Goal: Communication & Community: Answer question/provide support

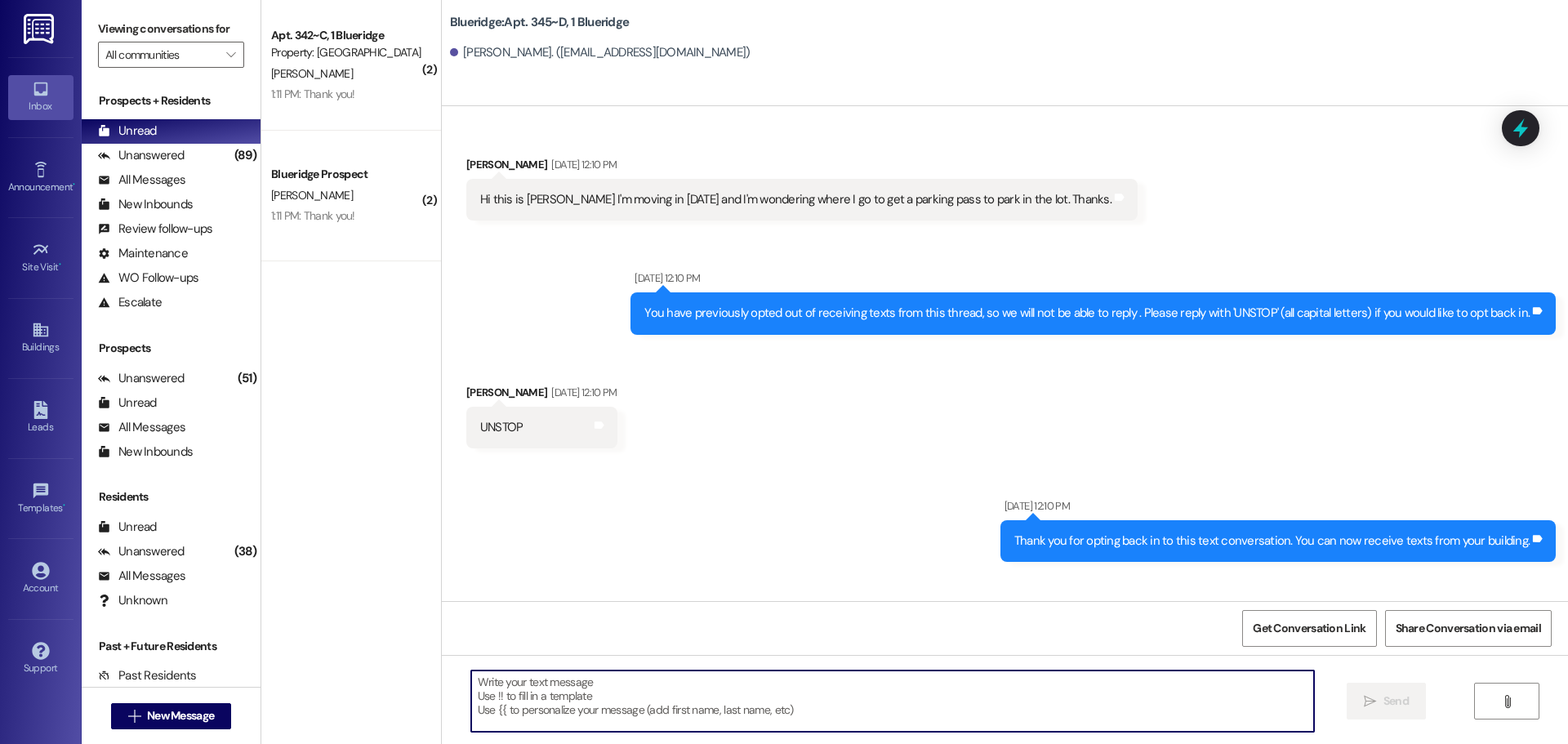
scroll to position [1723, 0]
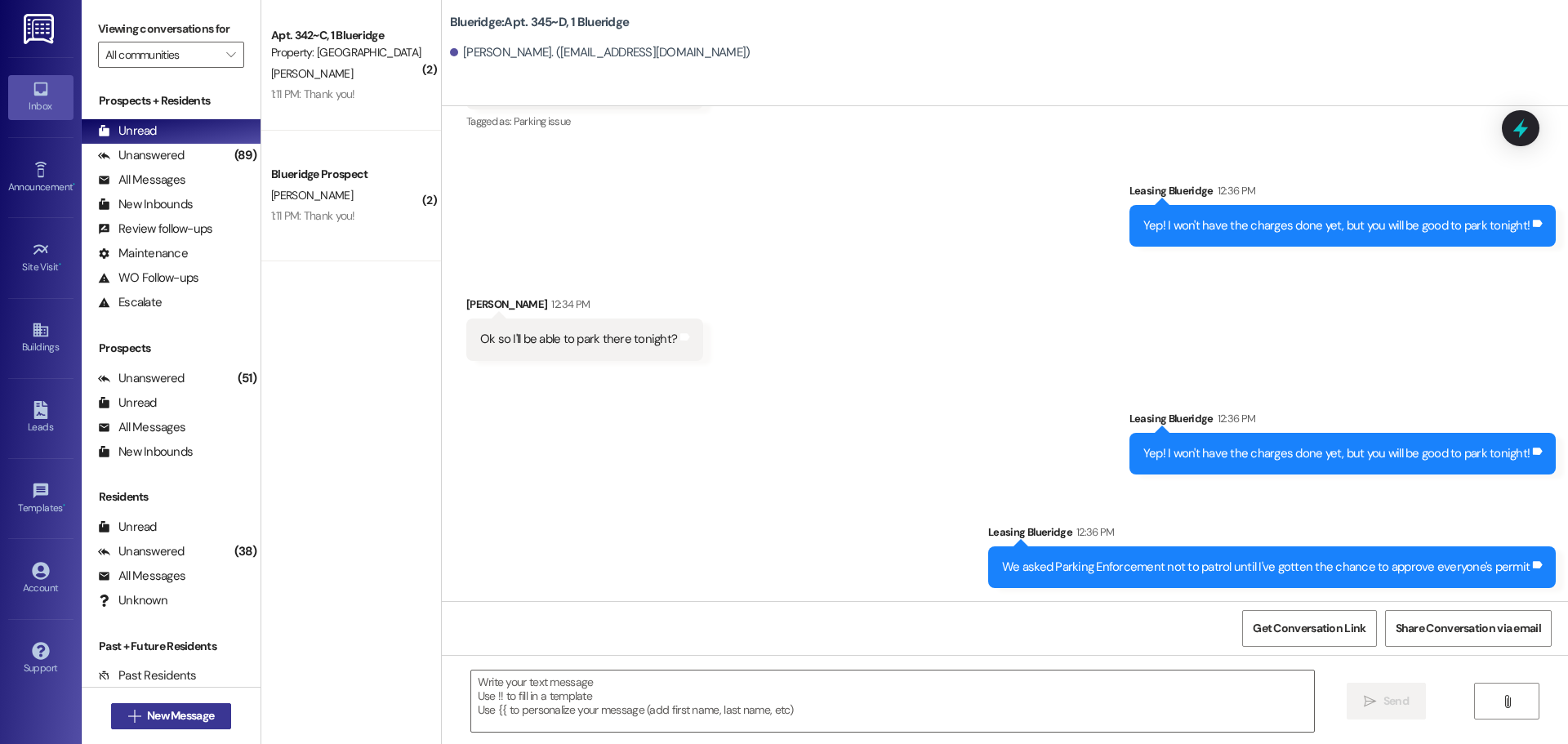
click at [204, 709] on span "New Message" at bounding box center [181, 715] width 67 height 17
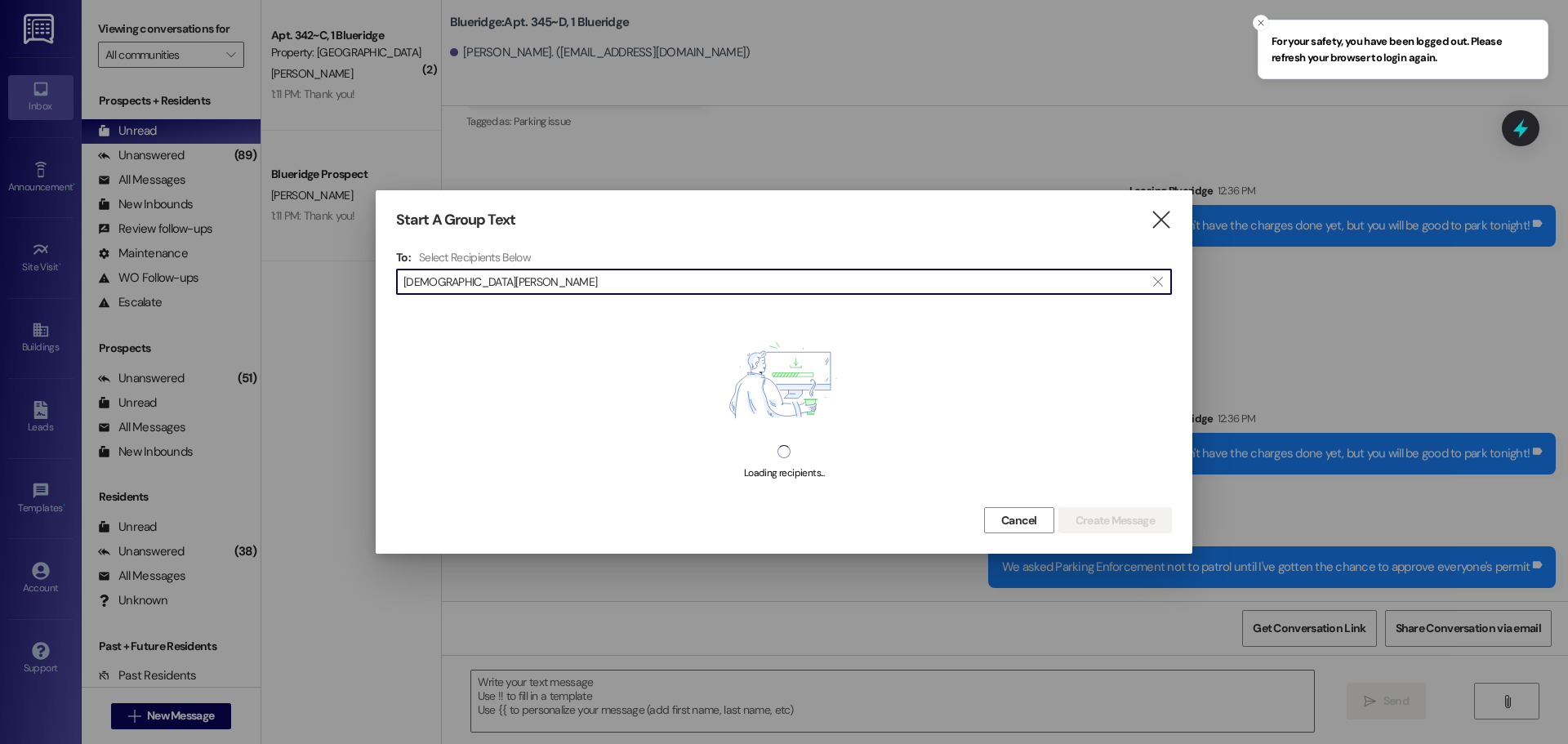
type input "[DEMOGRAPHIC_DATA][PERSON_NAME]"
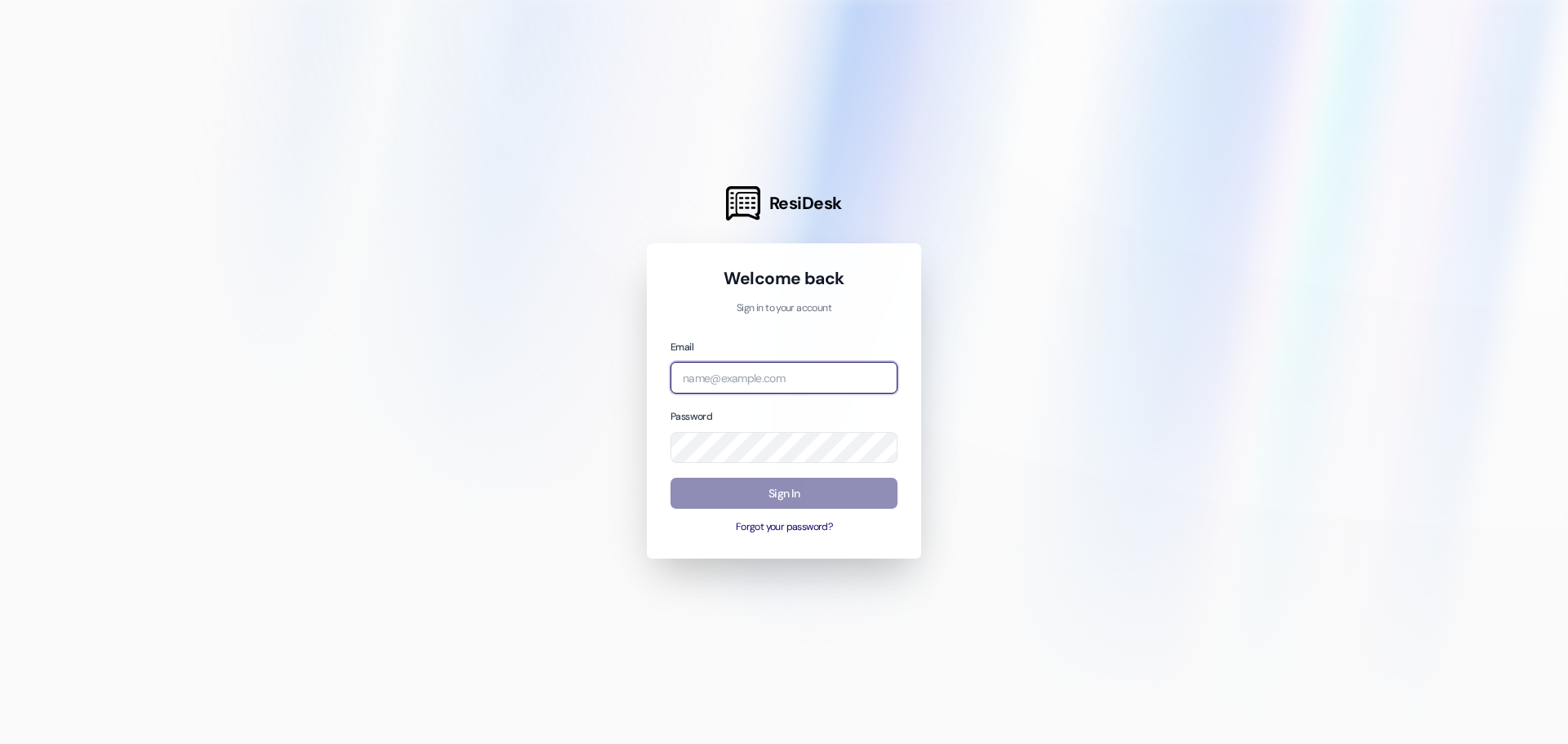
type input "leasing.blueridge@redstoneresidential.com"
click at [717, 492] on button "Sign In" at bounding box center [784, 493] width 227 height 32
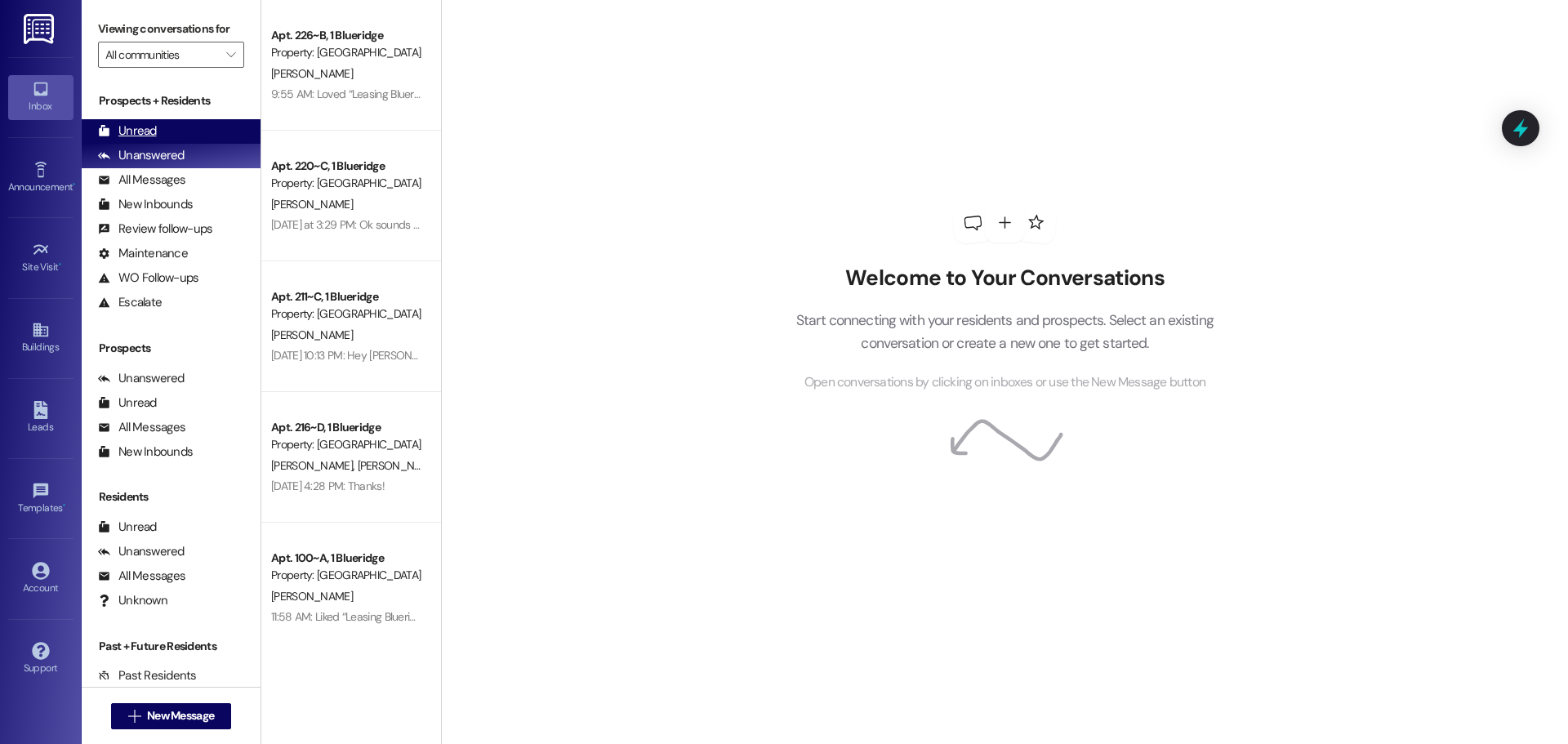
click at [175, 123] on div "Unread (0)" at bounding box center [171, 132] width 179 height 25
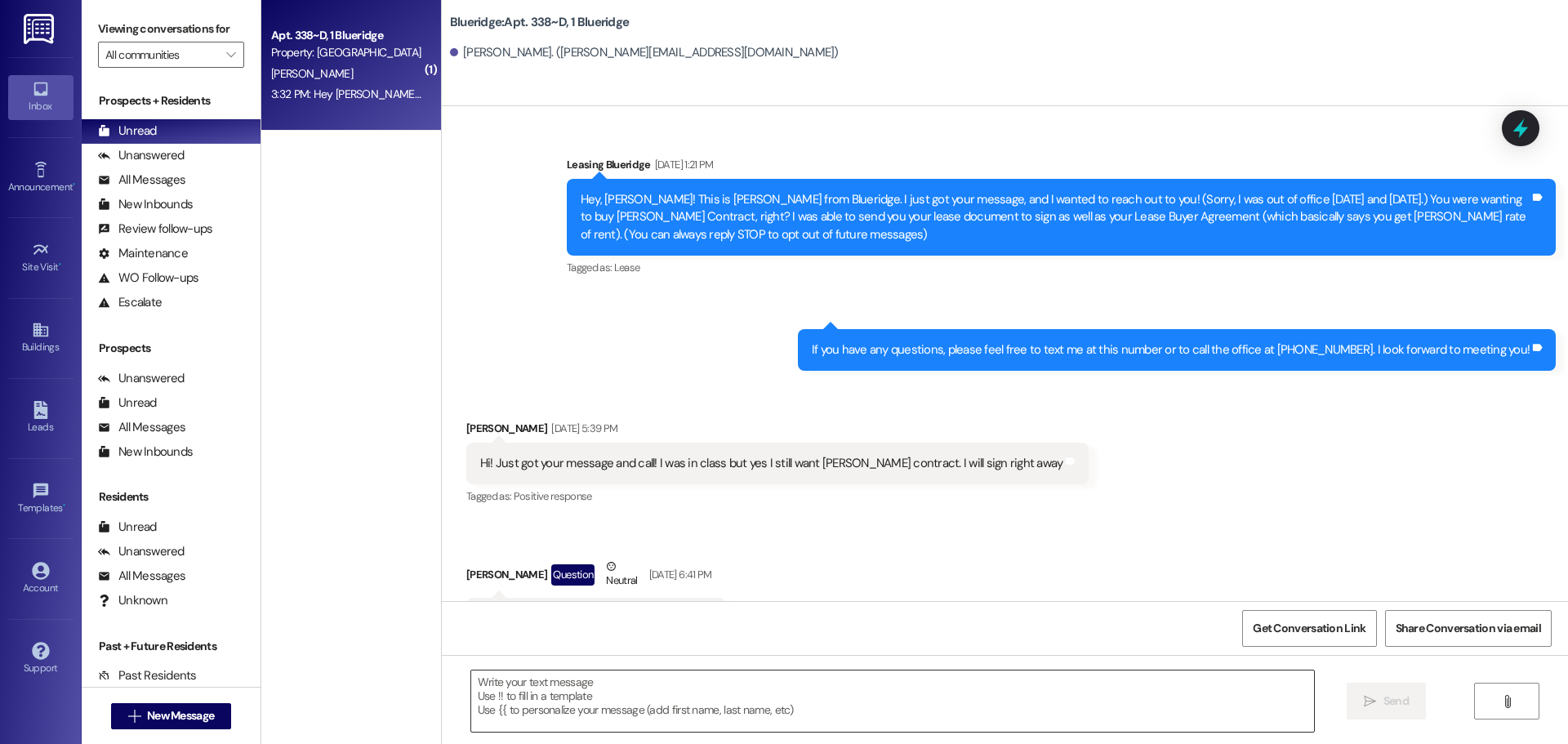
scroll to position [35007, 0]
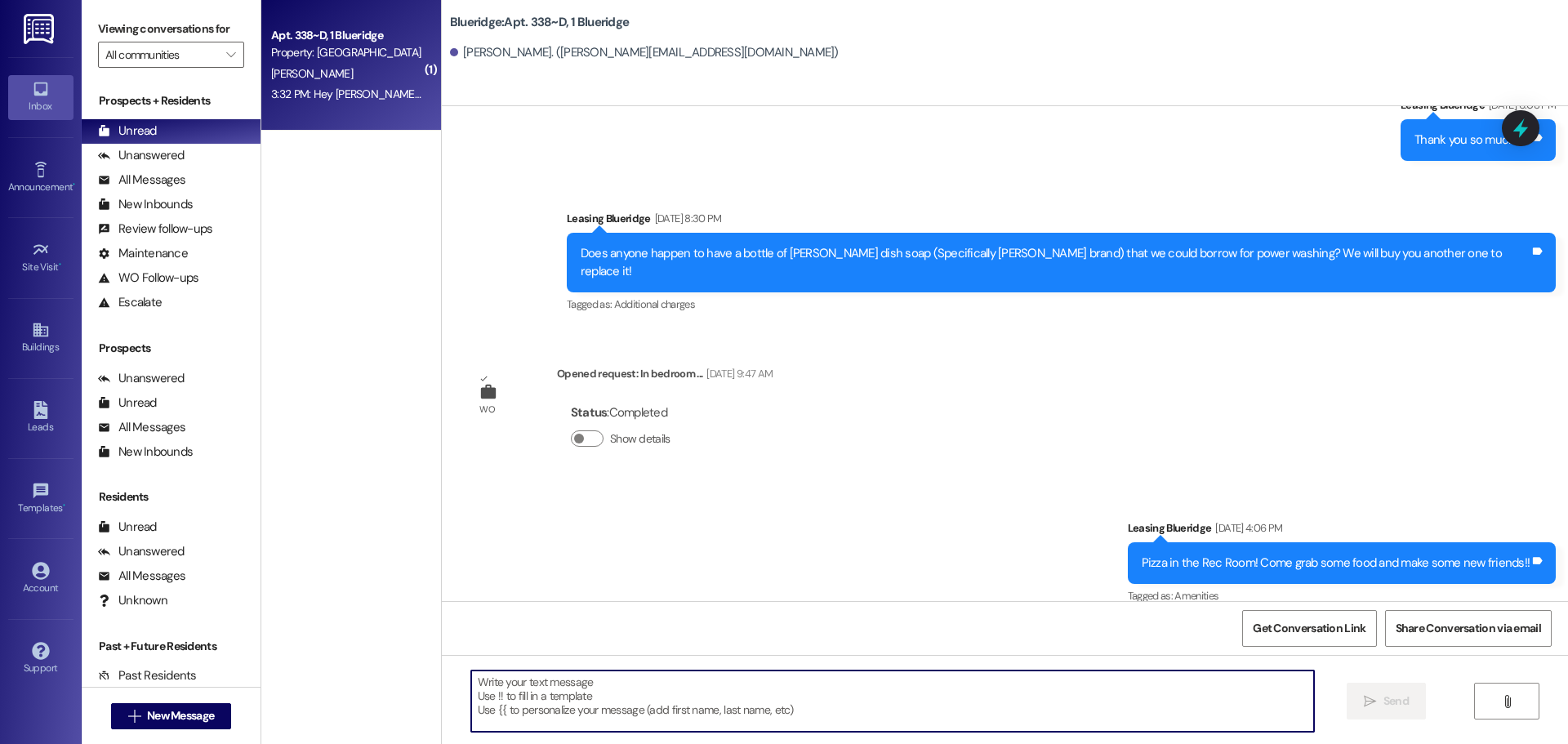
click at [777, 692] on textarea at bounding box center [892, 701] width 842 height 61
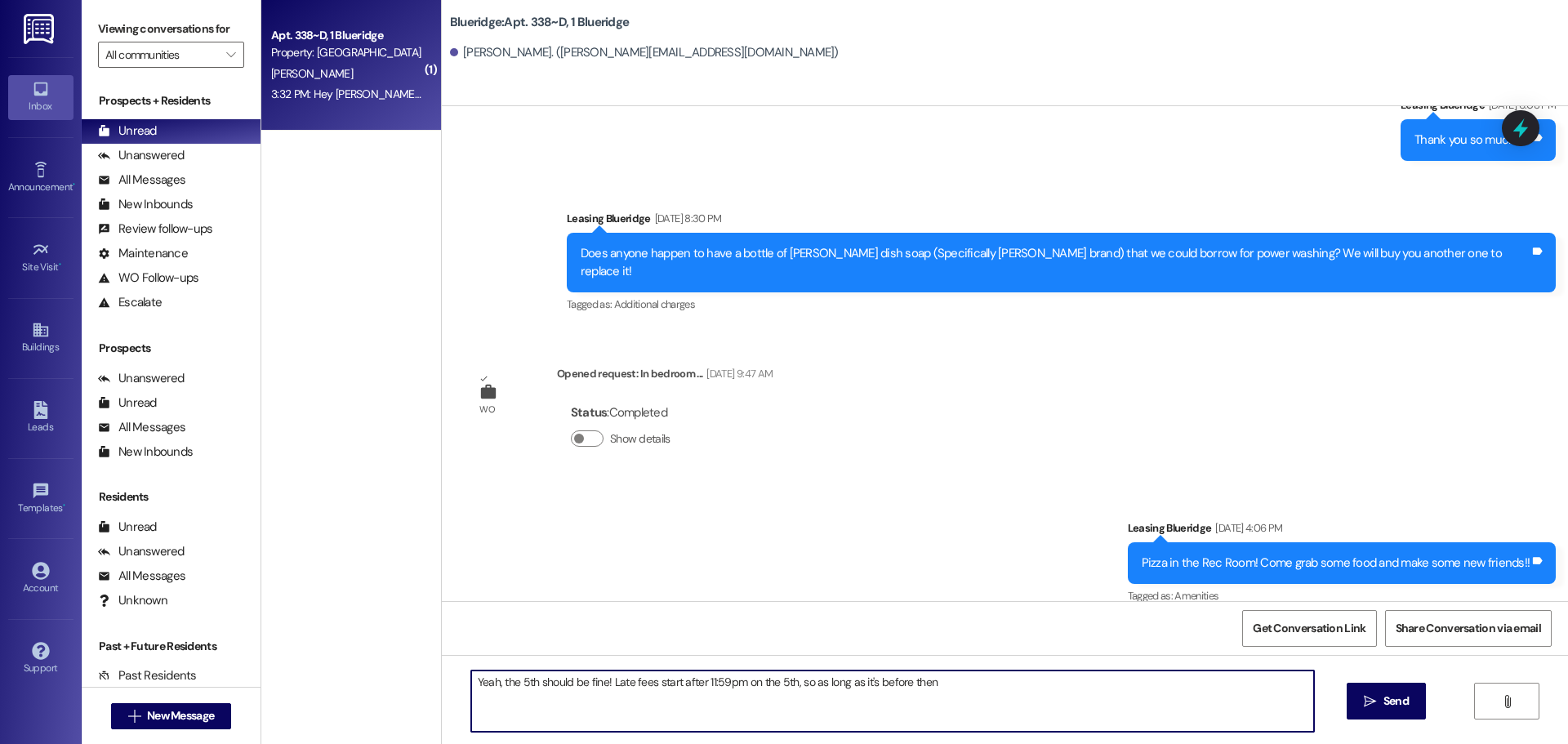
type textarea "Yeah, the 5th should be fine! Late fees start after 11:59pm on the 5th, so as l…"
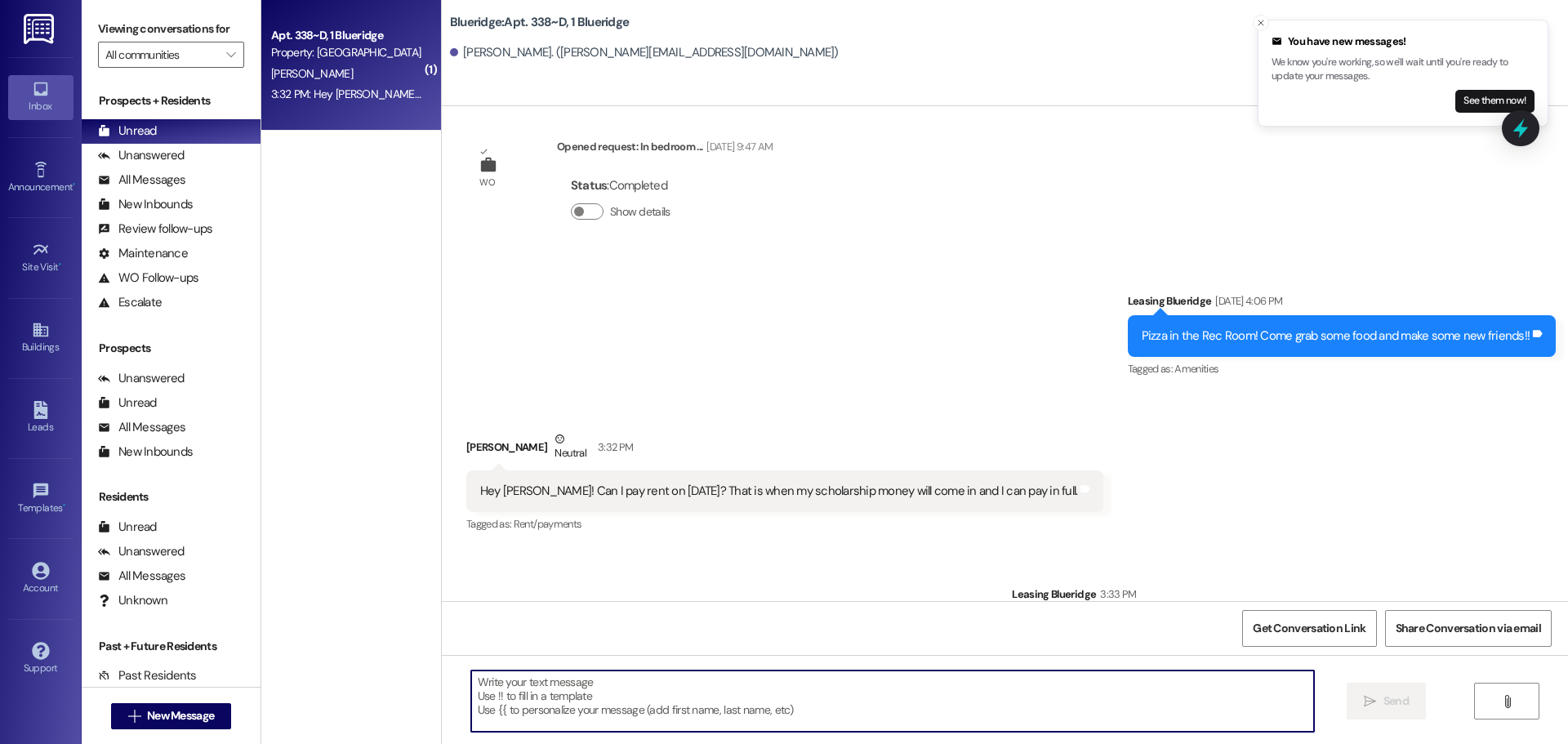
scroll to position [35235, 0]
click at [770, 547] on div "Sent via SMS Leasing Blueridge 3:33 PM Yeah, the 5th should be fine! Late fees …" at bounding box center [1005, 604] width 1126 height 113
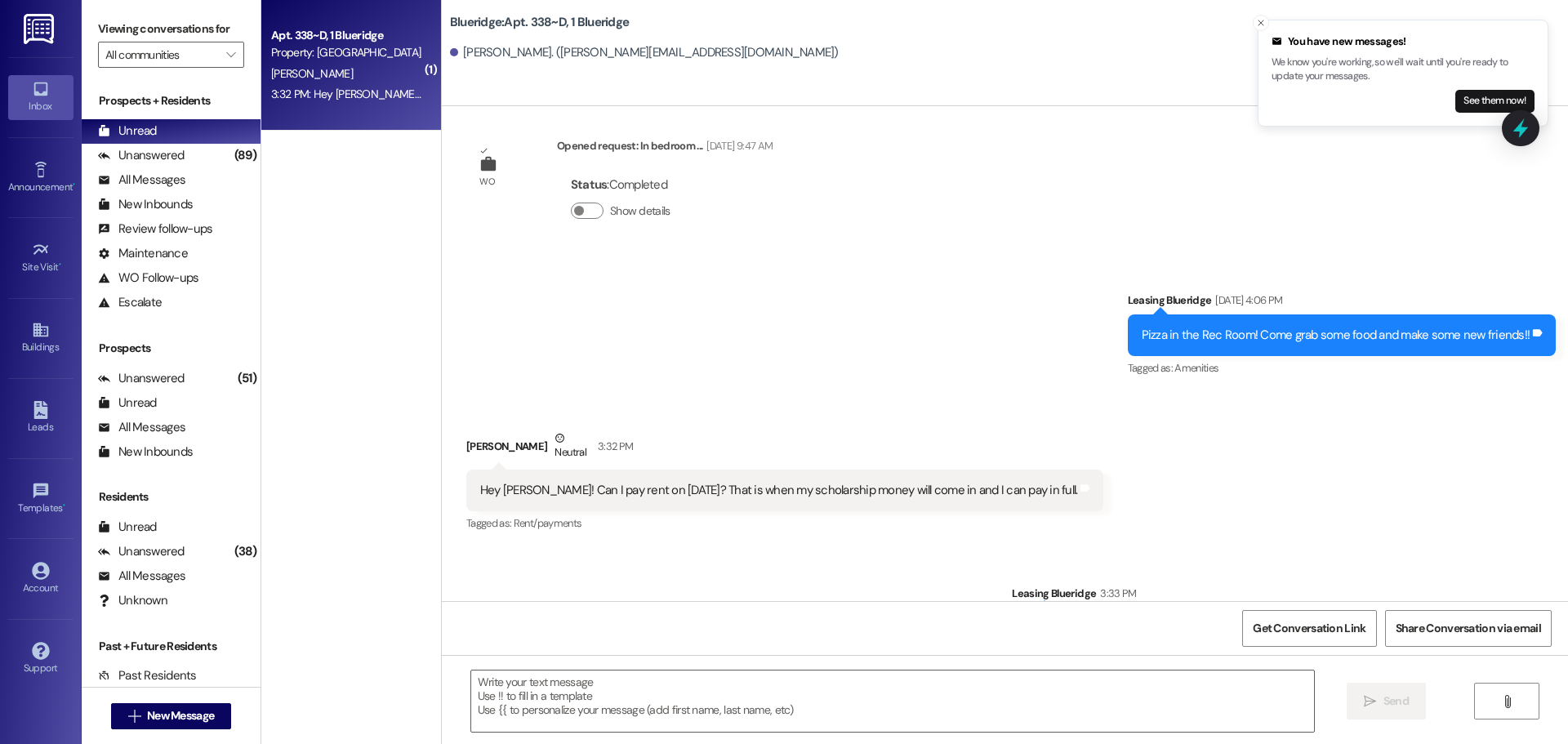
click at [909, 547] on div "Sent via SMS Leasing Blueridge 3:33 PM Yeah, the 5th should be fine! Late fees …" at bounding box center [1005, 604] width 1126 height 113
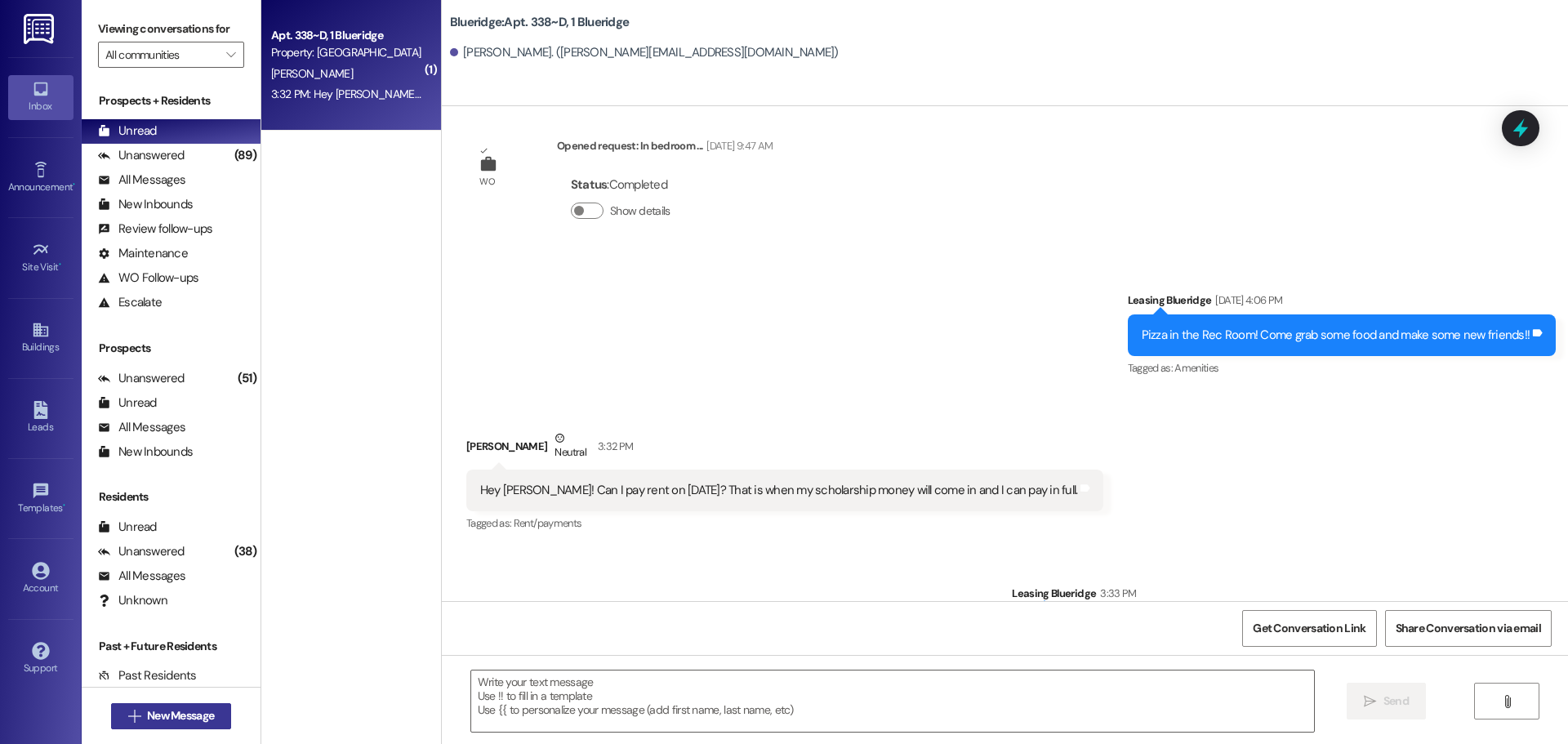
click at [208, 714] on span "New Message" at bounding box center [180, 715] width 74 height 17
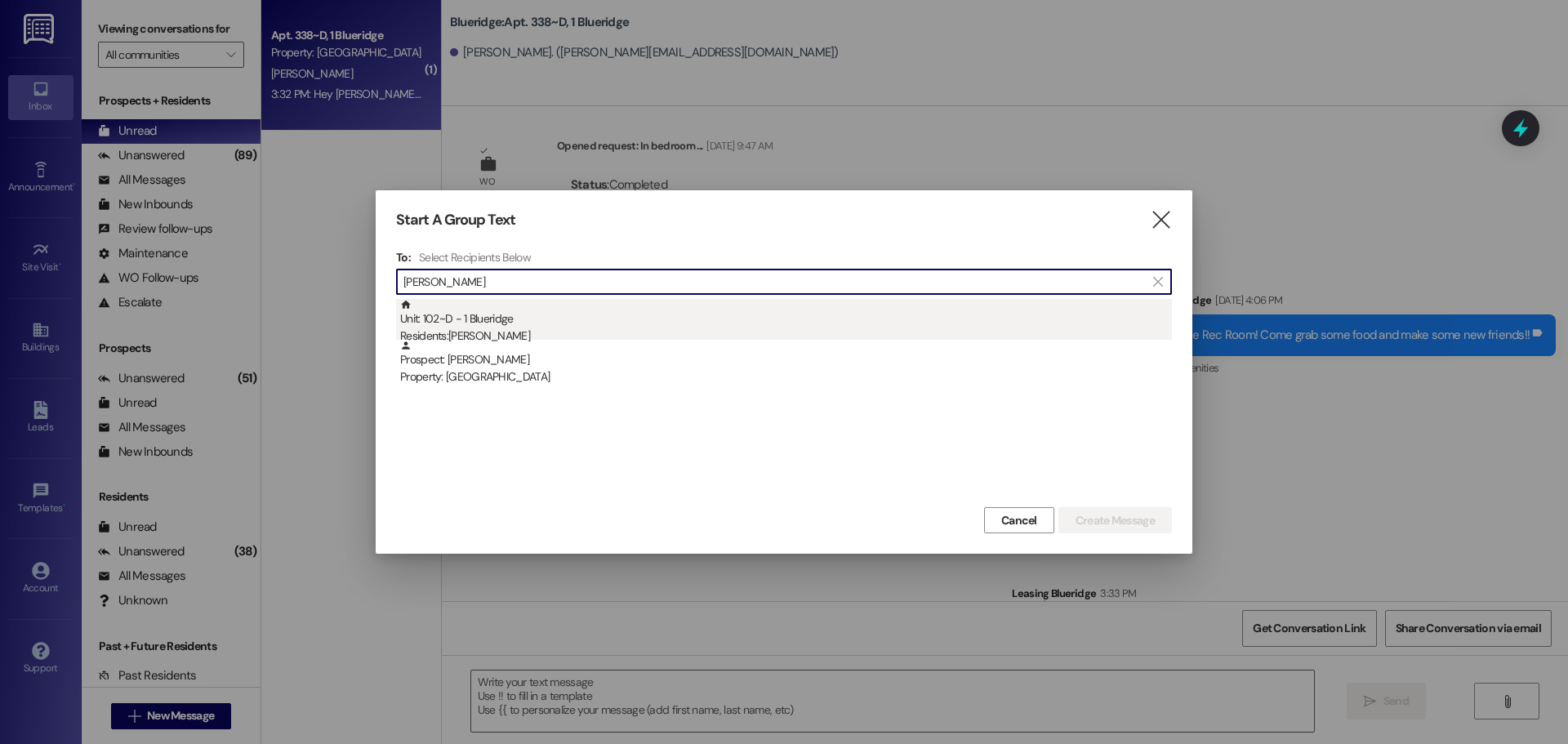
type input "Welmer"
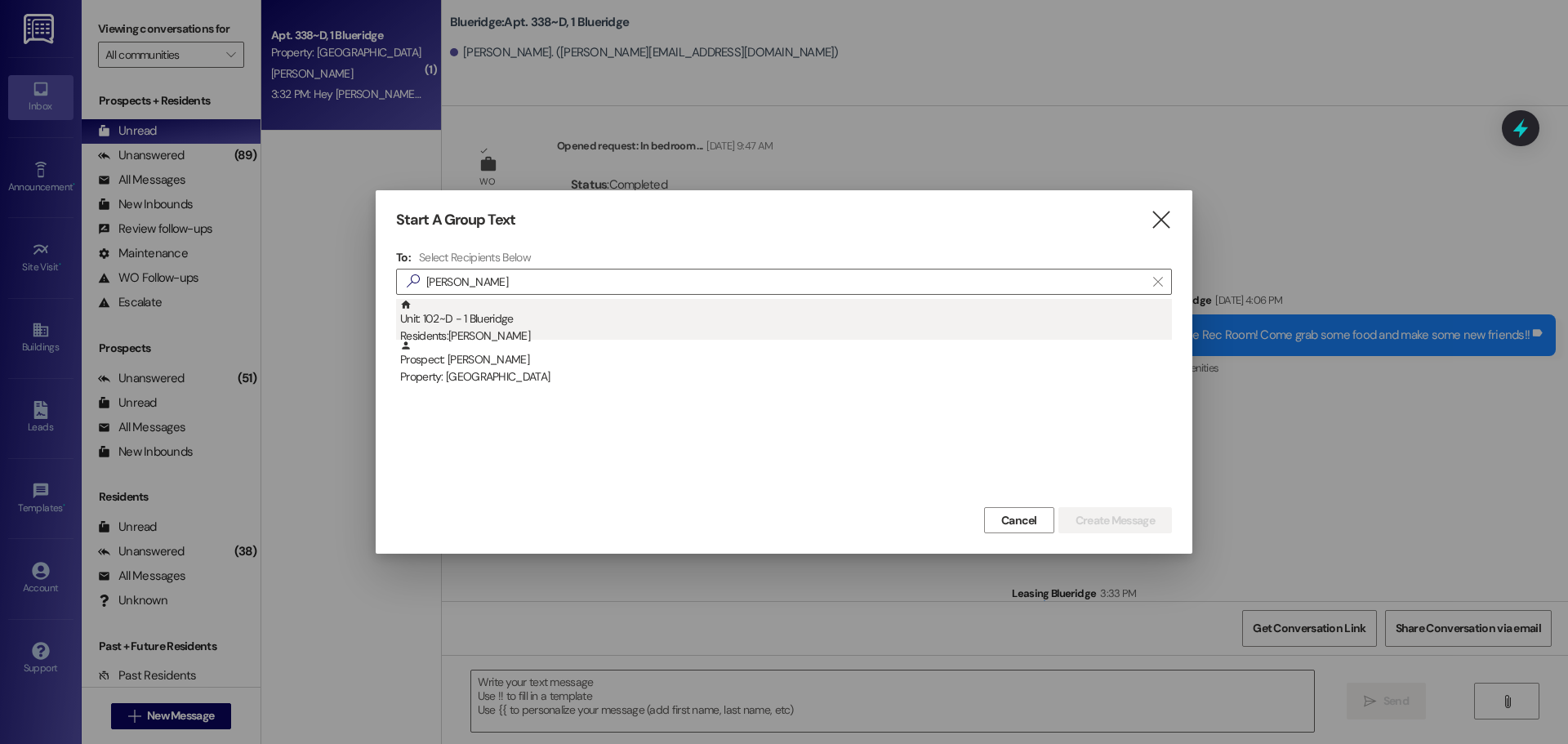
click at [545, 329] on div "Residents: Welmer Villanueva" at bounding box center [786, 336] width 772 height 17
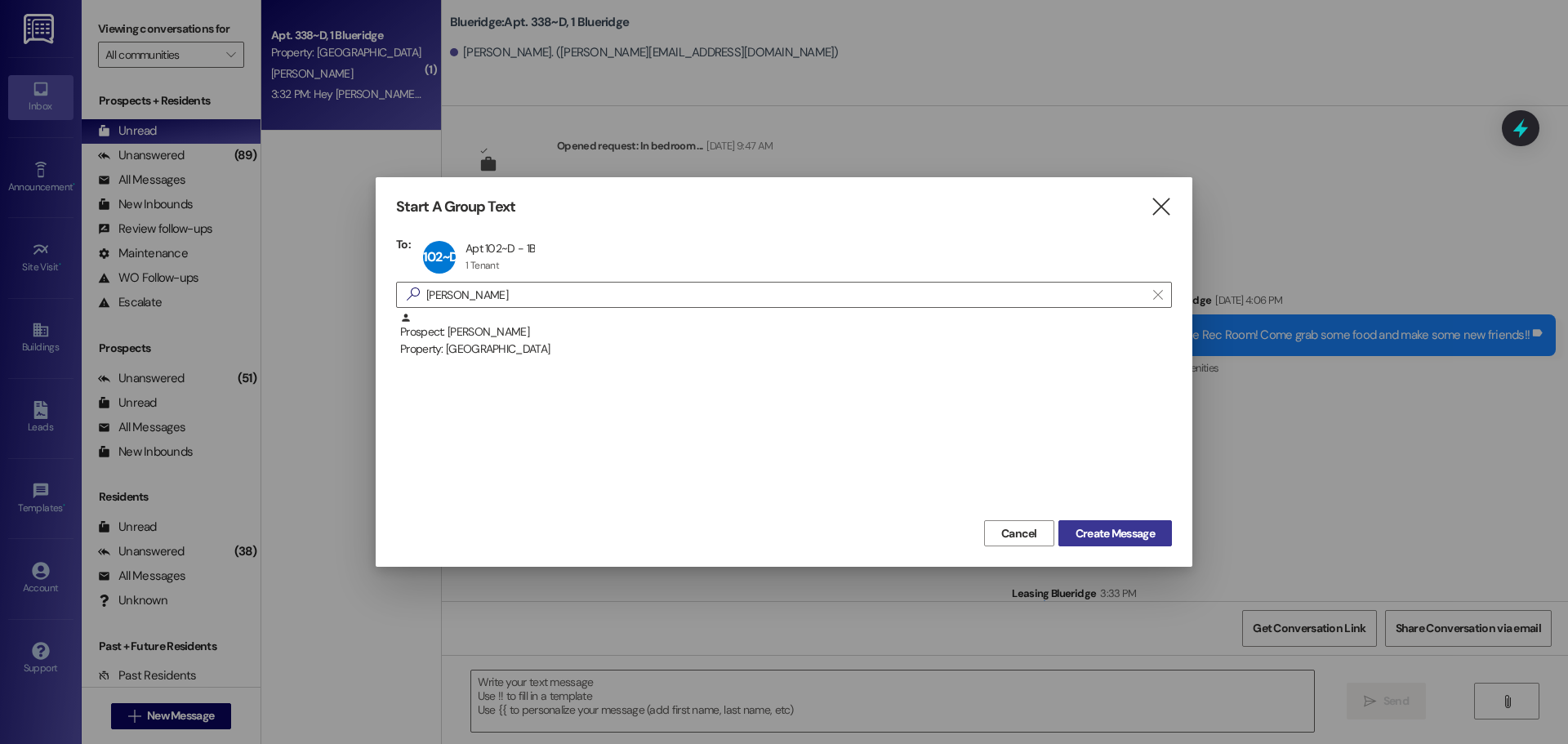
click at [1091, 523] on button "Create Message" at bounding box center [1115, 532] width 113 height 26
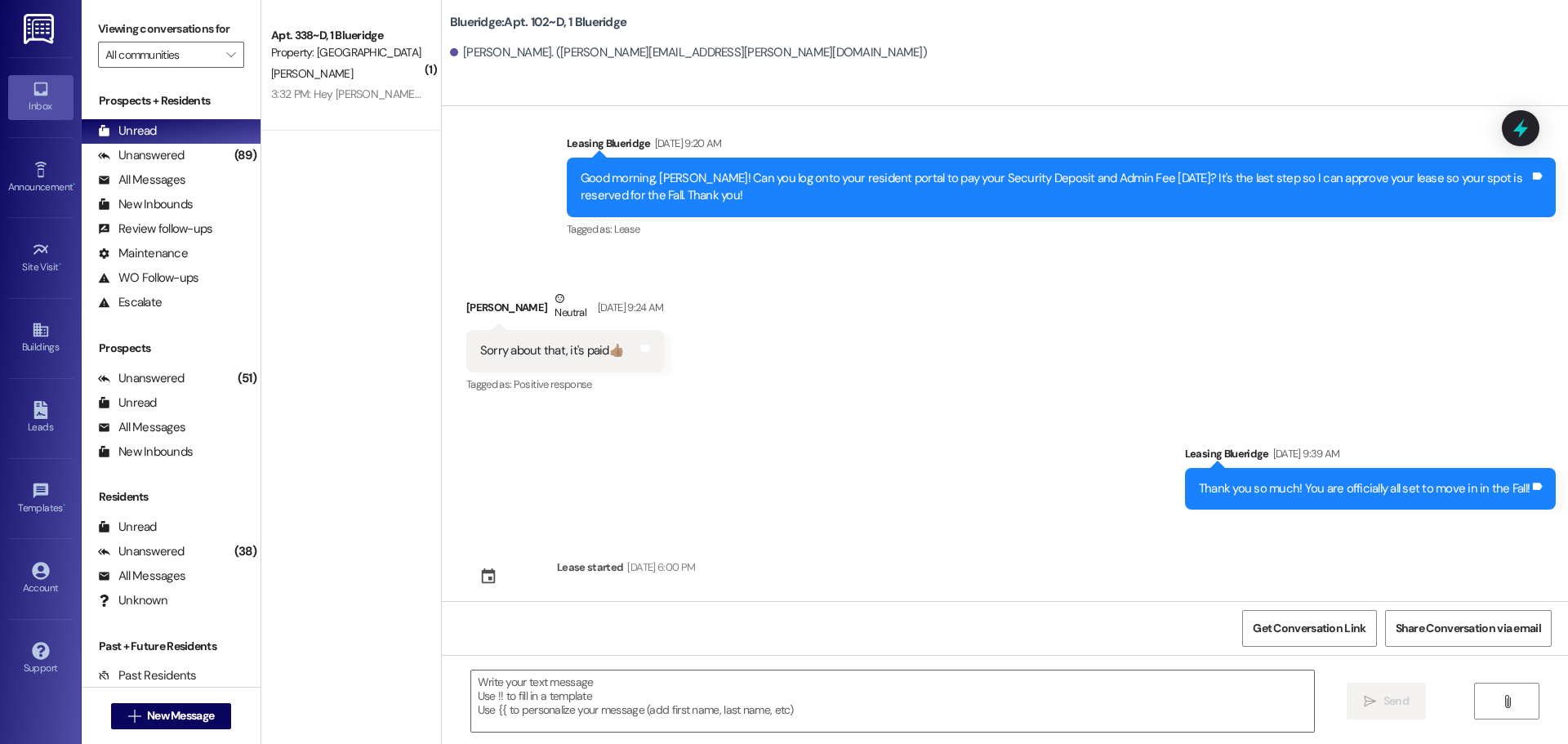
scroll to position [3240, 0]
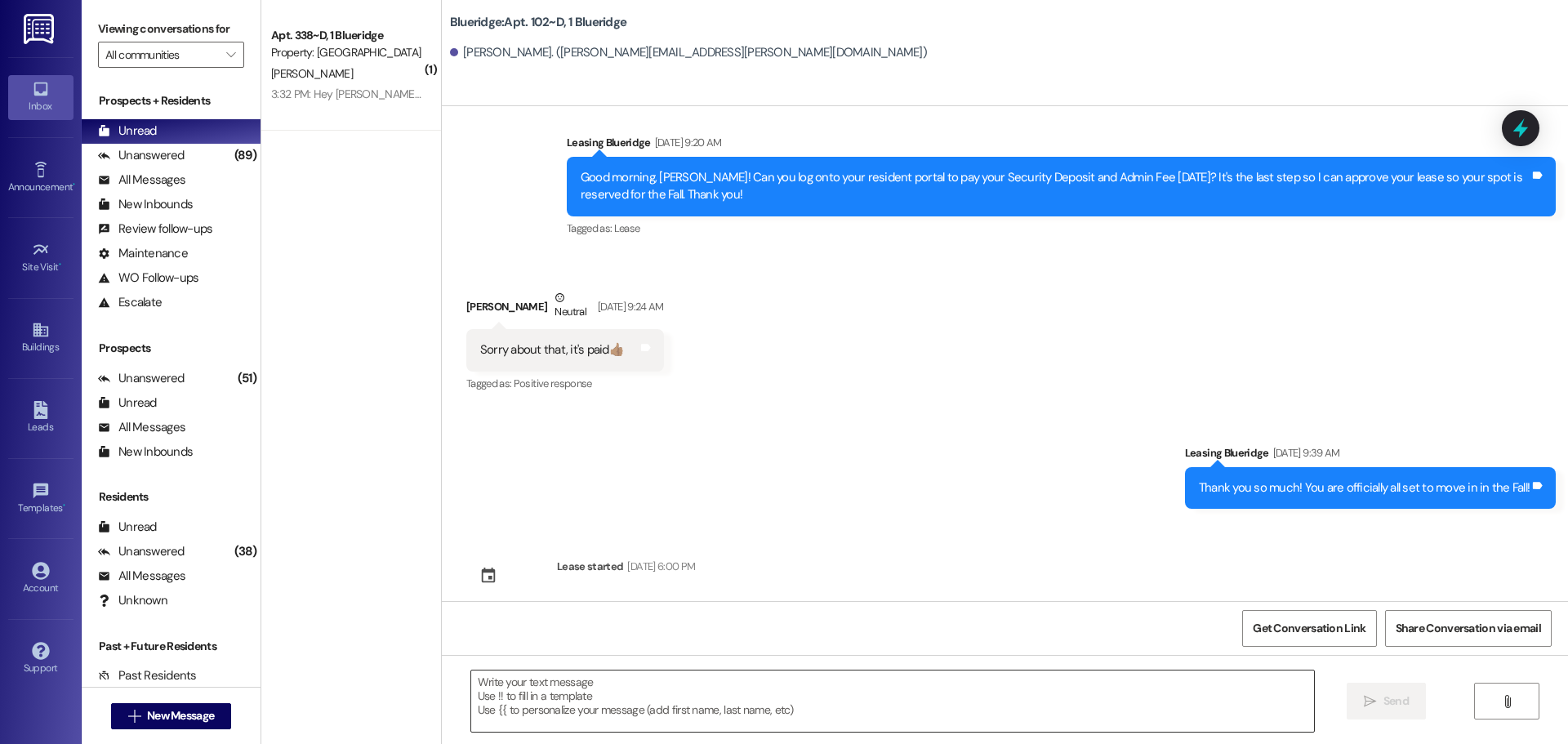
click at [788, 679] on textarea at bounding box center [892, 701] width 842 height 61
click at [903, 704] on textarea at bounding box center [892, 701] width 842 height 61
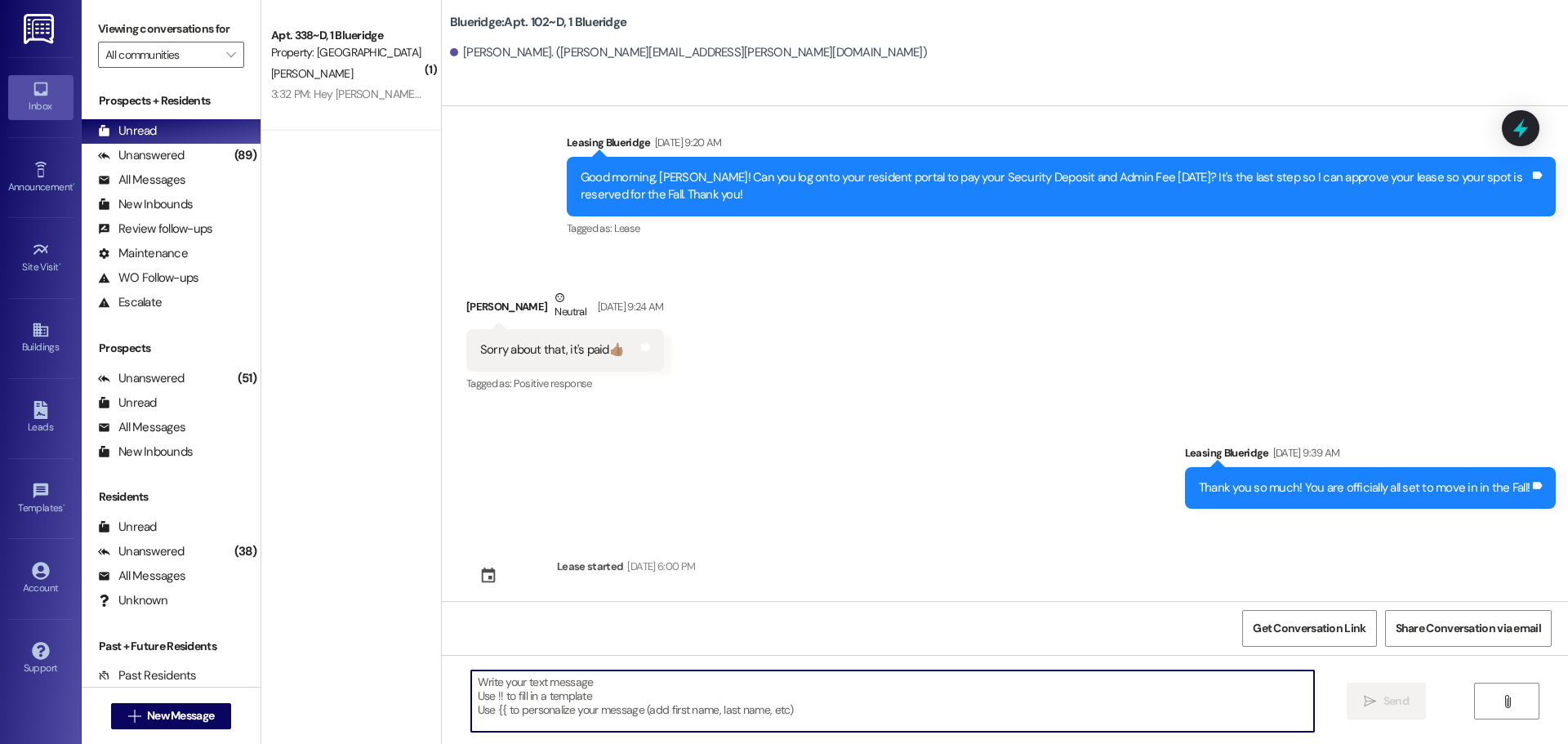
paste textarea "Hey, WWWWWWWWWW! I'm working on the parking lists right now, and you're up next…"
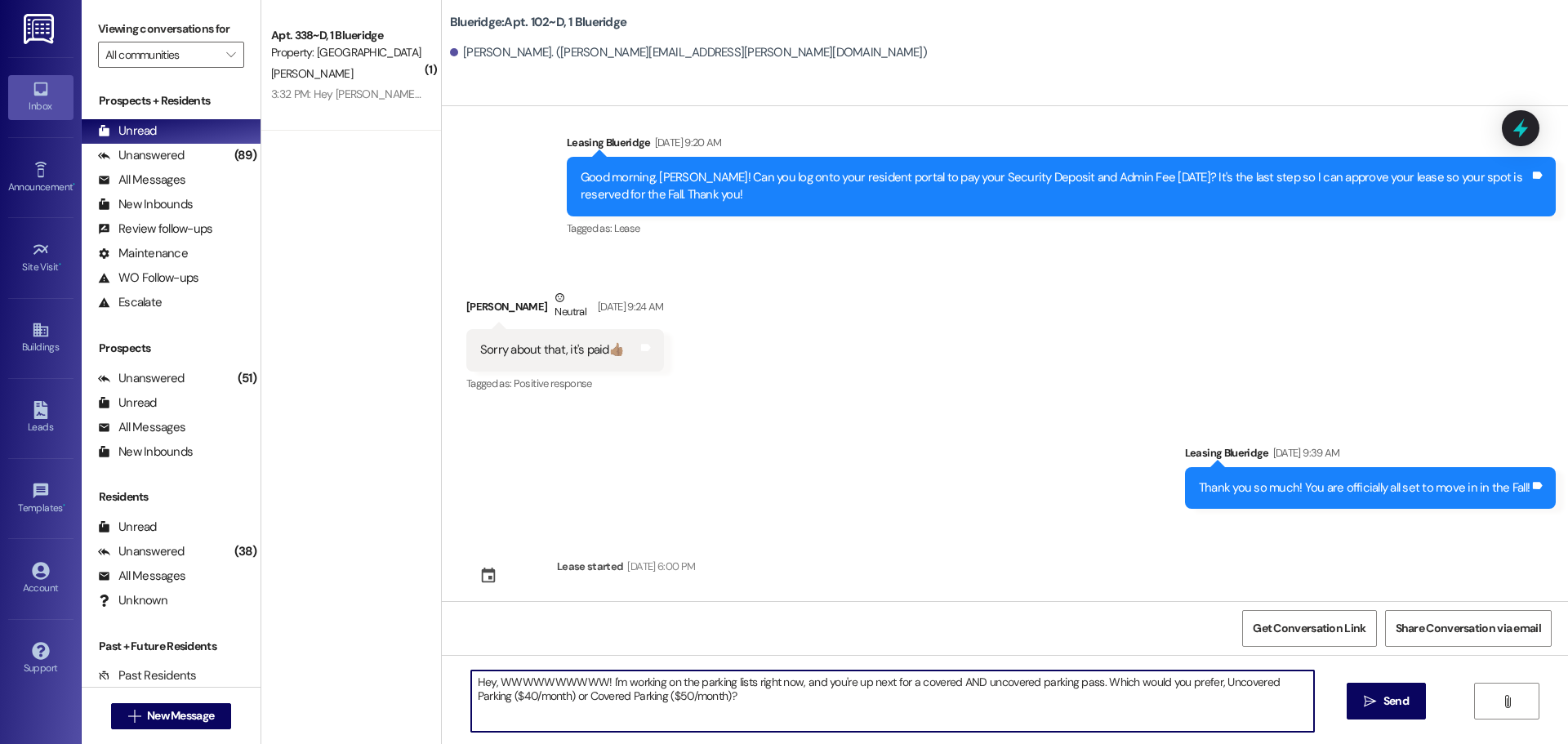
drag, startPoint x: 591, startPoint y: 686, endPoint x: 501, endPoint y: 684, distance: 90.0
click at [501, 684] on textarea "Hey, WWWWWWWWWW! I'm working on the parking lists right now, and you're up next…" at bounding box center [892, 701] width 842 height 61
type textarea "Hey, Welmer! I'm working on the parking lists right now, and you're up next for…"
click at [1390, 709] on span "Send" at bounding box center [1395, 701] width 26 height 17
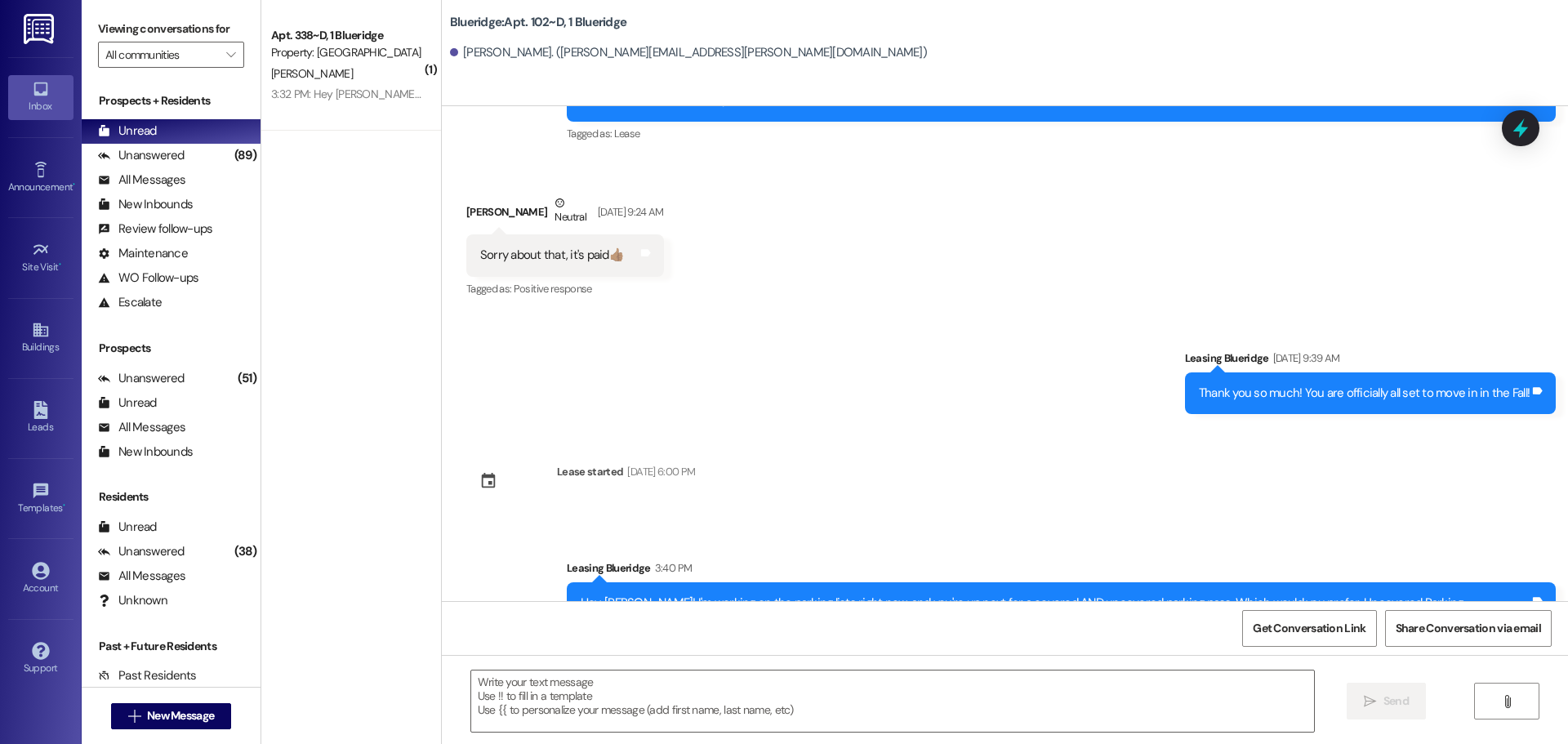
scroll to position [3372, 0]
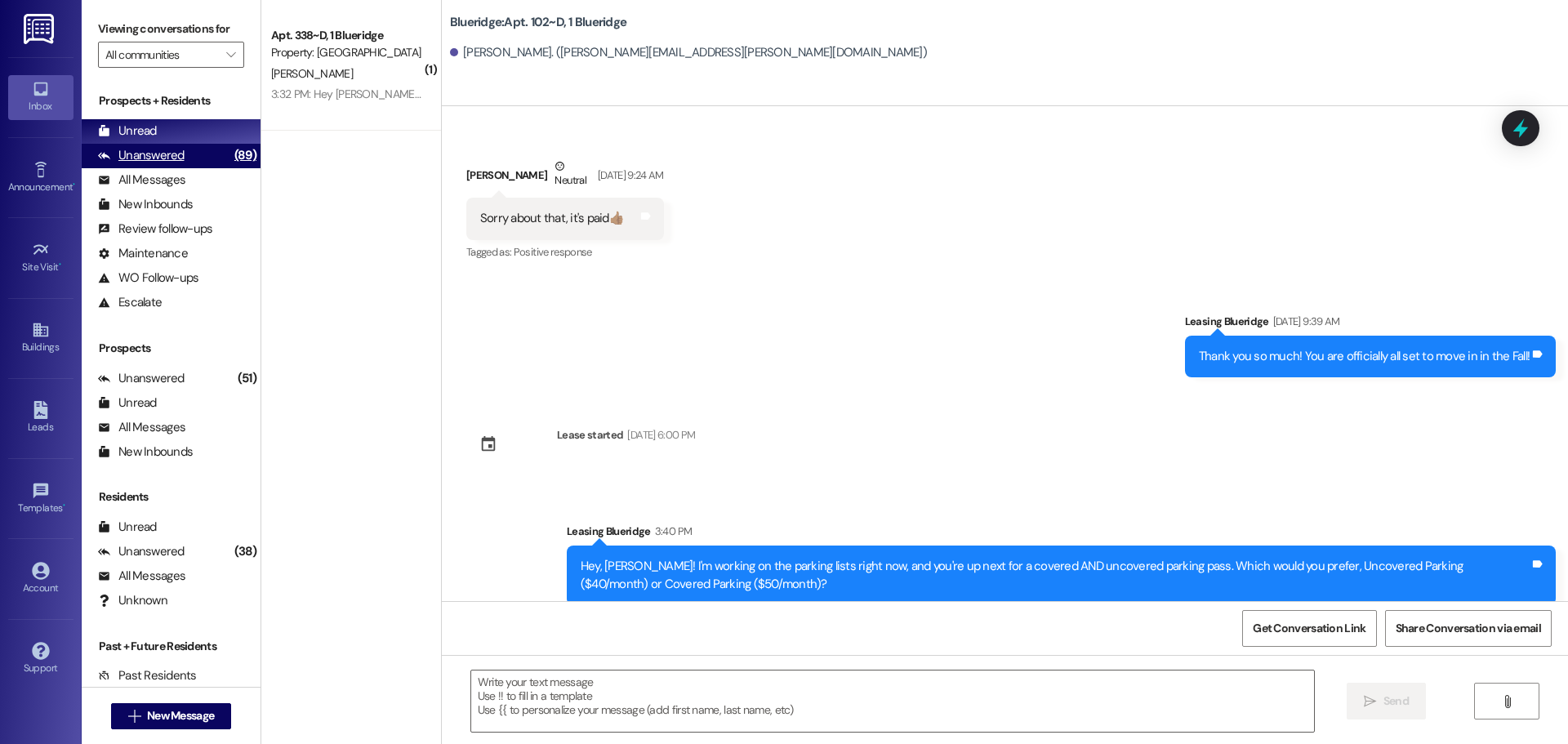
click at [187, 162] on div "Unanswered (89)" at bounding box center [171, 156] width 179 height 25
click at [189, 136] on div "Unread (0)" at bounding box center [171, 132] width 179 height 25
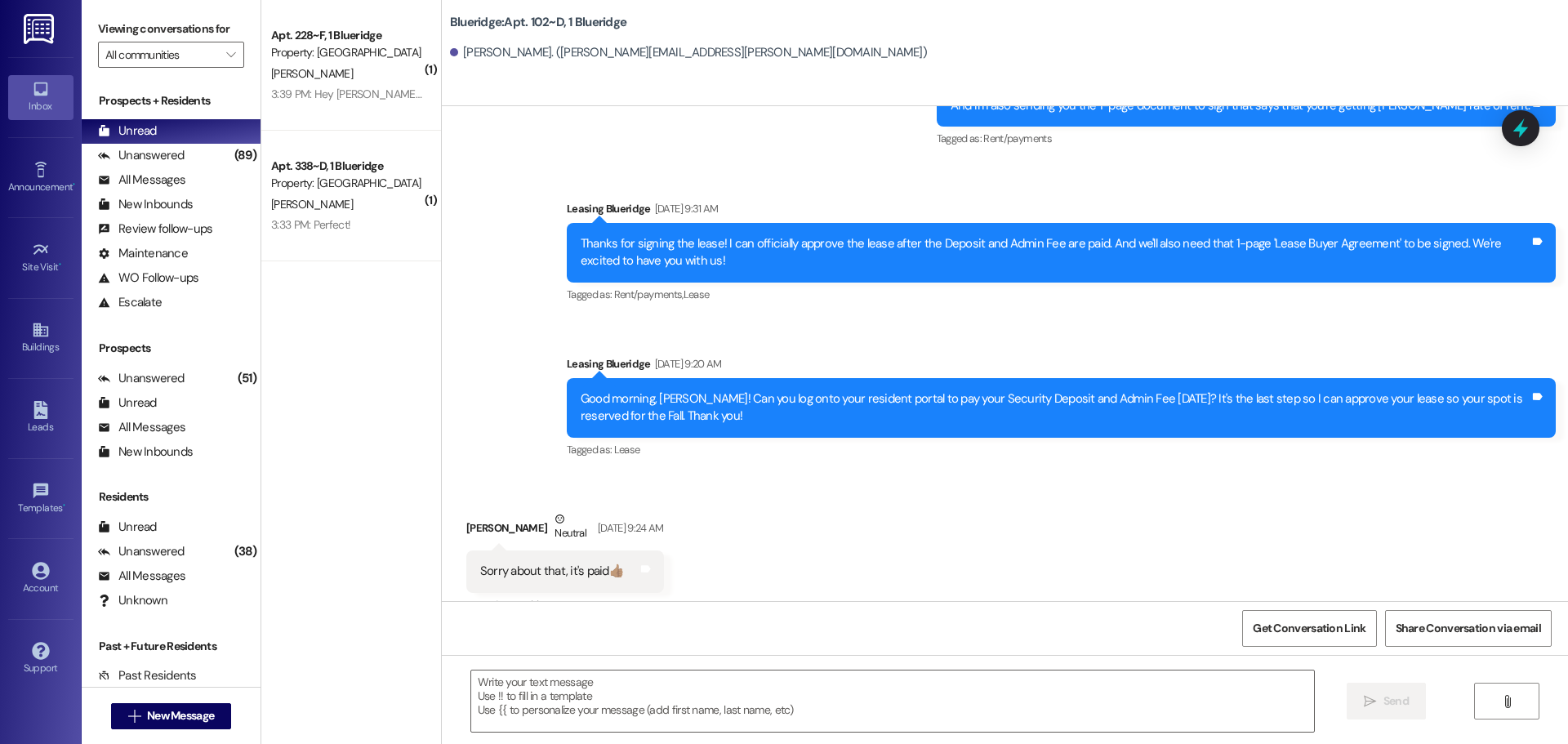
scroll to position [3030, 0]
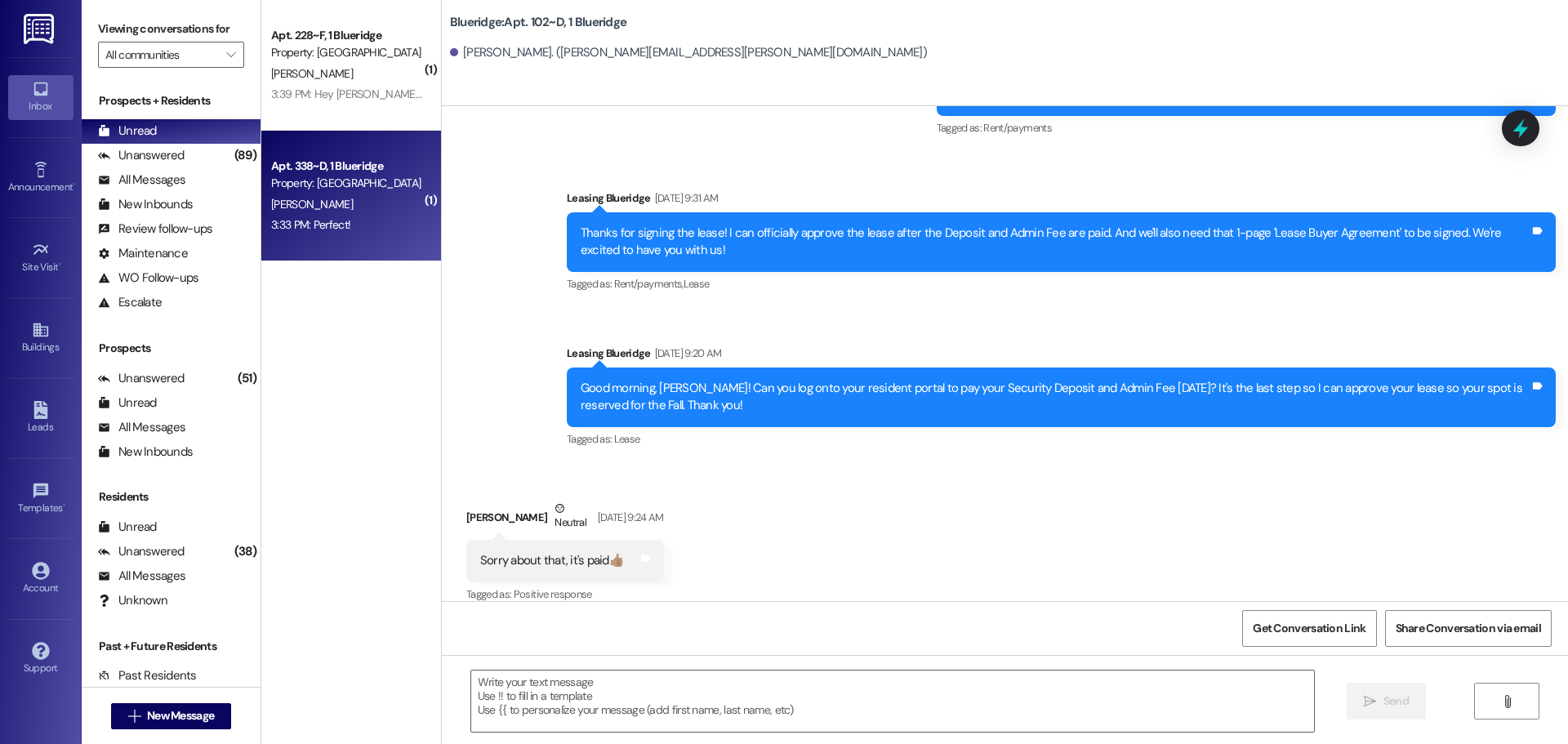
click at [340, 177] on div "Property: [GEOGRAPHIC_DATA]" at bounding box center [346, 182] width 151 height 17
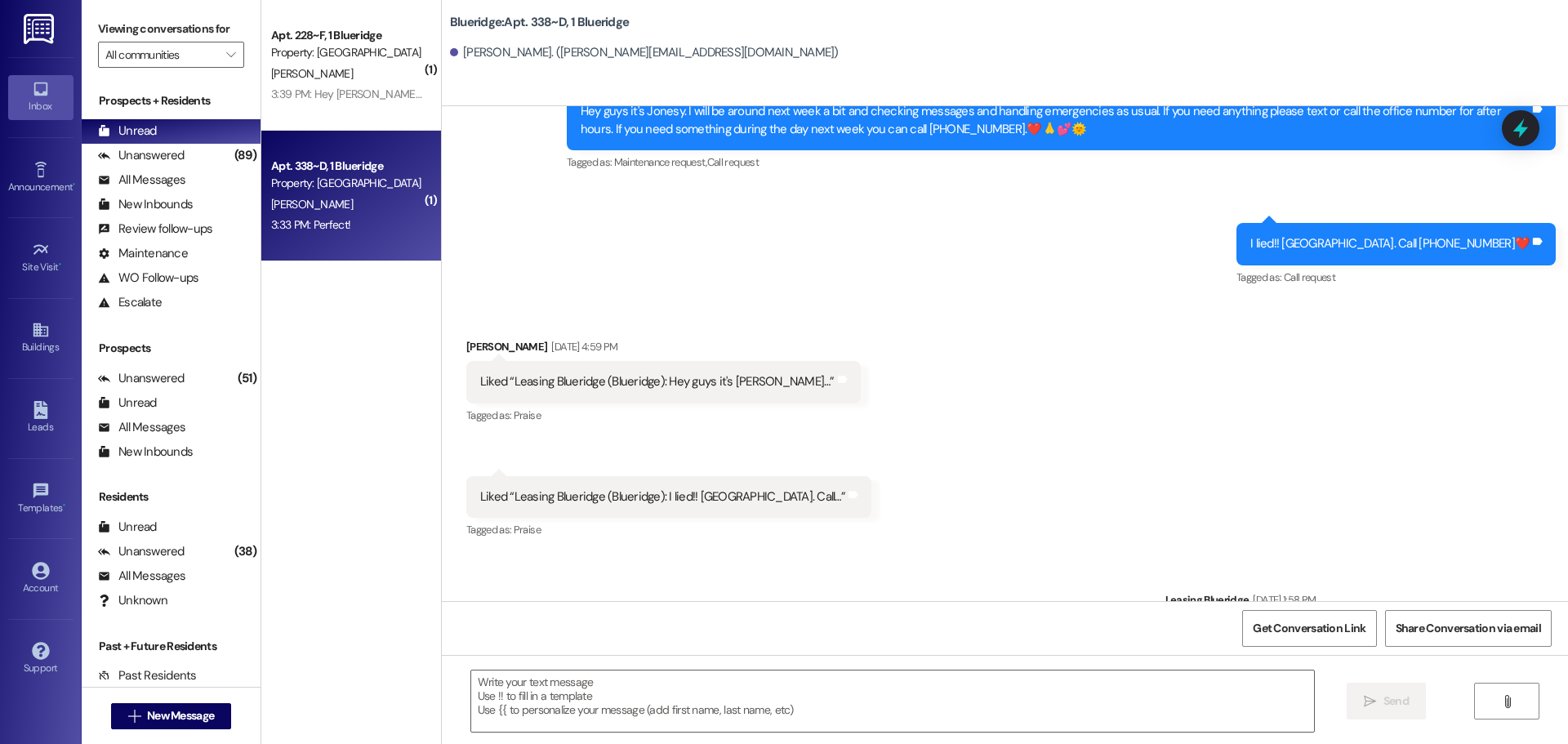
scroll to position [35259, 0]
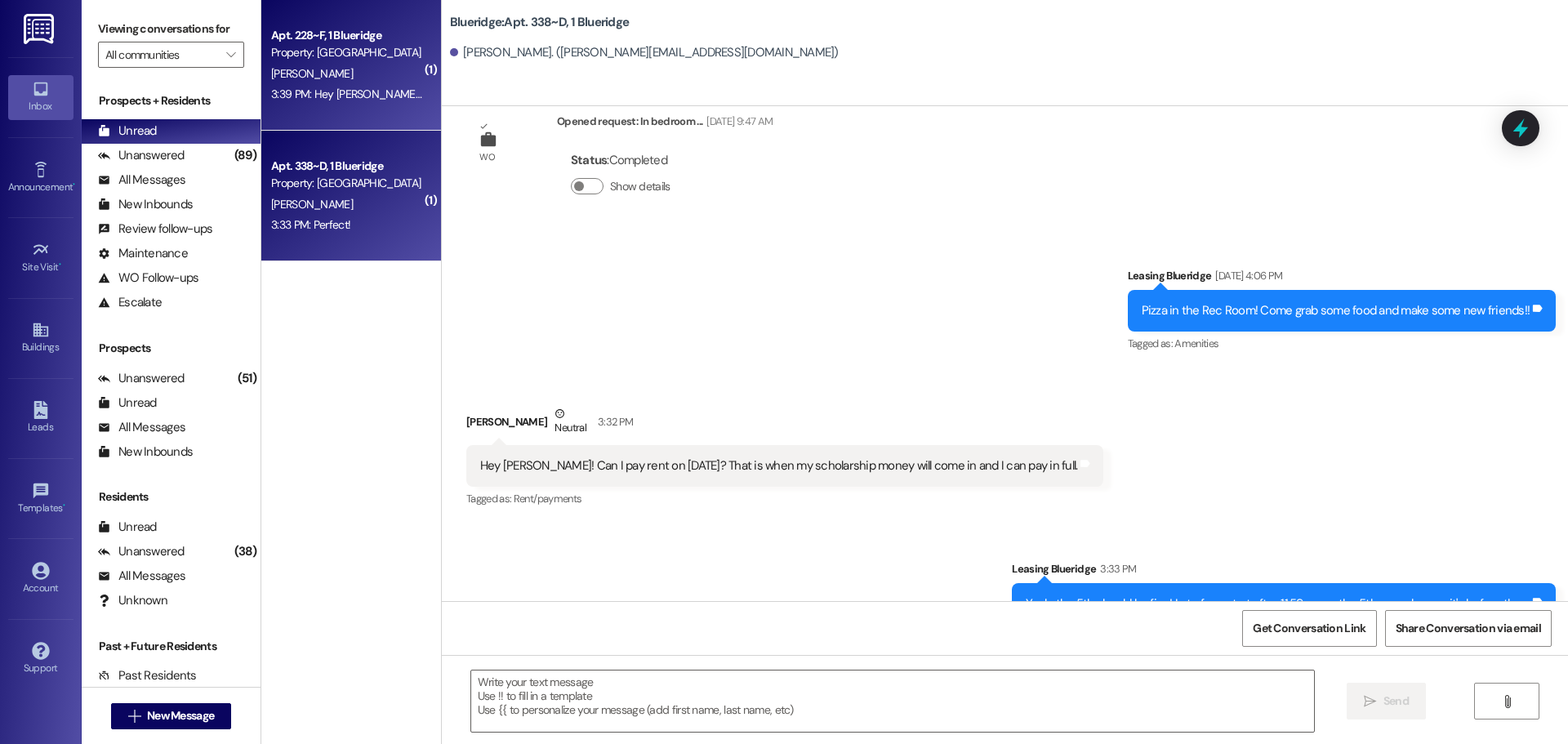
click at [309, 55] on div "Property: [GEOGRAPHIC_DATA]" at bounding box center [346, 52] width 151 height 17
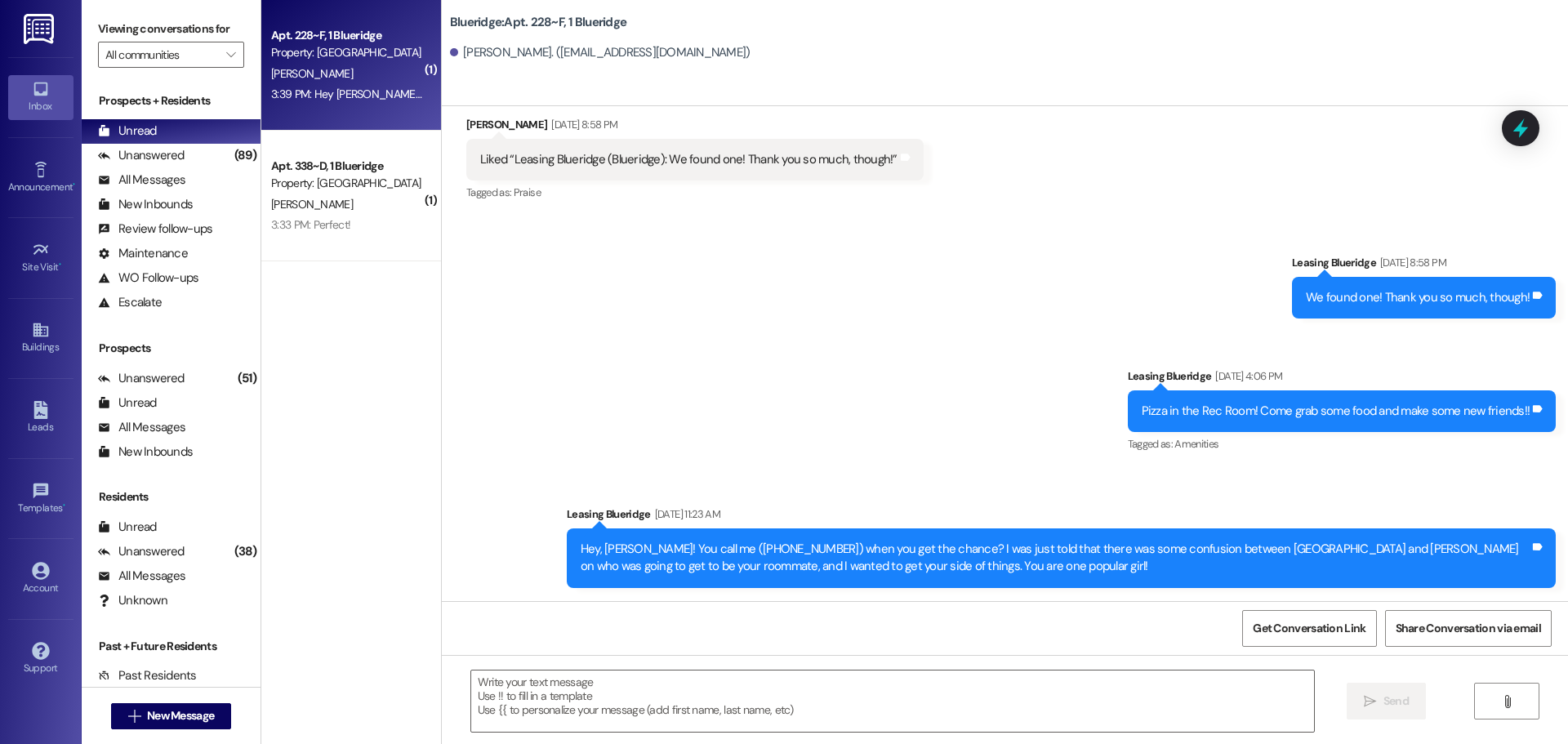
scroll to position [29214, 0]
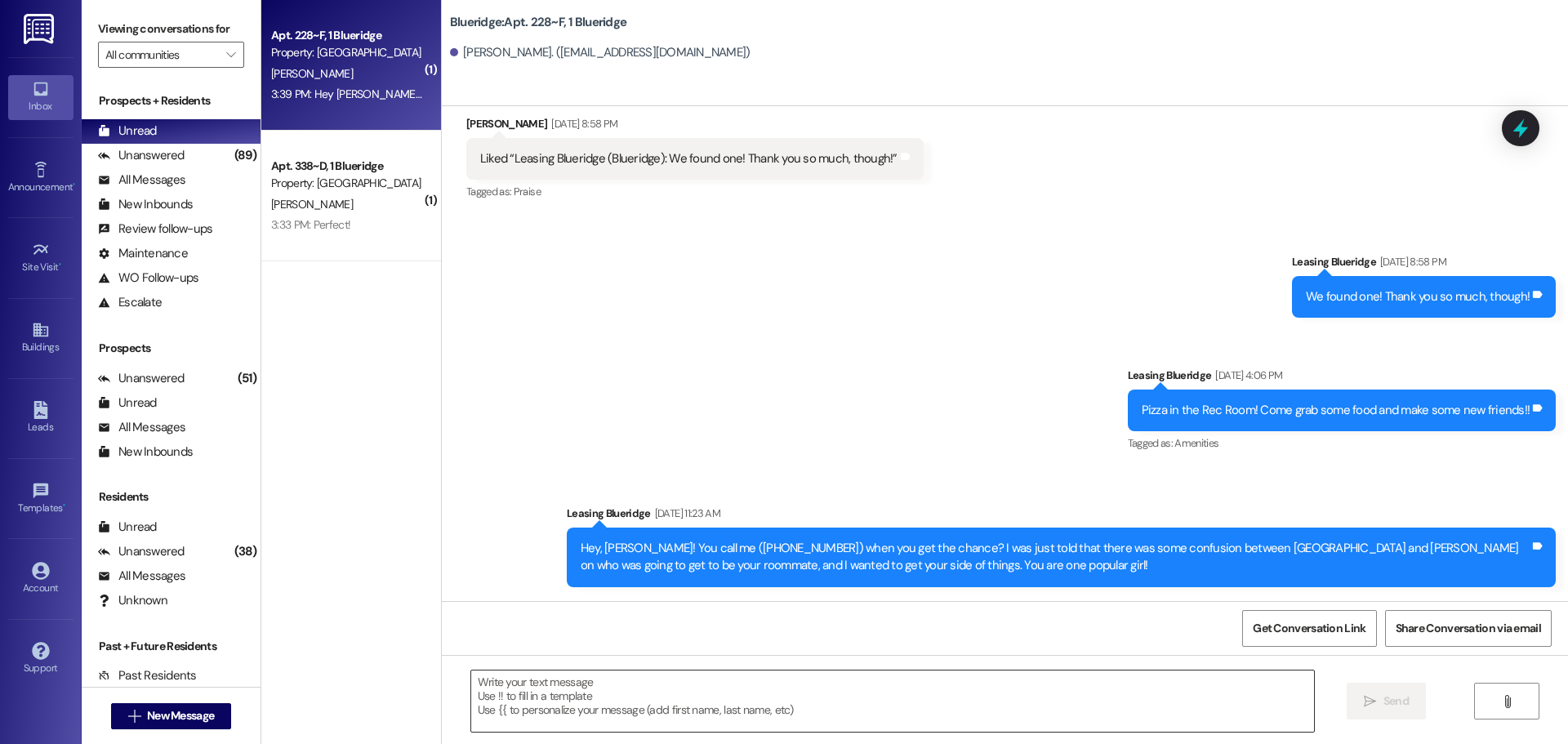
click at [704, 701] on textarea at bounding box center [892, 701] width 842 height 61
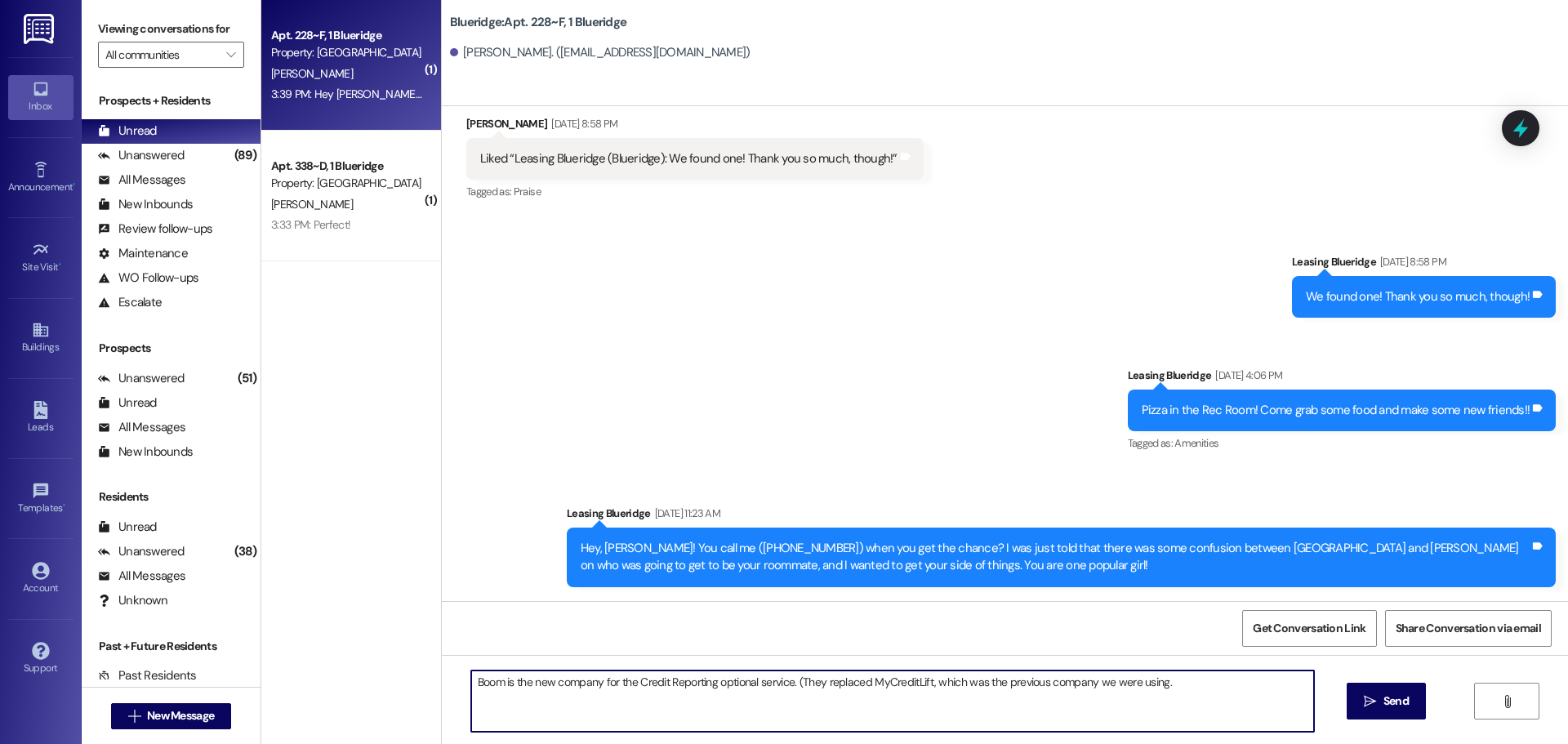
type textarea "Boom is the new company for the Credit Reporting optional service. (They replac…"
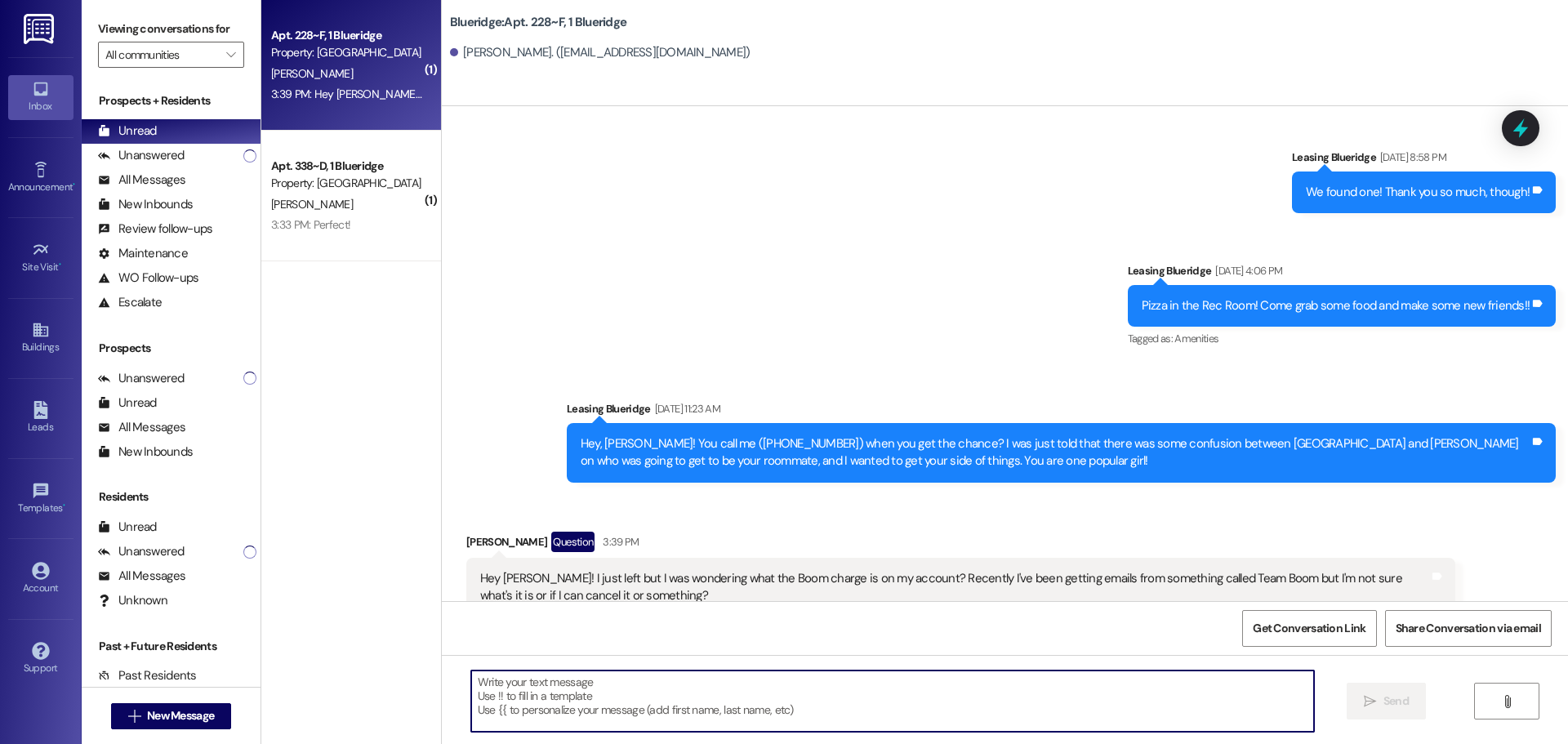
scroll to position [29328, 0]
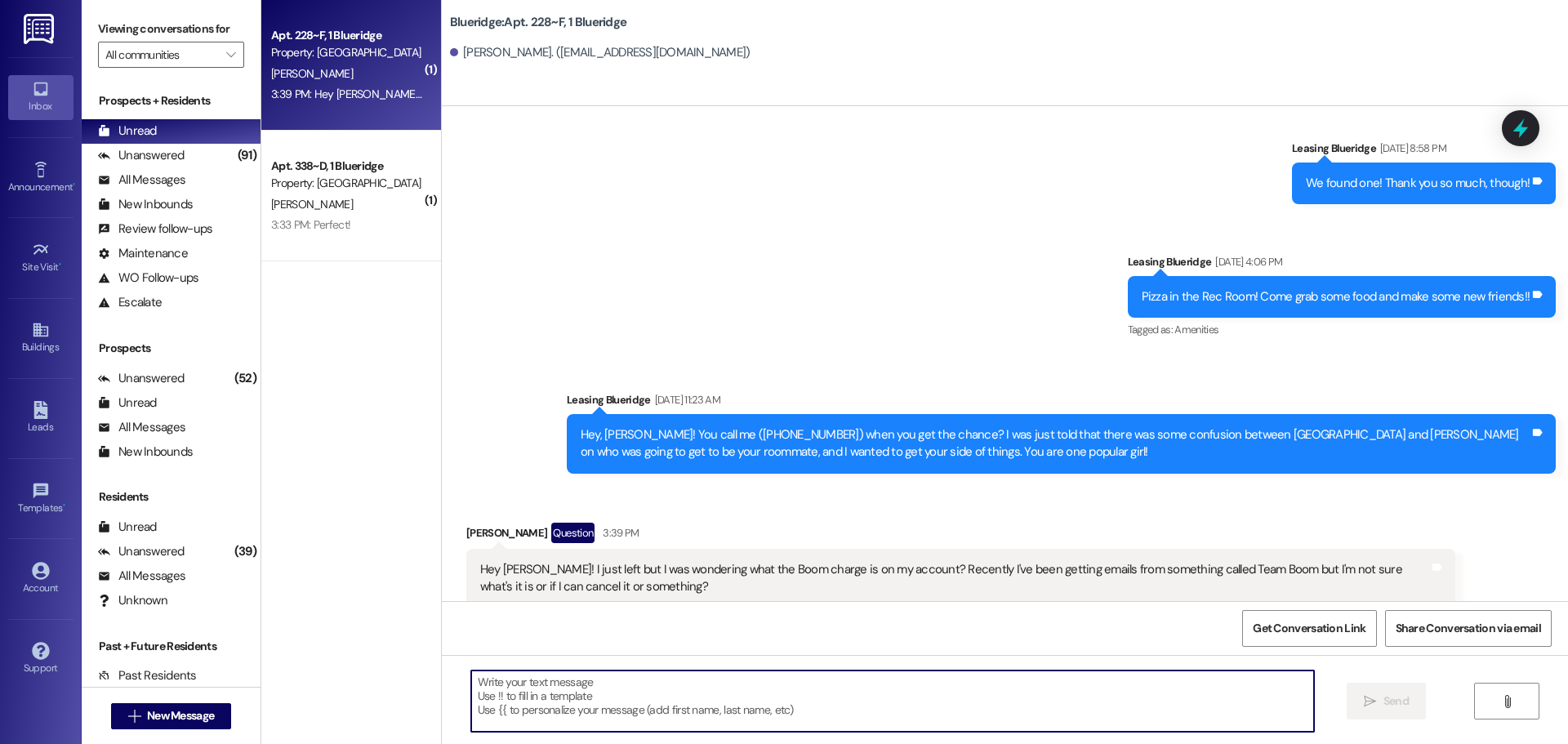
click at [767, 691] on textarea at bounding box center [892, 701] width 842 height 61
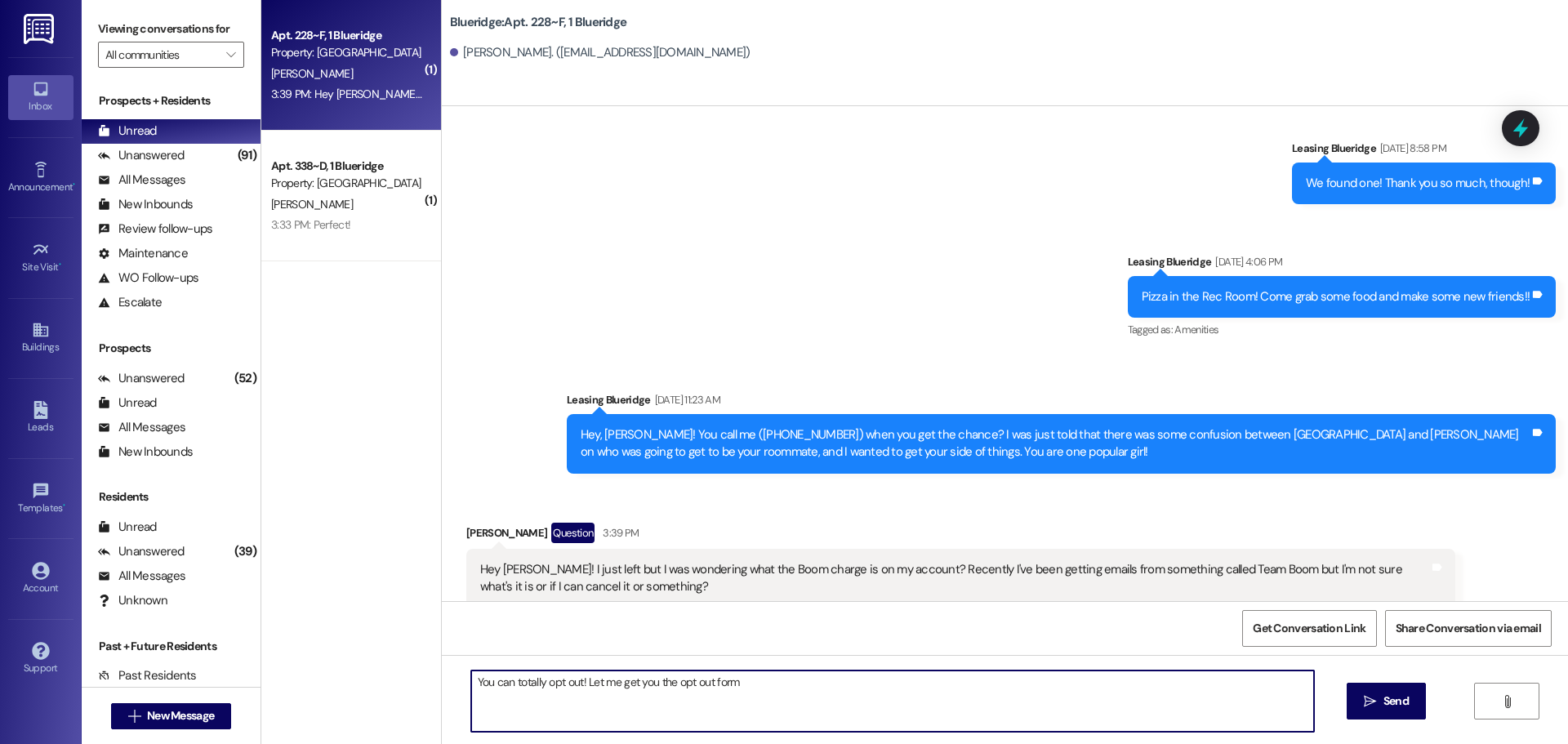
type textarea "You can totally opt out! Let me get you the opt out form:"
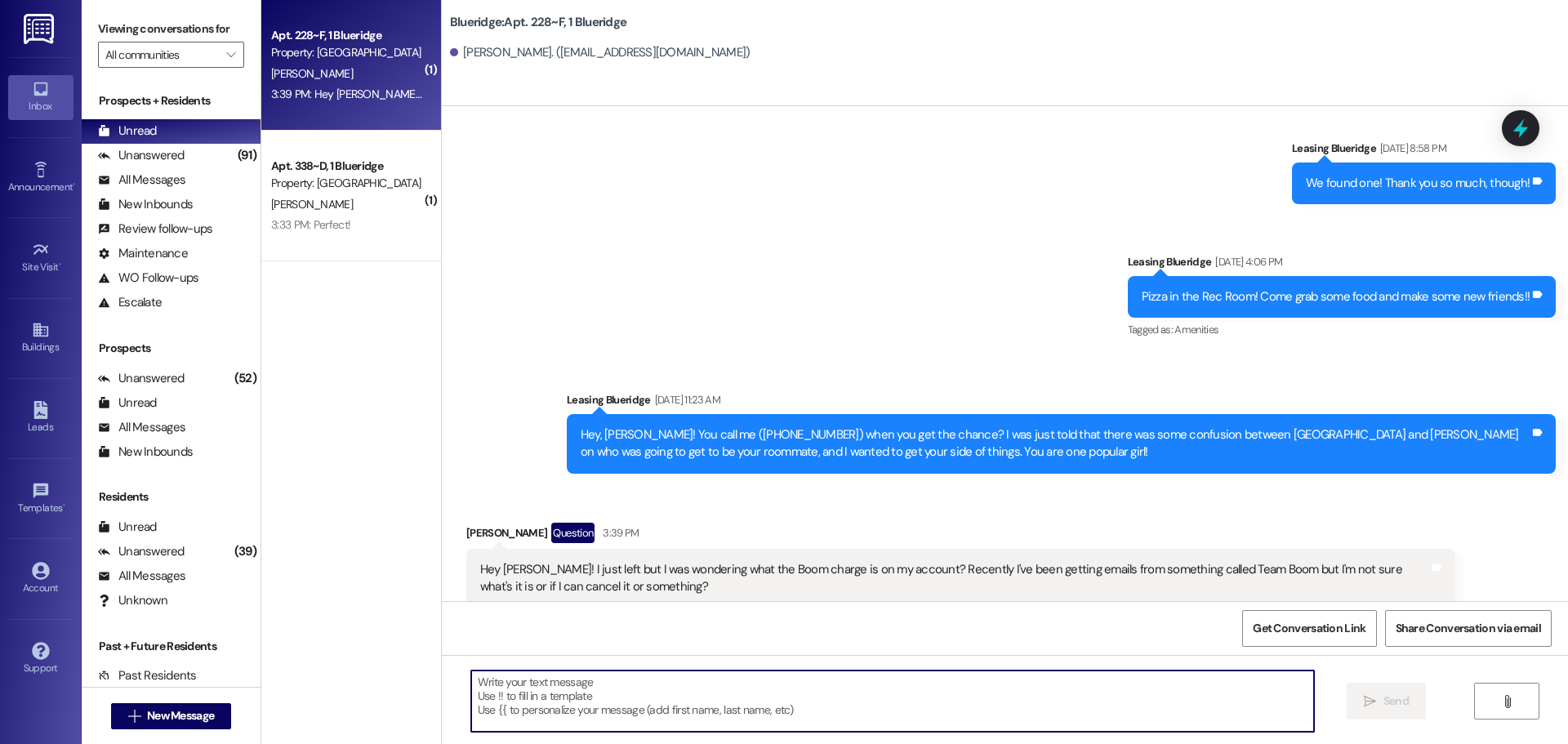
click at [973, 717] on textarea at bounding box center [892, 701] width 842 height 61
paste textarea "https://boompayapp.typeform.com/redstone"
type textarea "https://boompayapp.typeform.com/redstone"
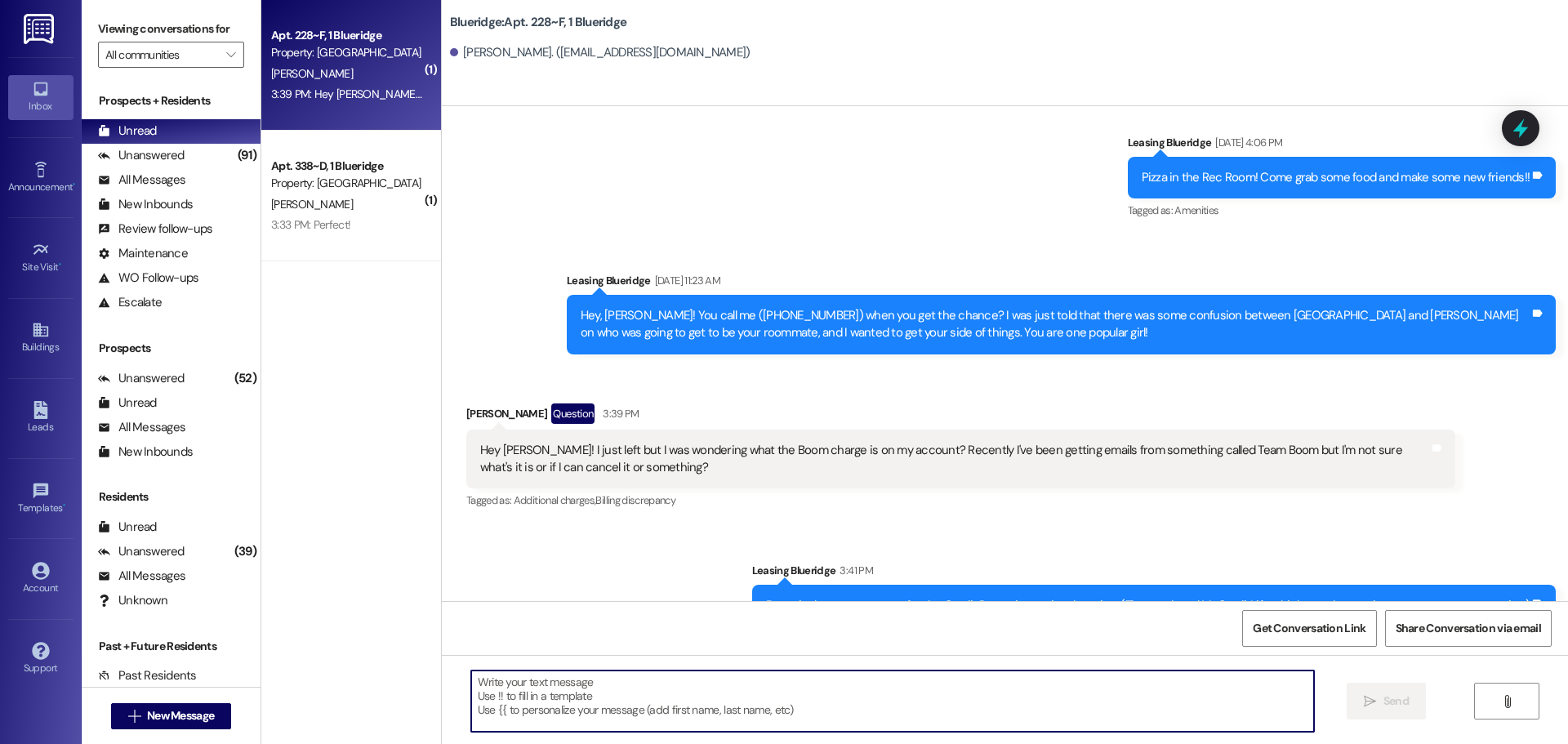
scroll to position [29555, 0]
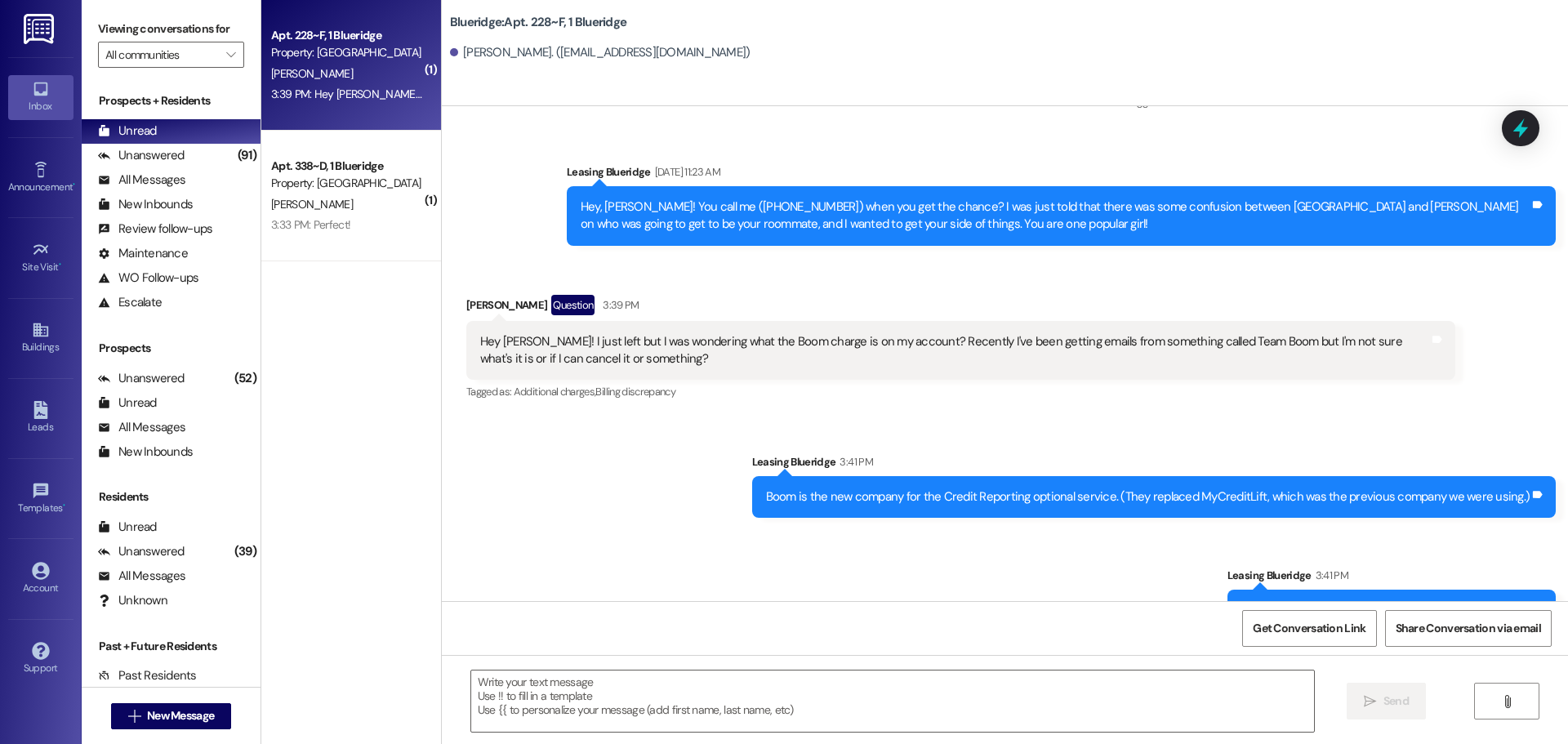
click at [1018, 492] on div "Sent via SMS Leasing Blueridge 3:41 PM Boom is the new company for the Credit R…" at bounding box center [1005, 586] width 1126 height 341
click at [823, 535] on div "Sent via SMS Leasing Blueridge 3:41 PM Boom is the new company for the Credit R…" at bounding box center [1005, 586] width 1126 height 341
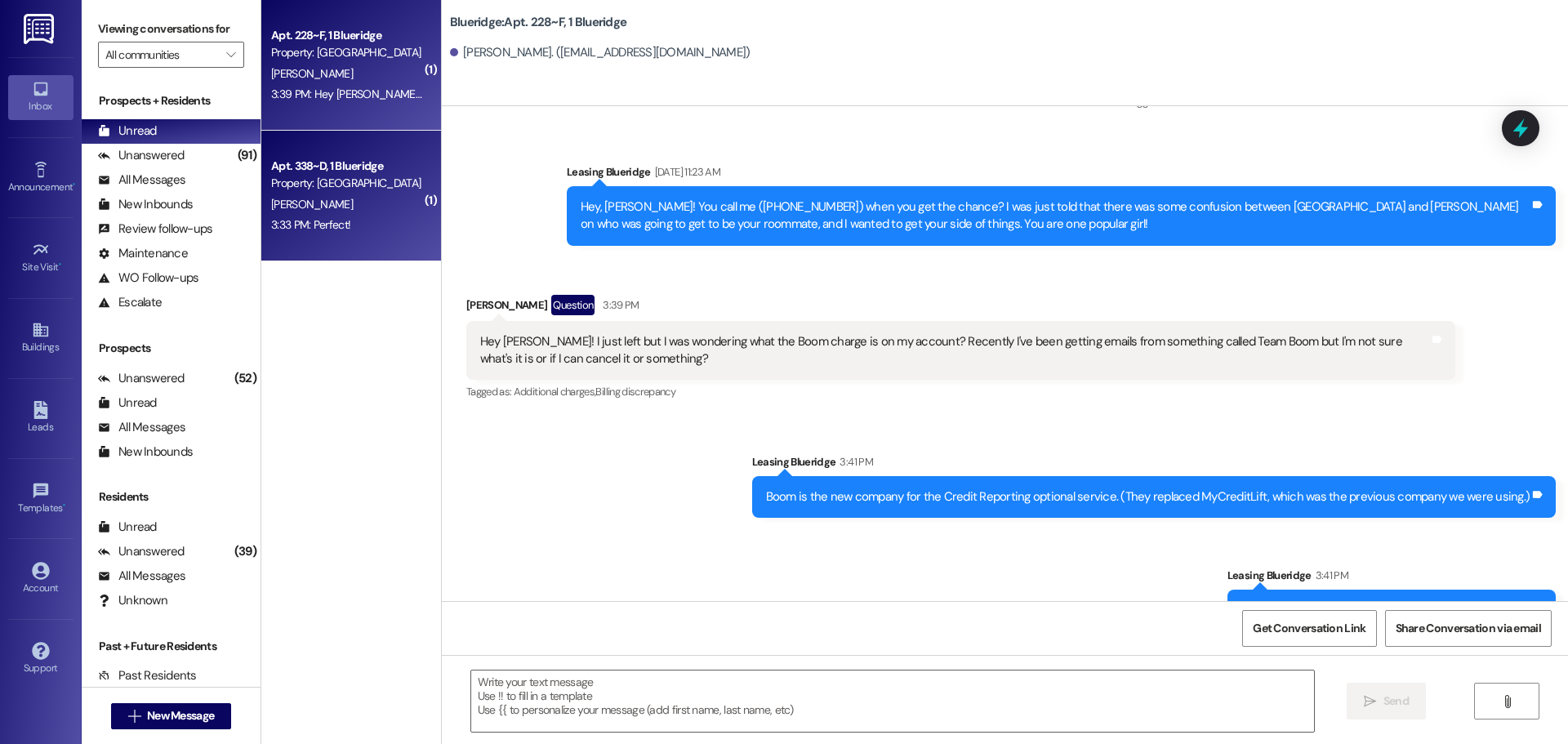
click at [331, 192] on div "Property: [GEOGRAPHIC_DATA]" at bounding box center [346, 182] width 151 height 17
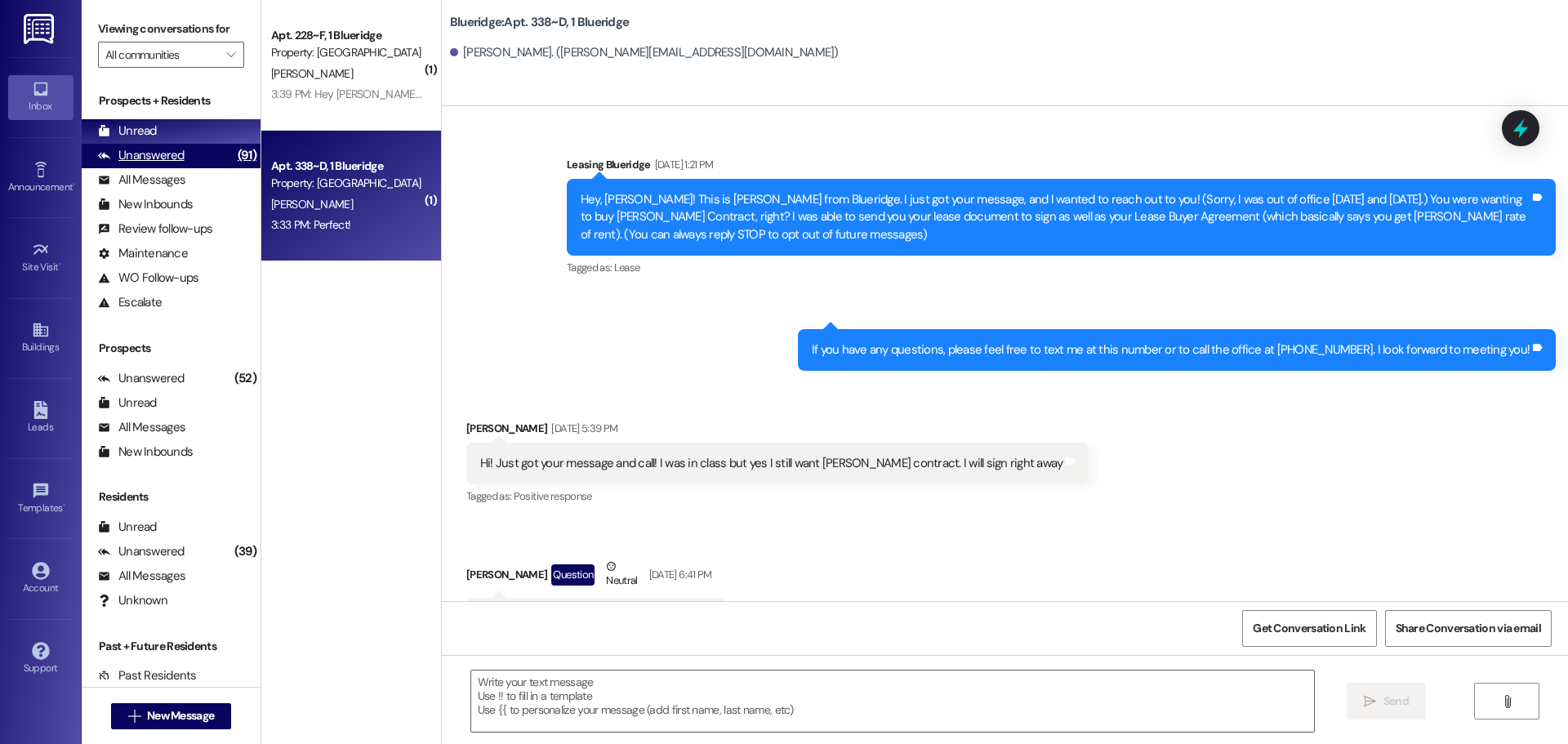
scroll to position [35259, 0]
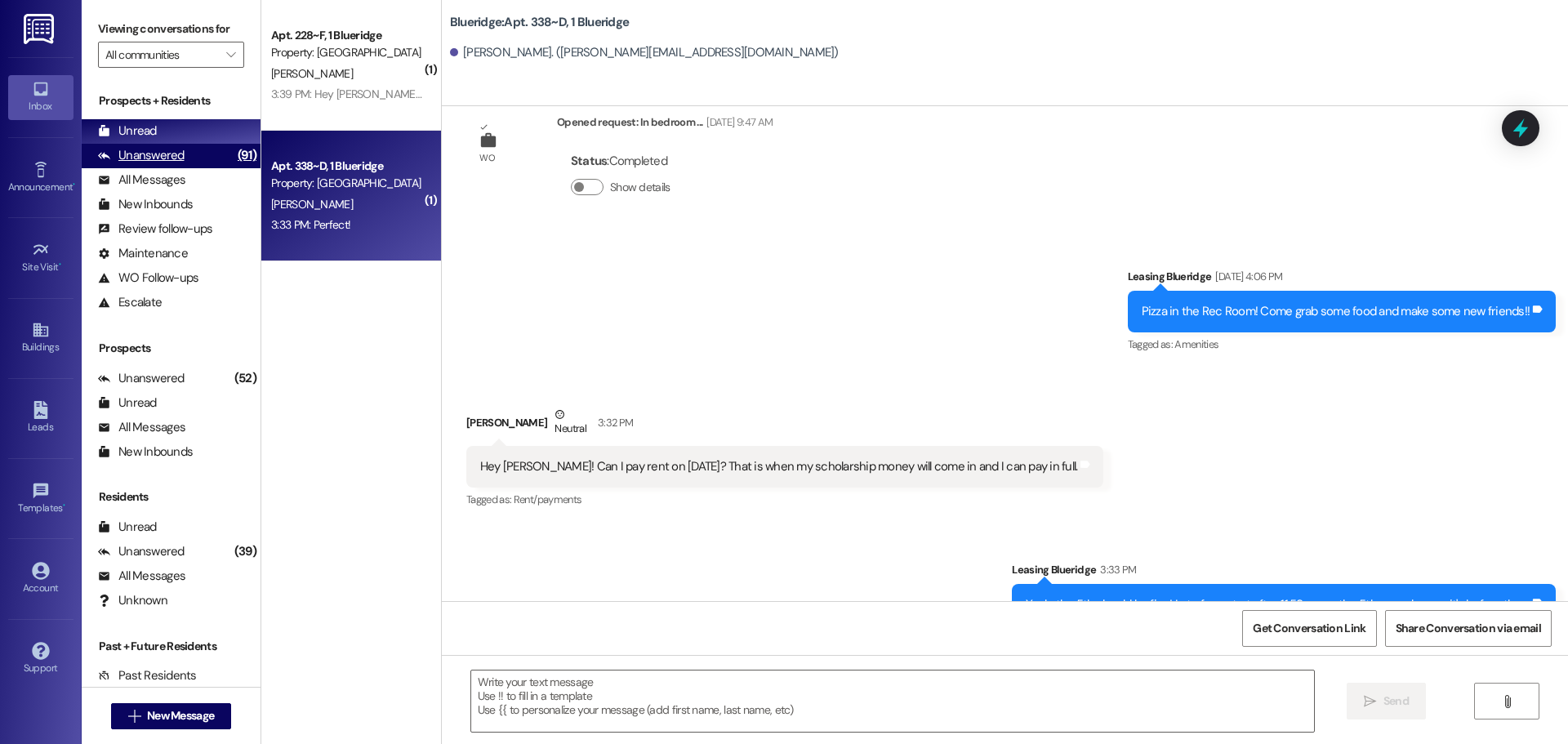
click at [198, 154] on div "Unanswered (91)" at bounding box center [171, 156] width 179 height 25
click at [204, 132] on div "Unread (0)" at bounding box center [171, 132] width 179 height 25
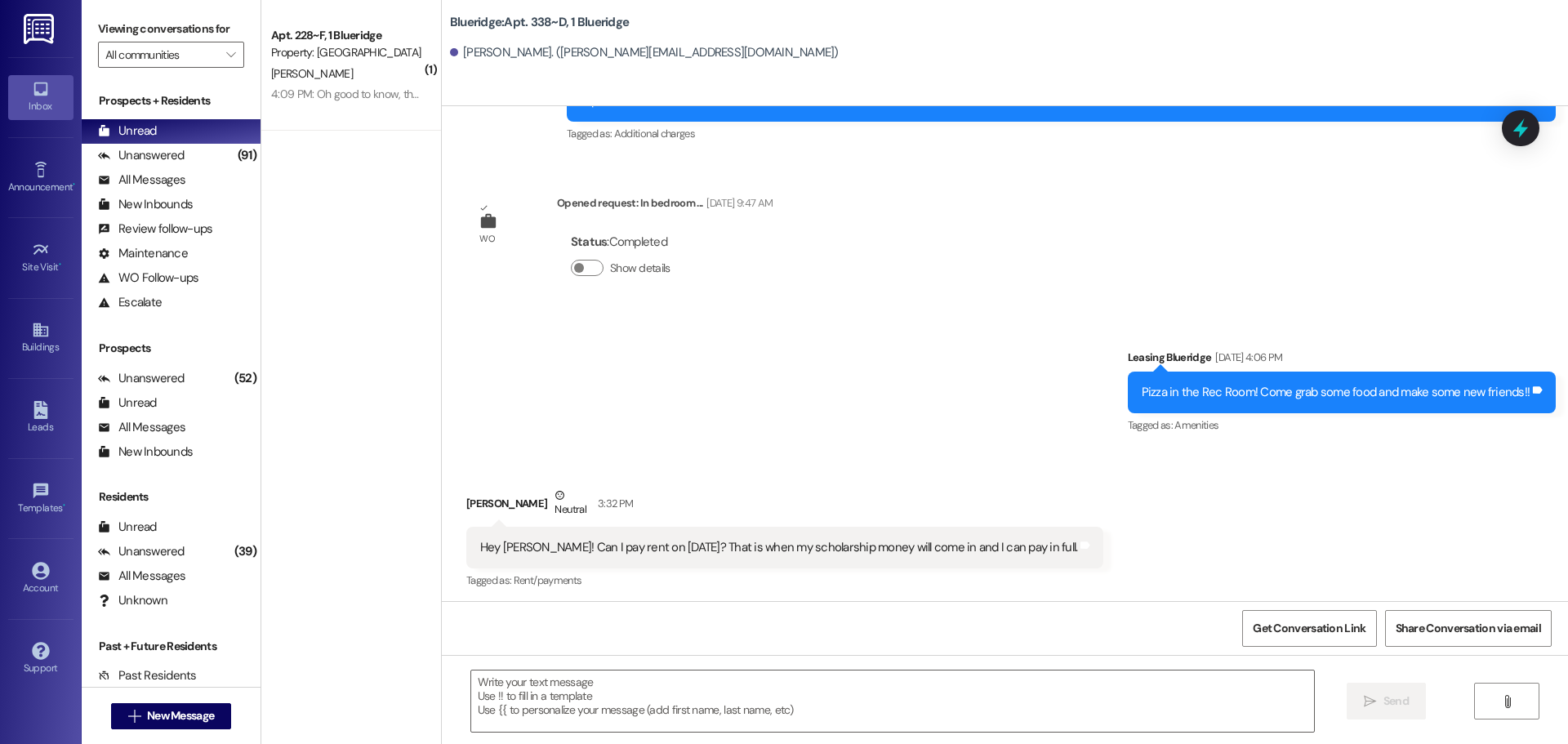
scroll to position [35259, 0]
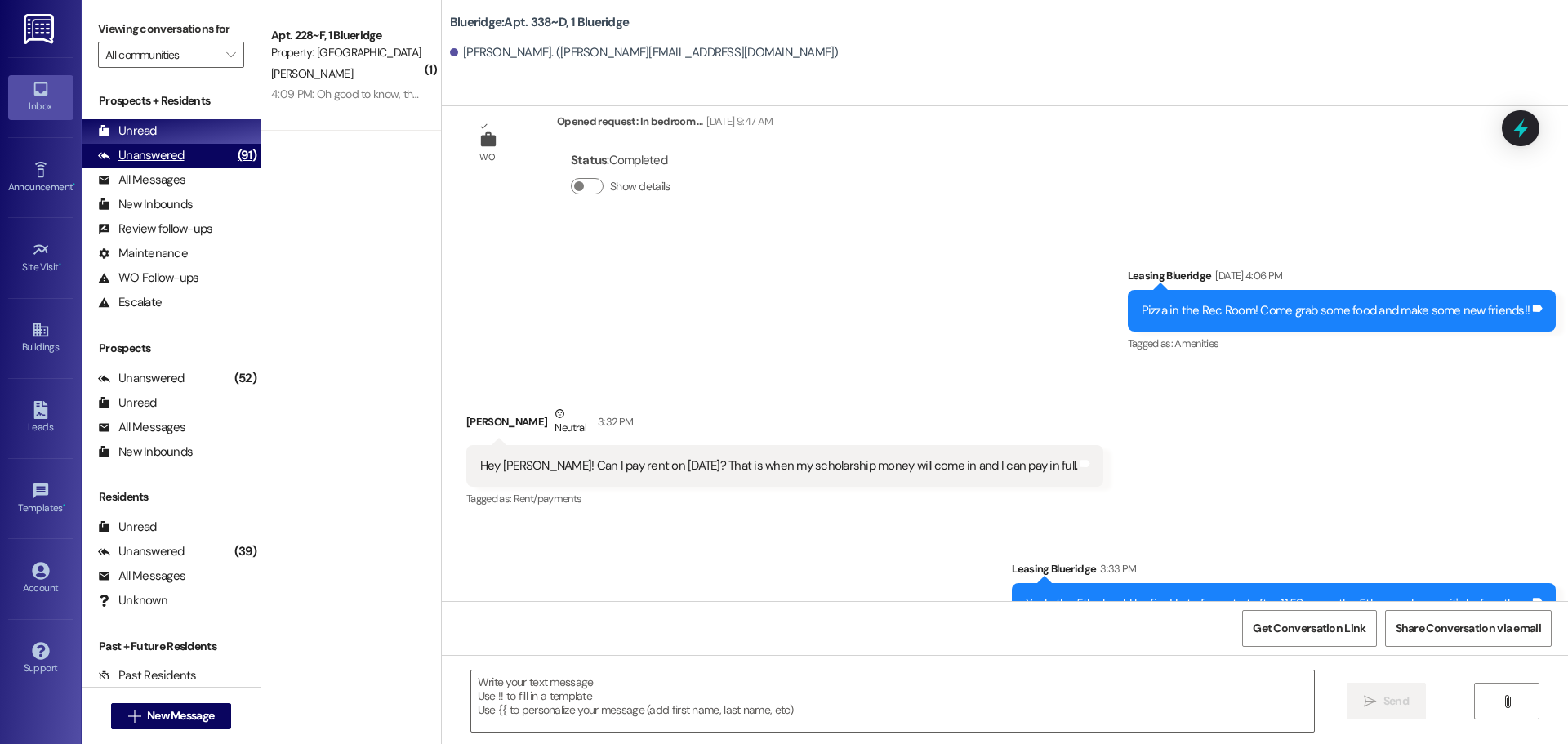
click at [172, 157] on div "Unanswered" at bounding box center [142, 155] width 87 height 17
click at [173, 130] on div "Unread (0)" at bounding box center [171, 132] width 179 height 25
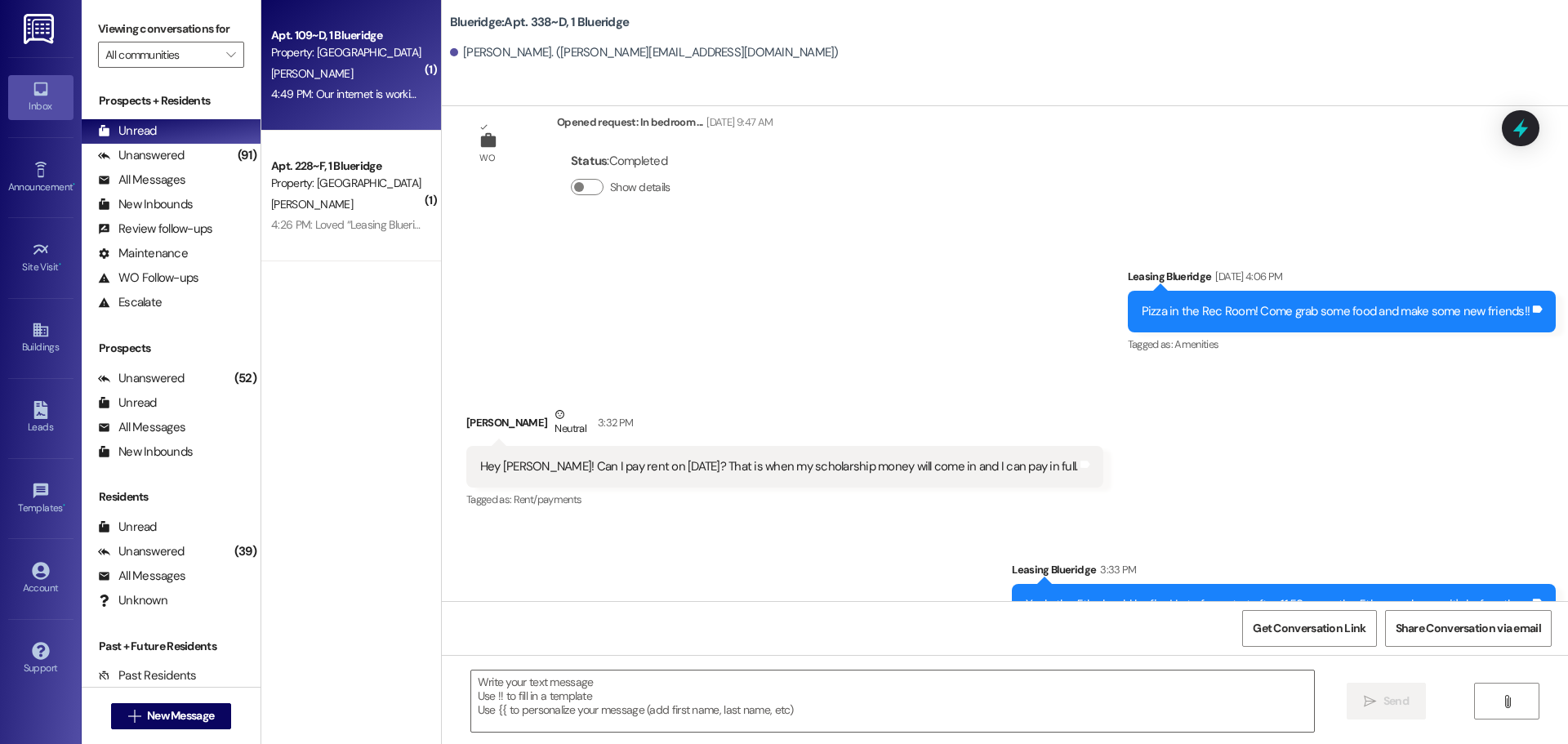
click at [381, 99] on div "4:49 PM: Our internet is working now! 4:49 PM: Our internet is working now!" at bounding box center [359, 94] width 176 height 15
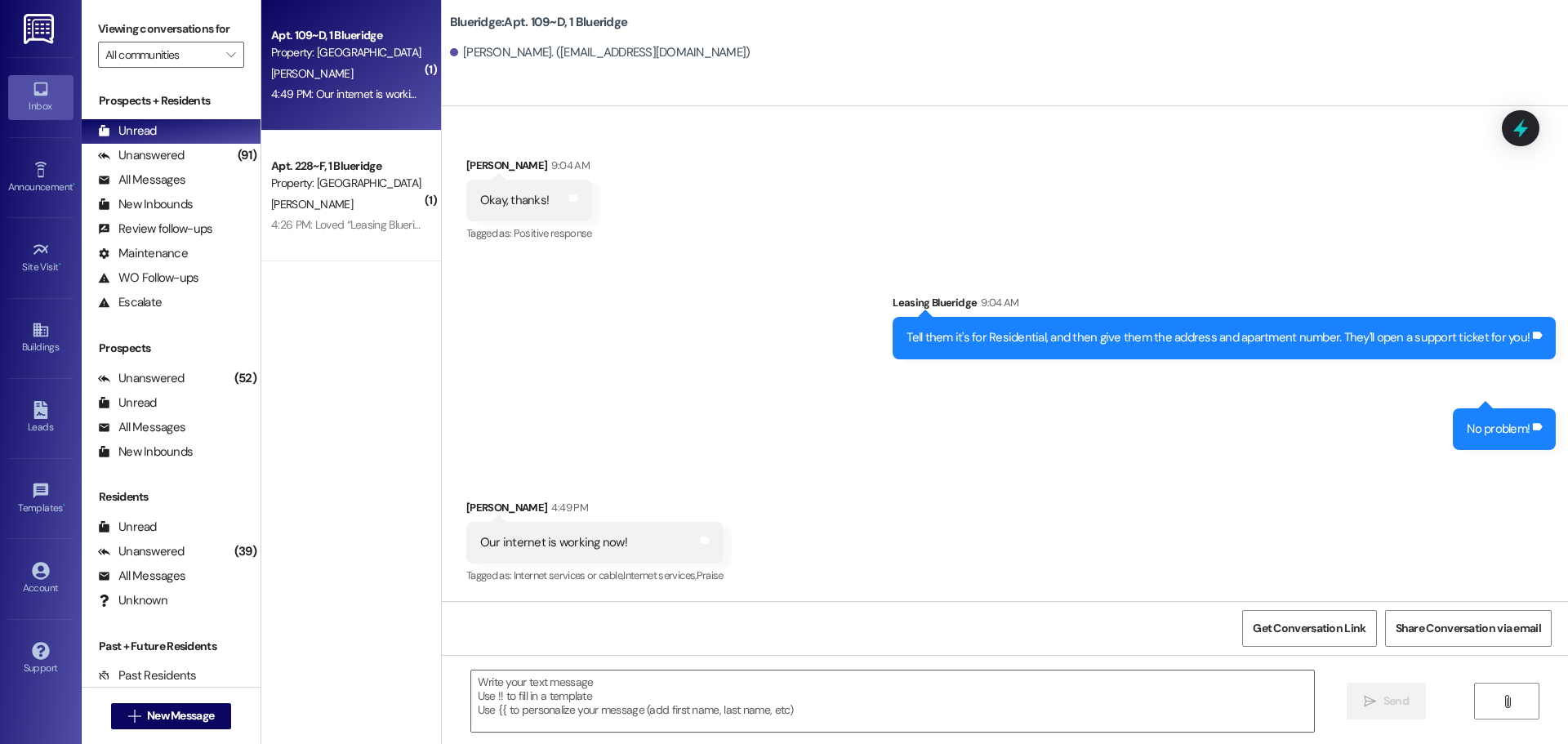
scroll to position [4011, 0]
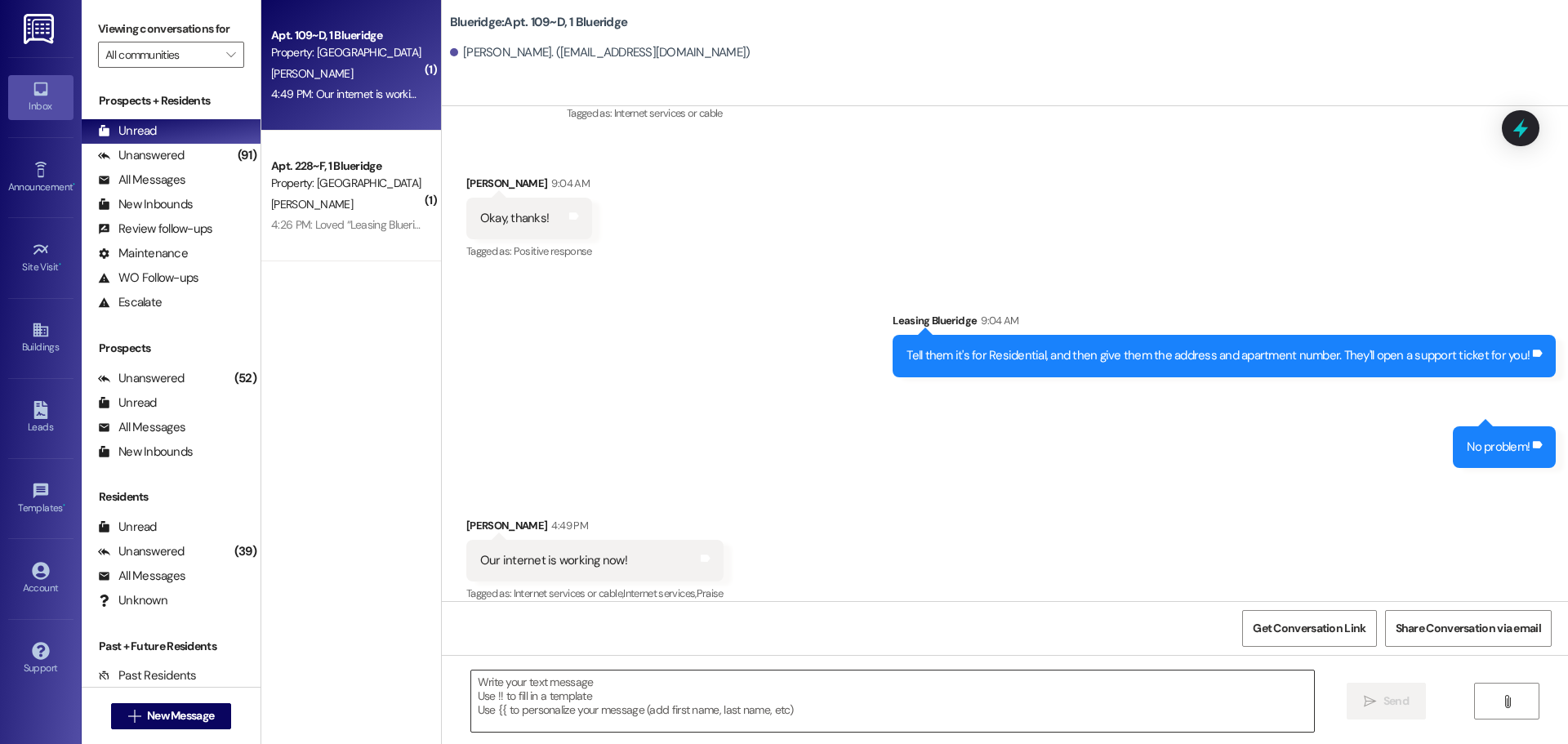
click at [702, 680] on textarea at bounding box center [892, 701] width 842 height 61
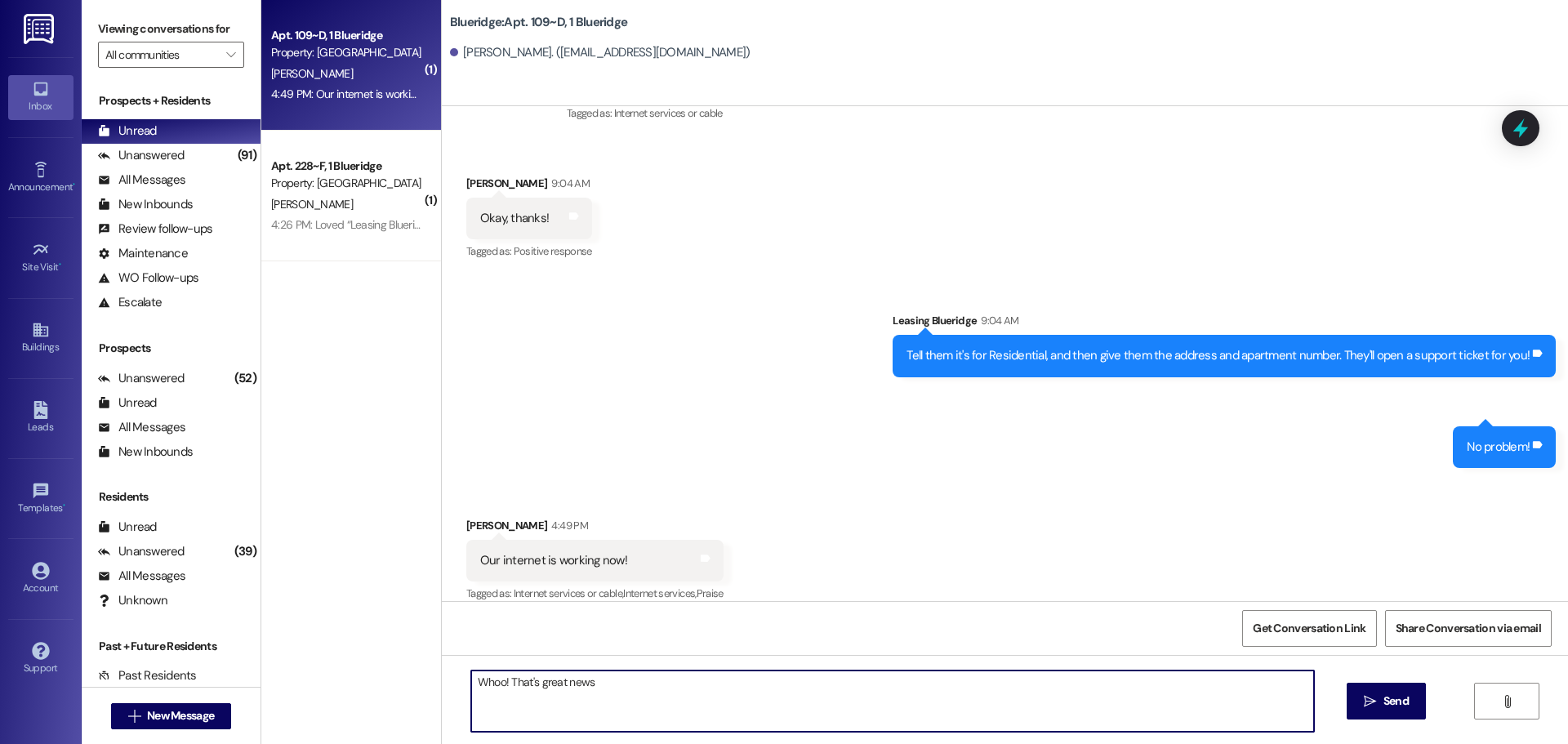
type textarea "Whoo! That's great news!"
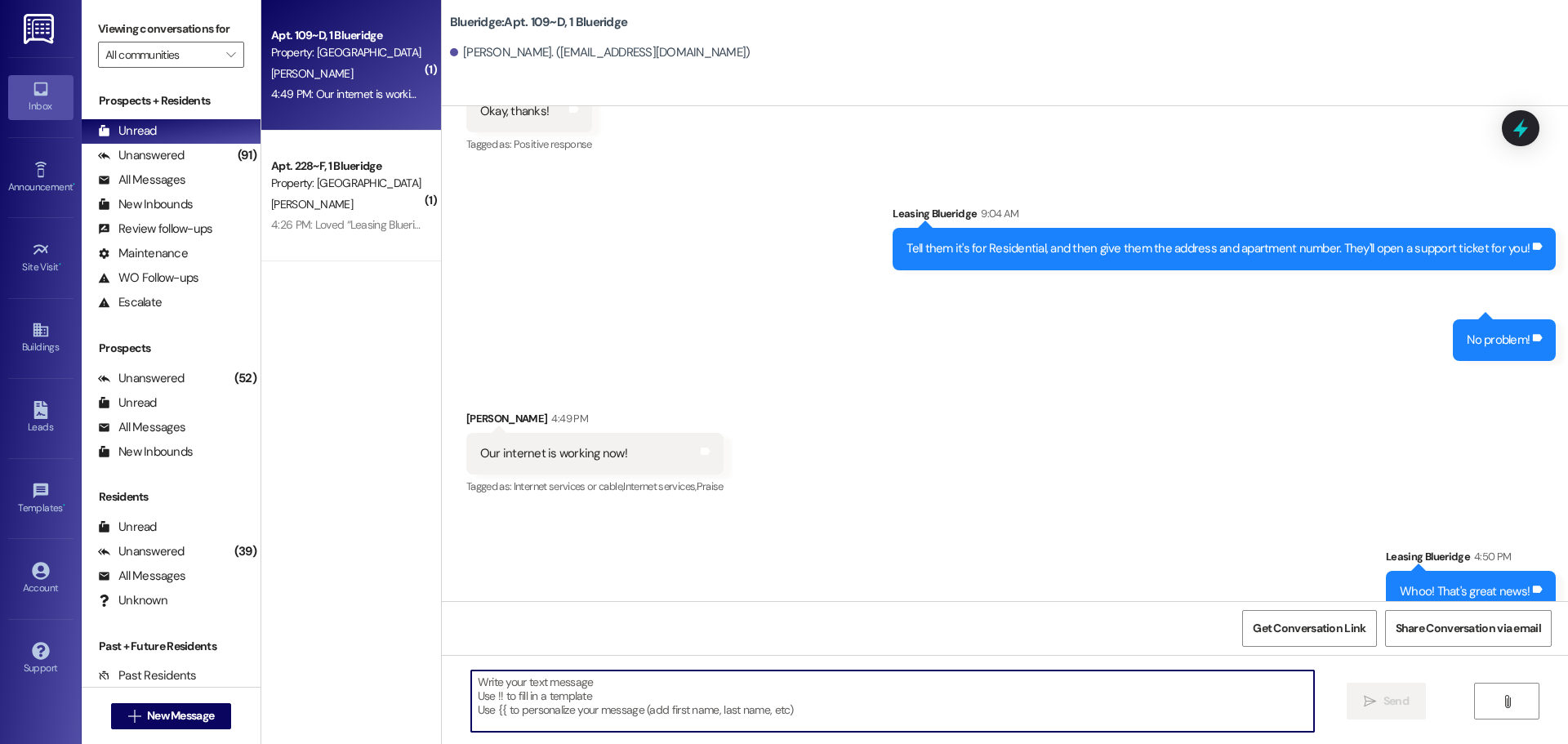
scroll to position [4126, 0]
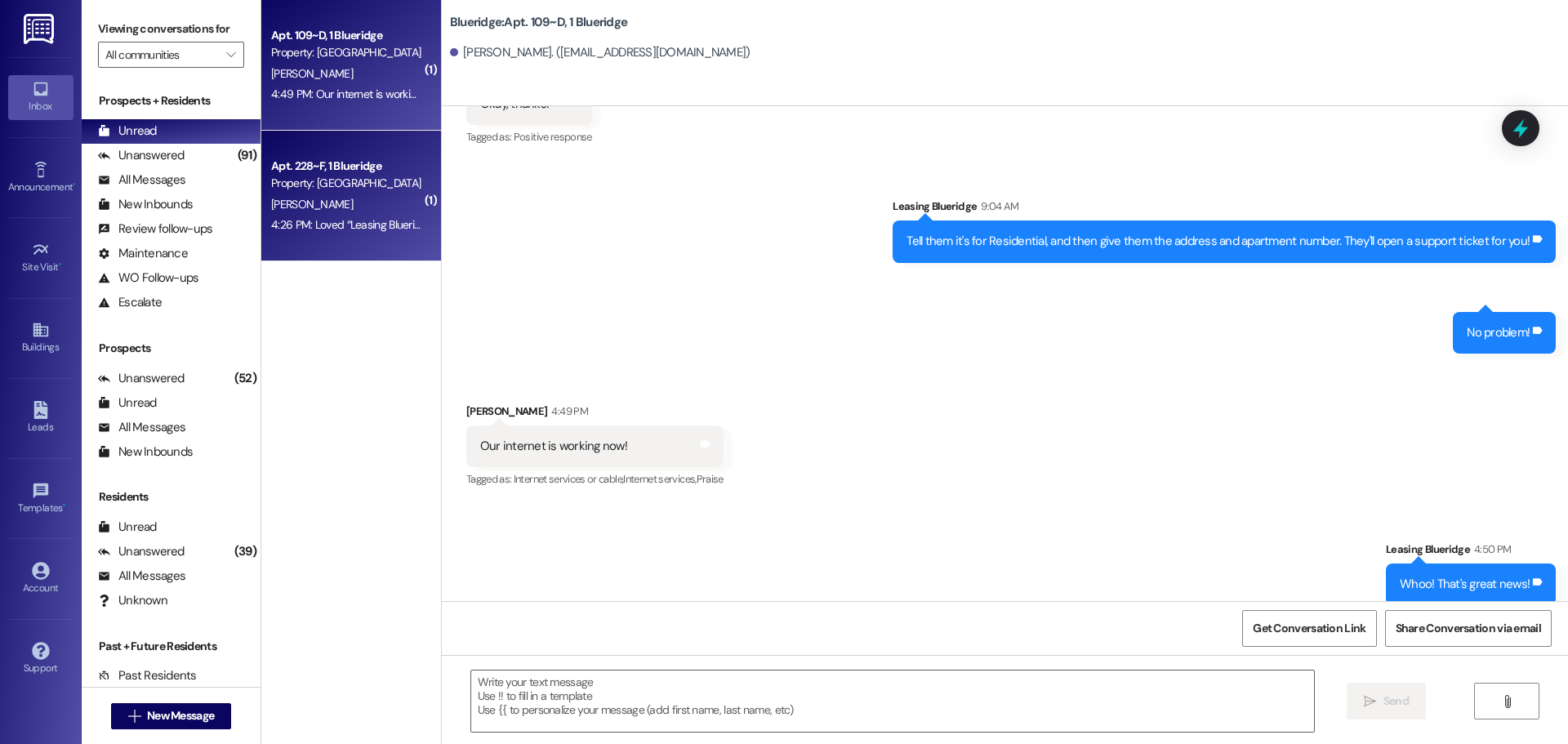
click at [327, 214] on div "4:26 PM: Loved “Leasing Blueridge (Blueridge): Filling out the form in the link…" at bounding box center [346, 224] width 154 height 20
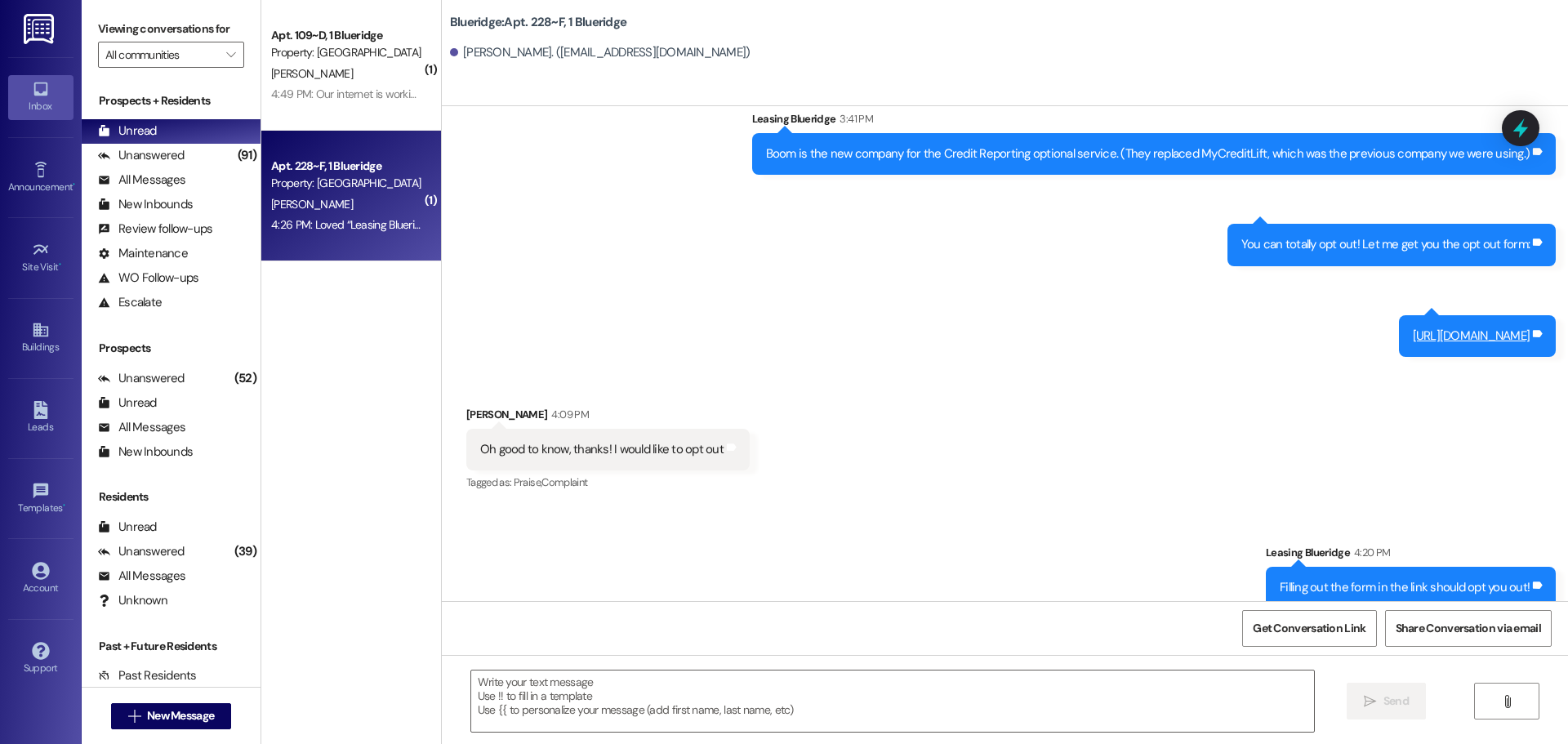
scroll to position [29899, 0]
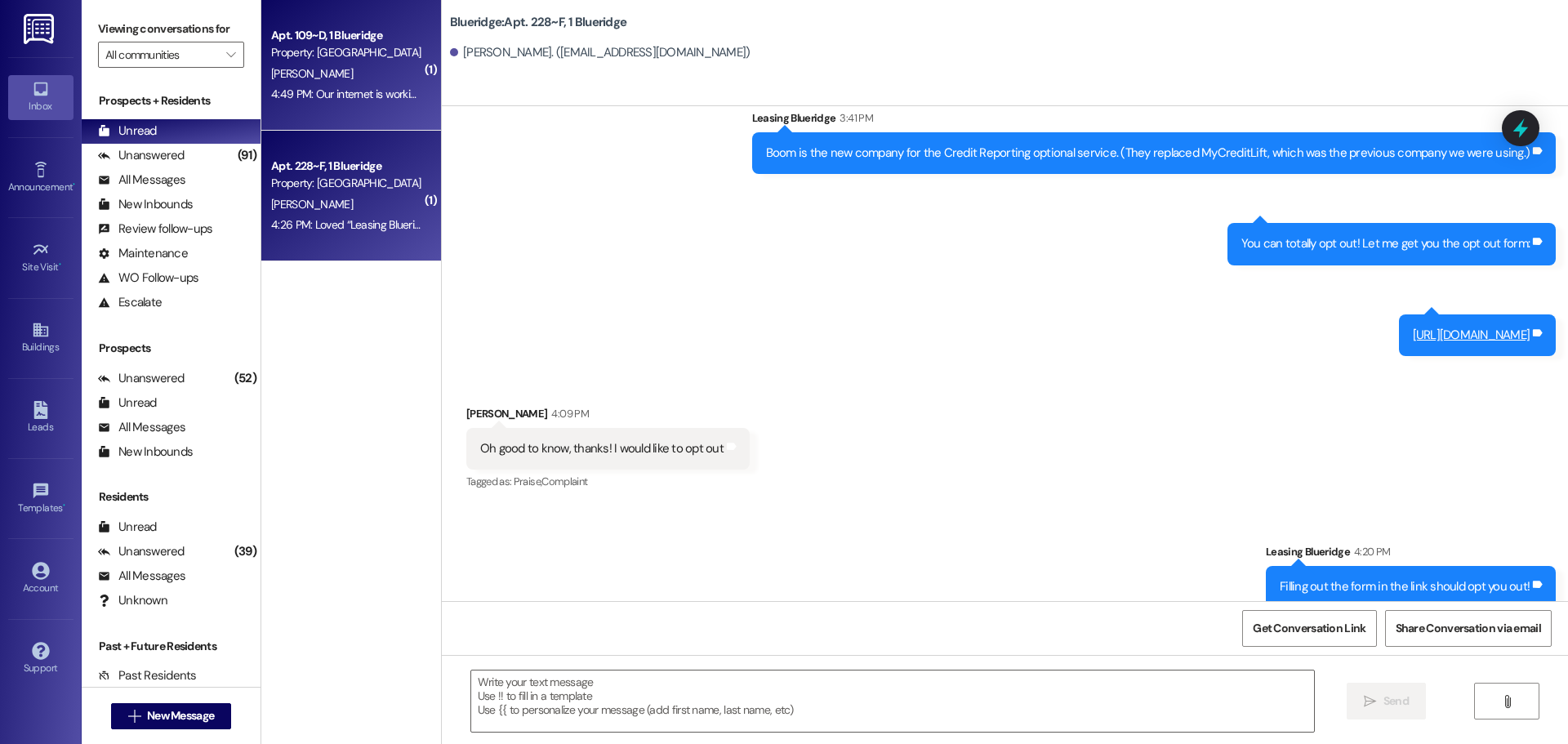
click at [353, 114] on div "Apt. 109~D, 1 Blueridge Property: Blueridge E. Johnson 4:49 PM: Our internet is…" at bounding box center [351, 65] width 180 height 130
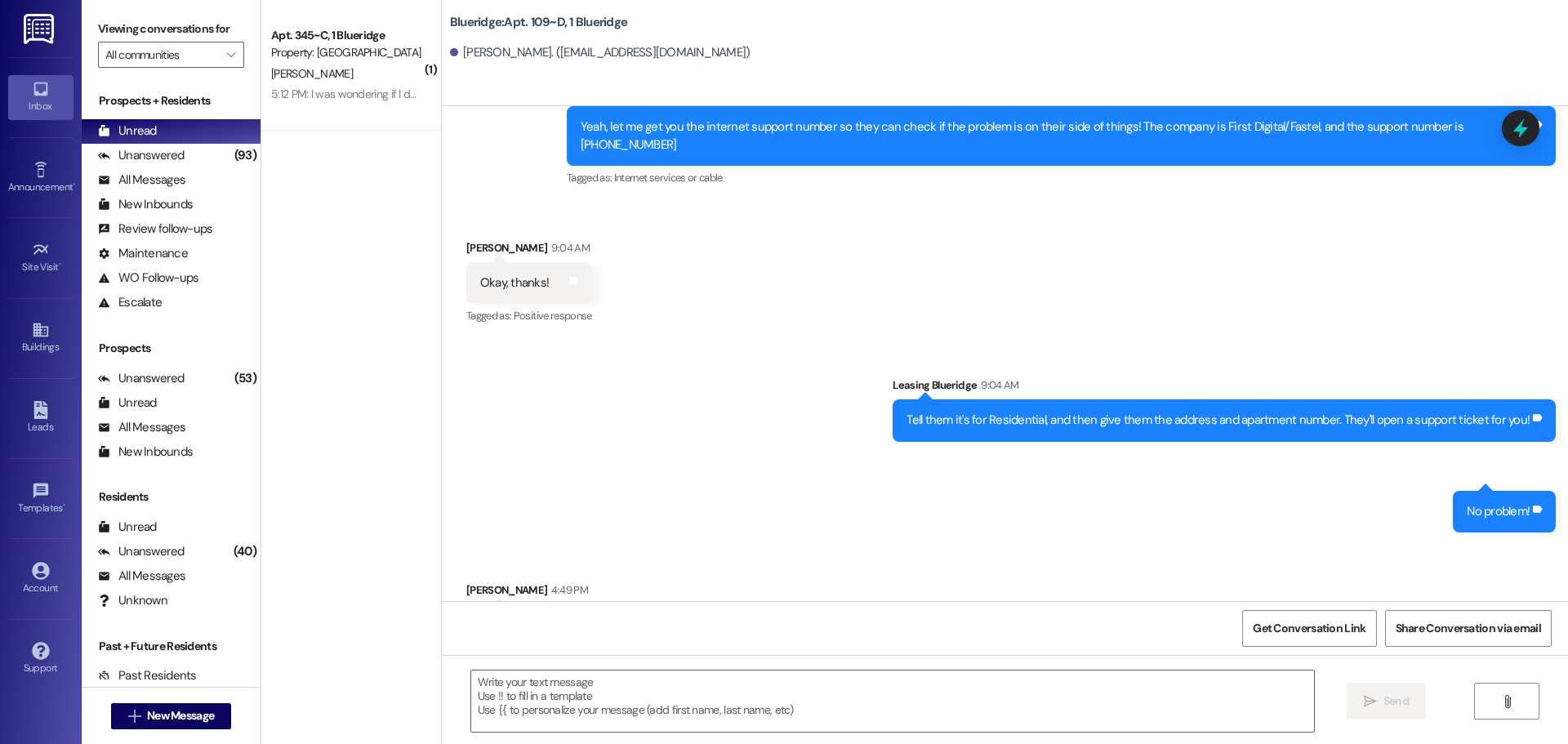
scroll to position [4011, 0]
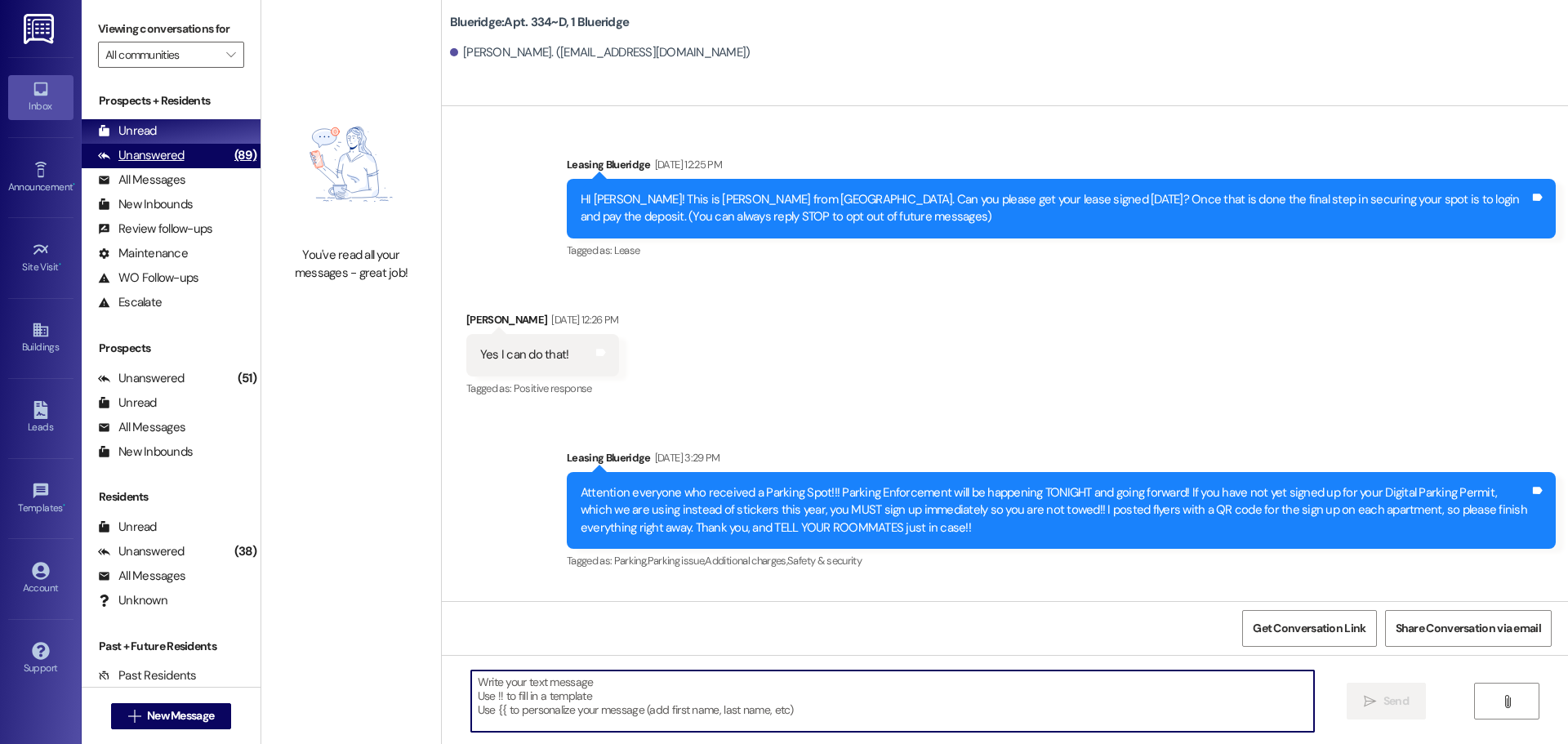
scroll to position [27105, 0]
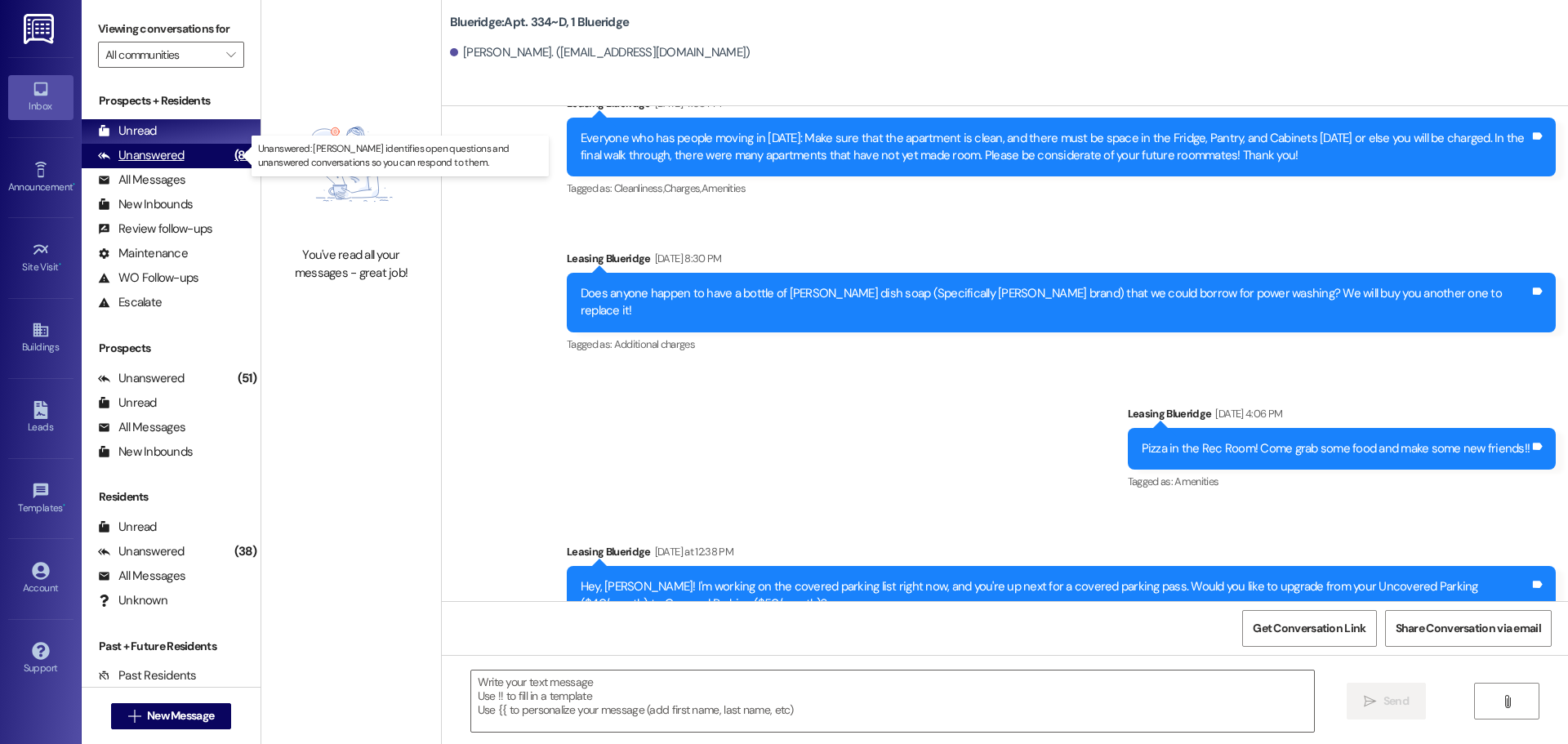
click at [207, 158] on div "Unanswered (89)" at bounding box center [171, 156] width 179 height 25
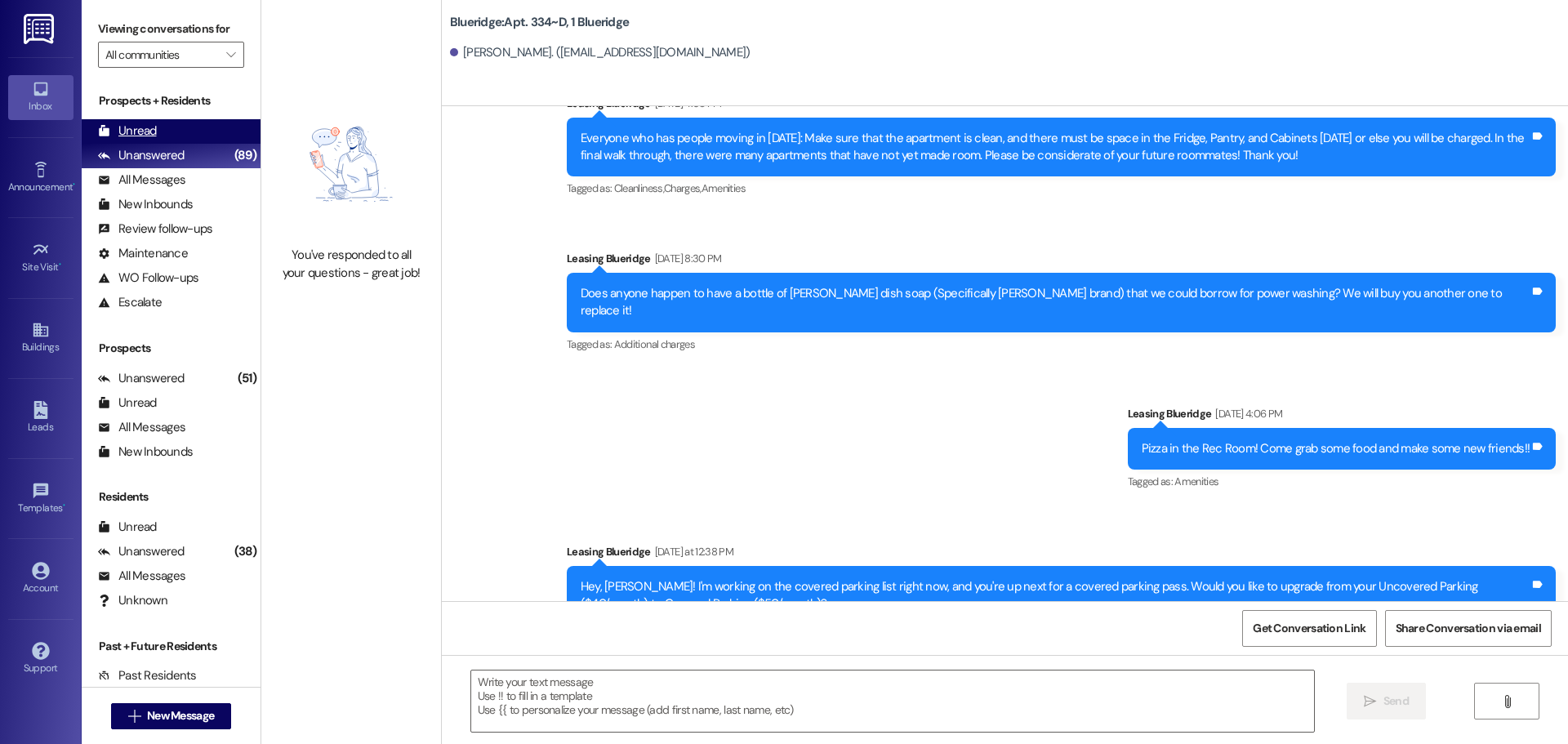
click at [181, 128] on div "Unread (0)" at bounding box center [171, 132] width 179 height 25
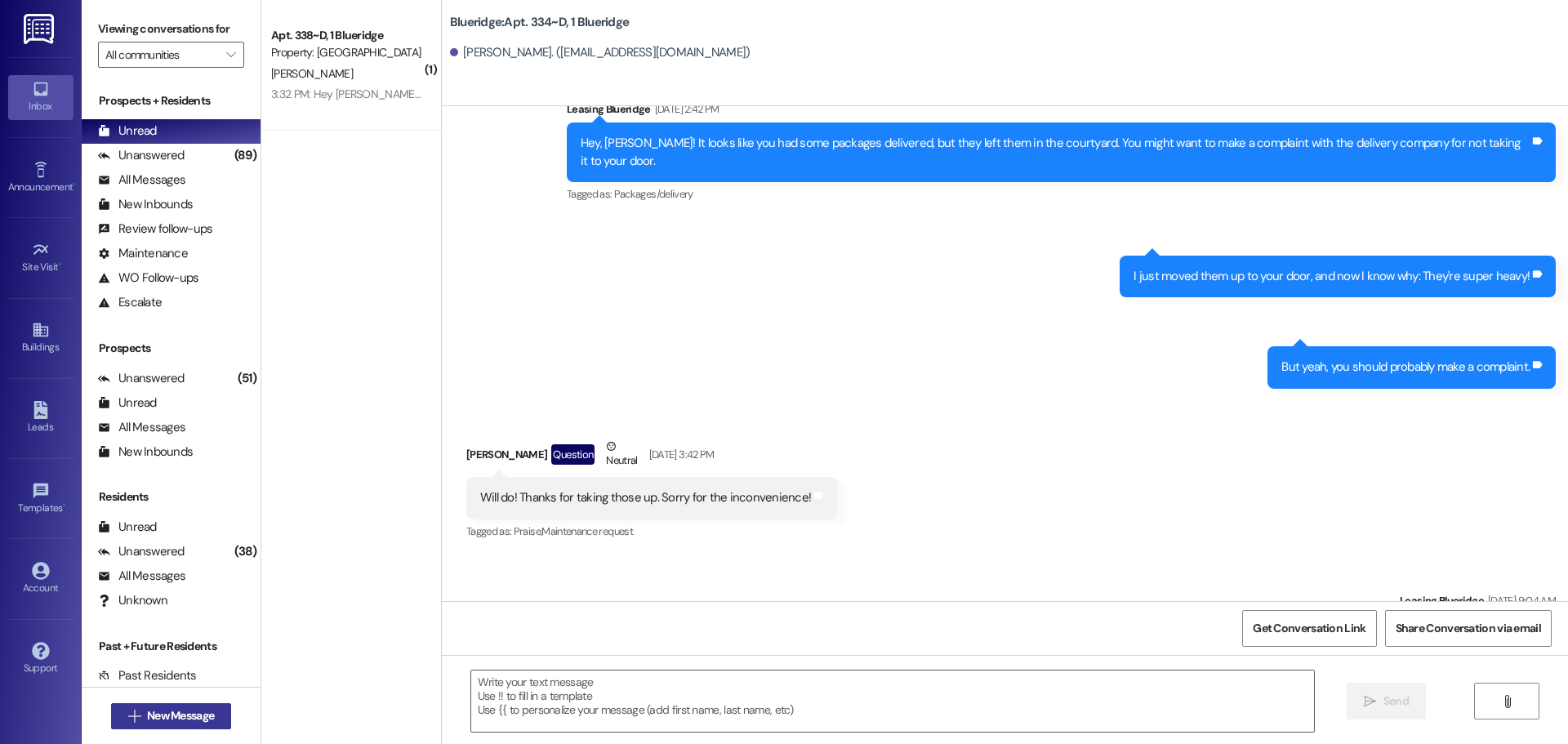
scroll to position [9206, 0]
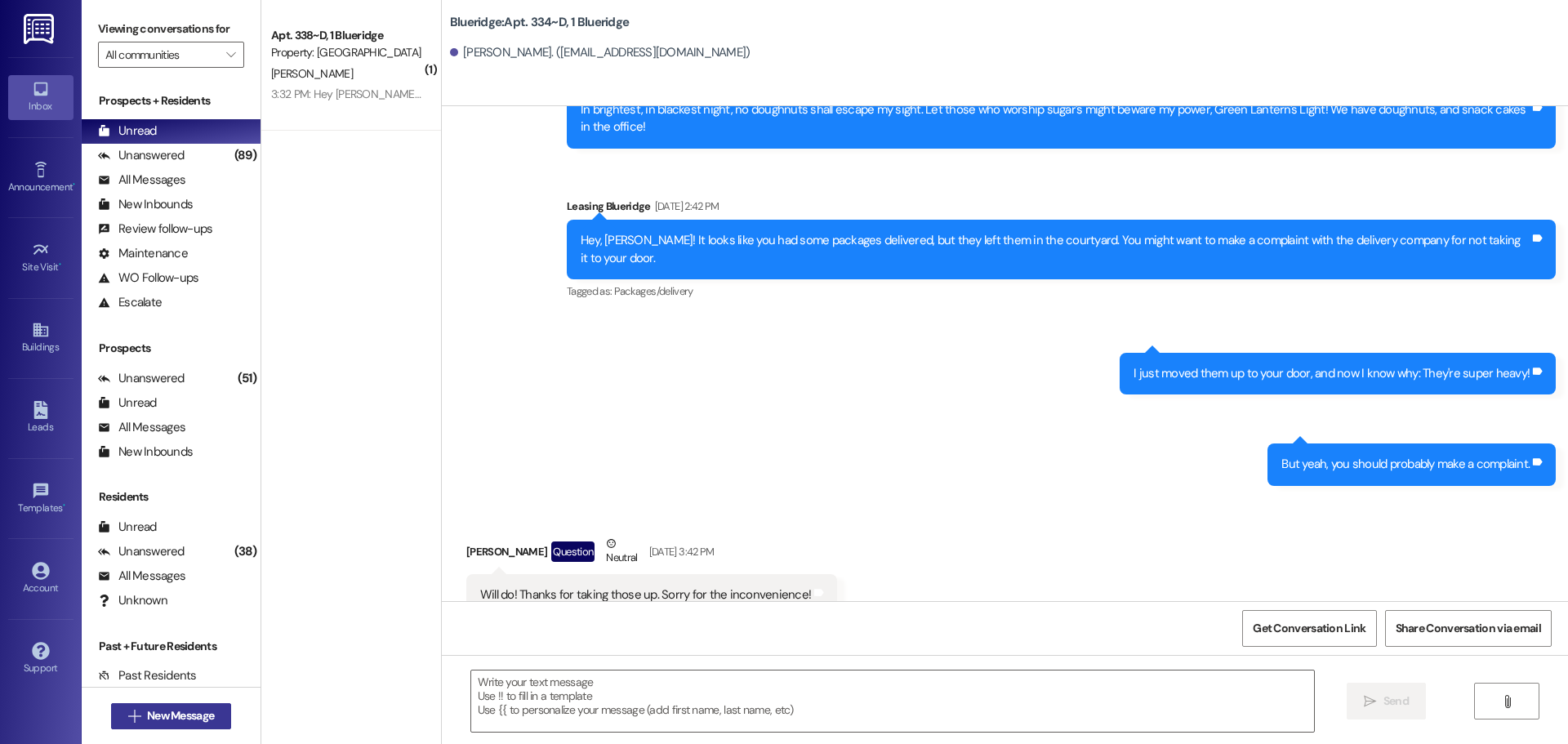
click at [193, 709] on span "New Message" at bounding box center [181, 715] width 67 height 17
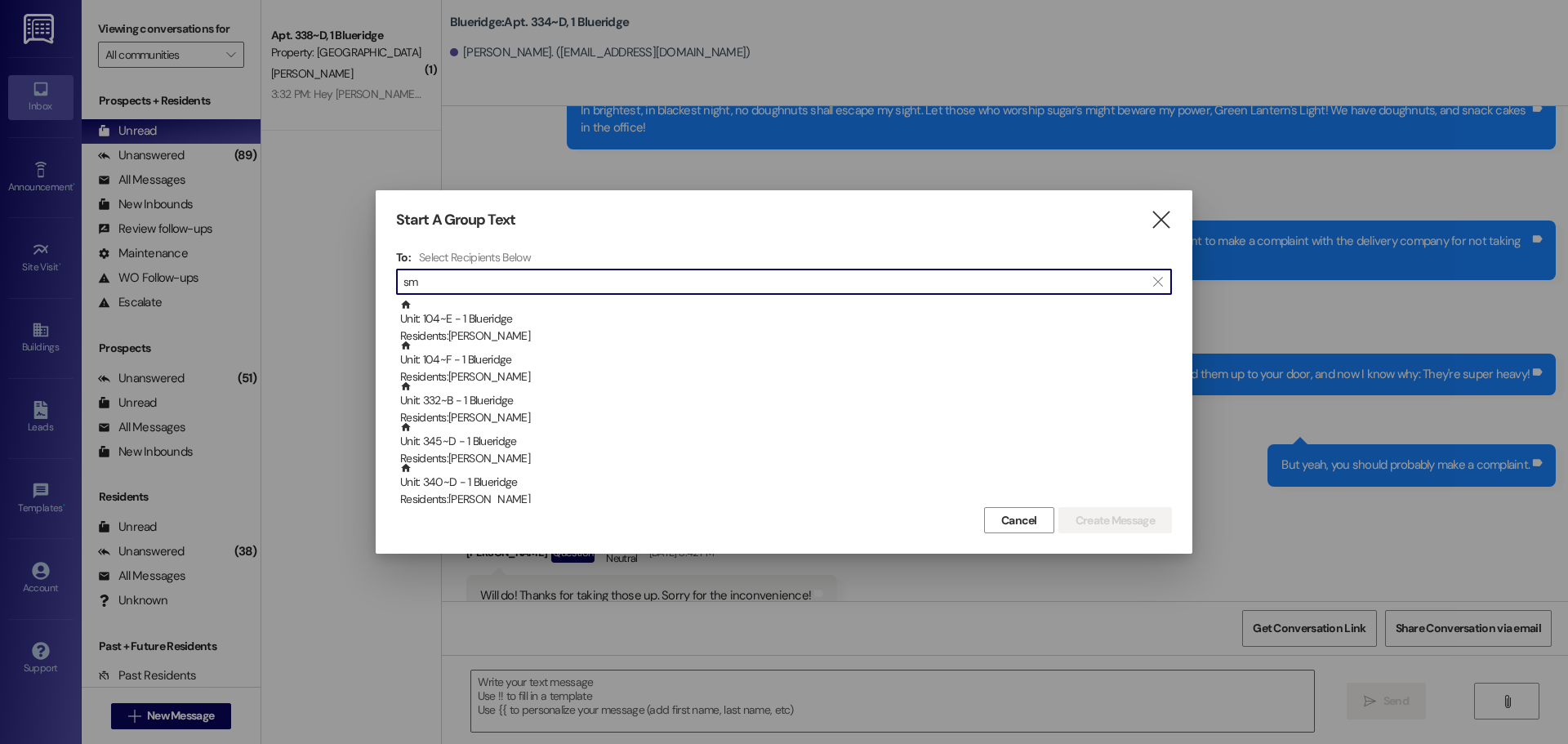
type input "s"
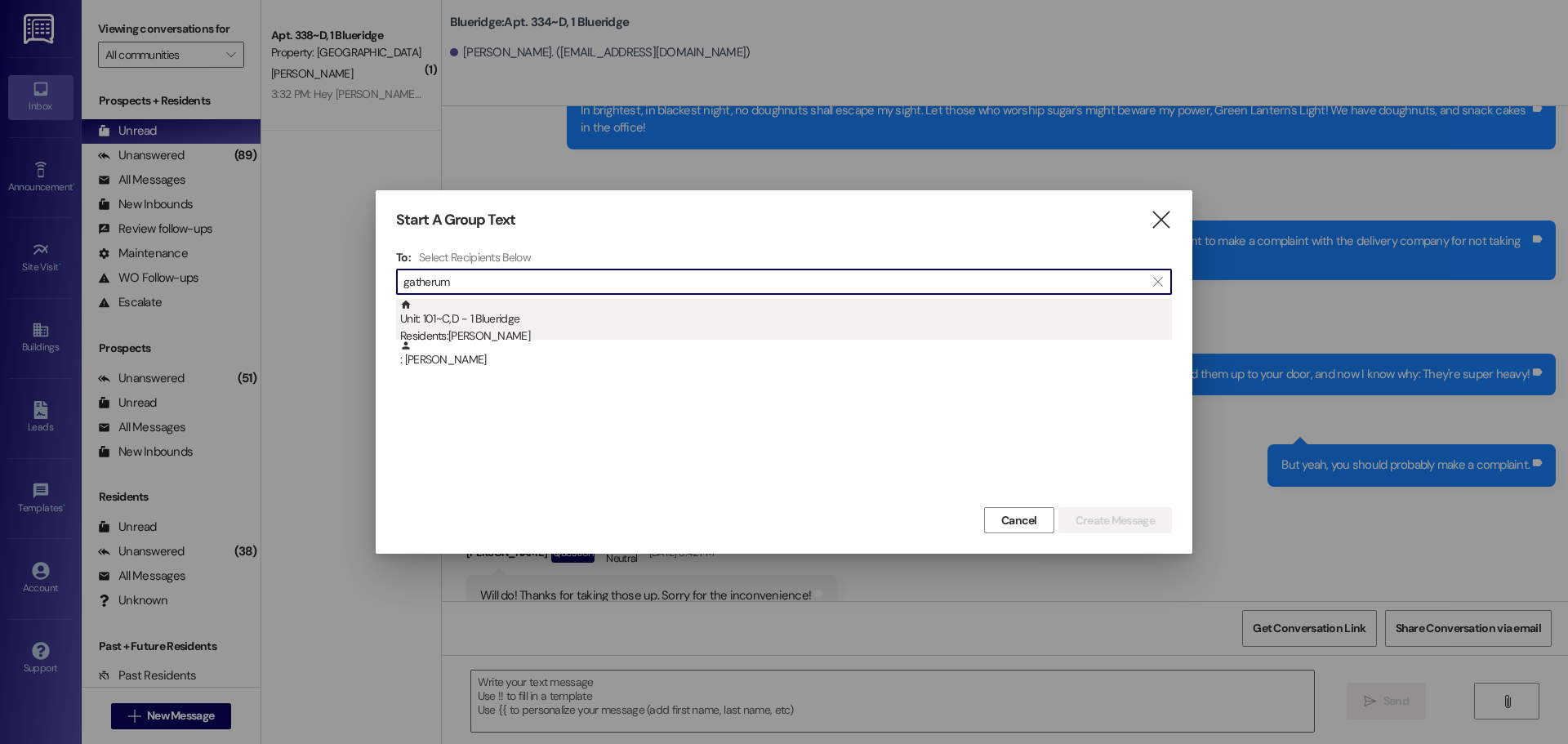
type input "gatherum"
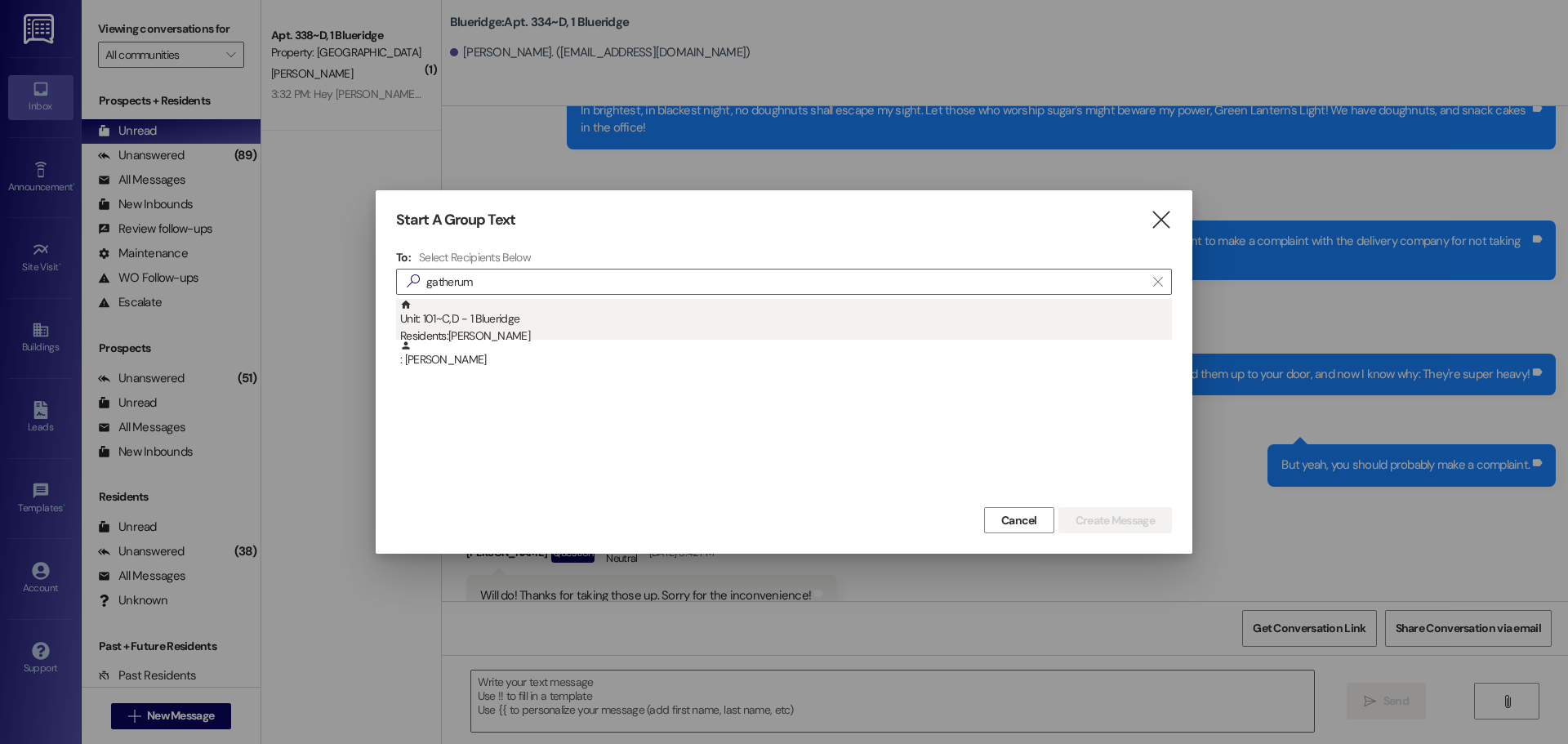
click at [542, 314] on div "Unit: 101~C,D - 1 Blueridge Residents: Abigail Gatherum" at bounding box center [786, 322] width 772 height 47
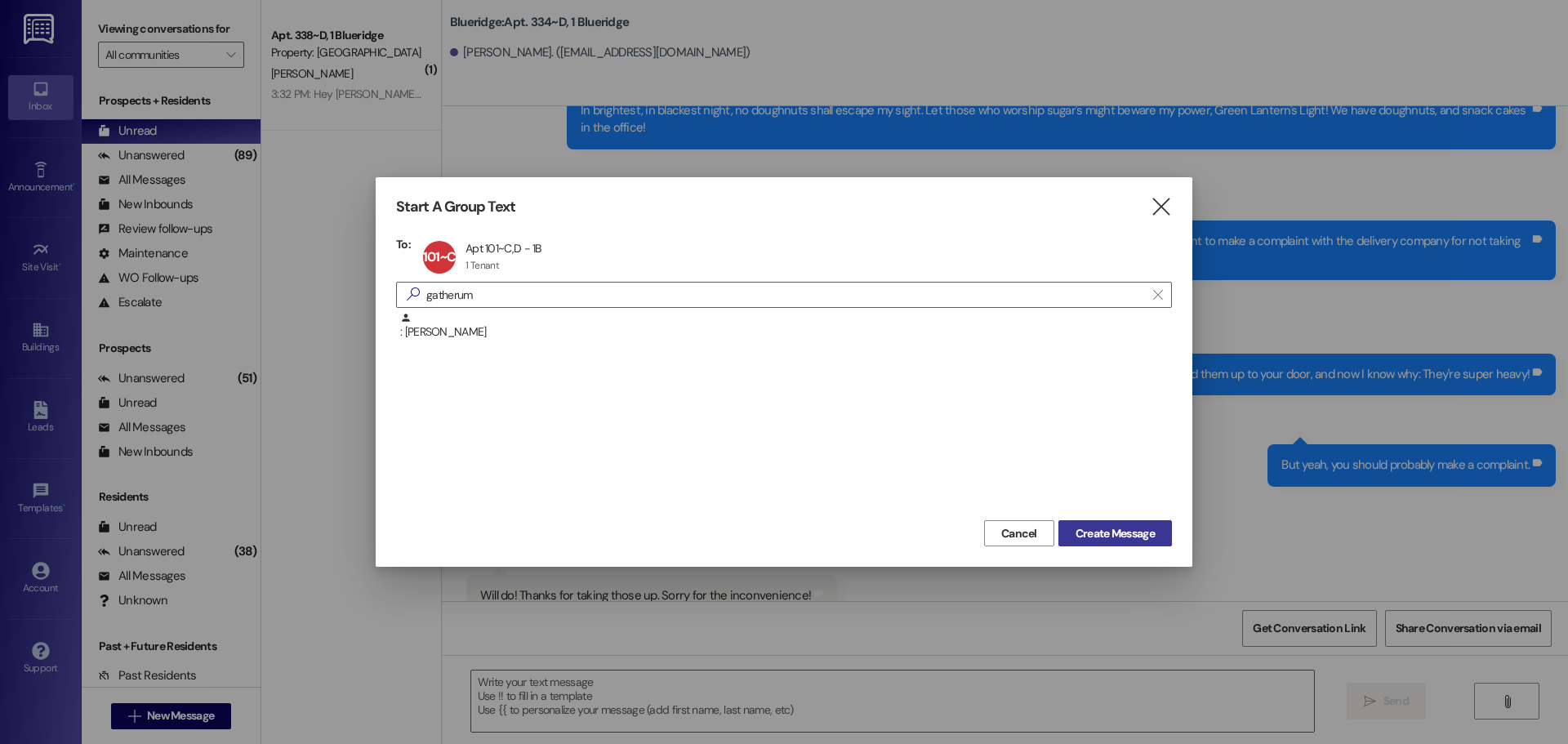
click at [1066, 531] on button "Create Message" at bounding box center [1115, 532] width 113 height 26
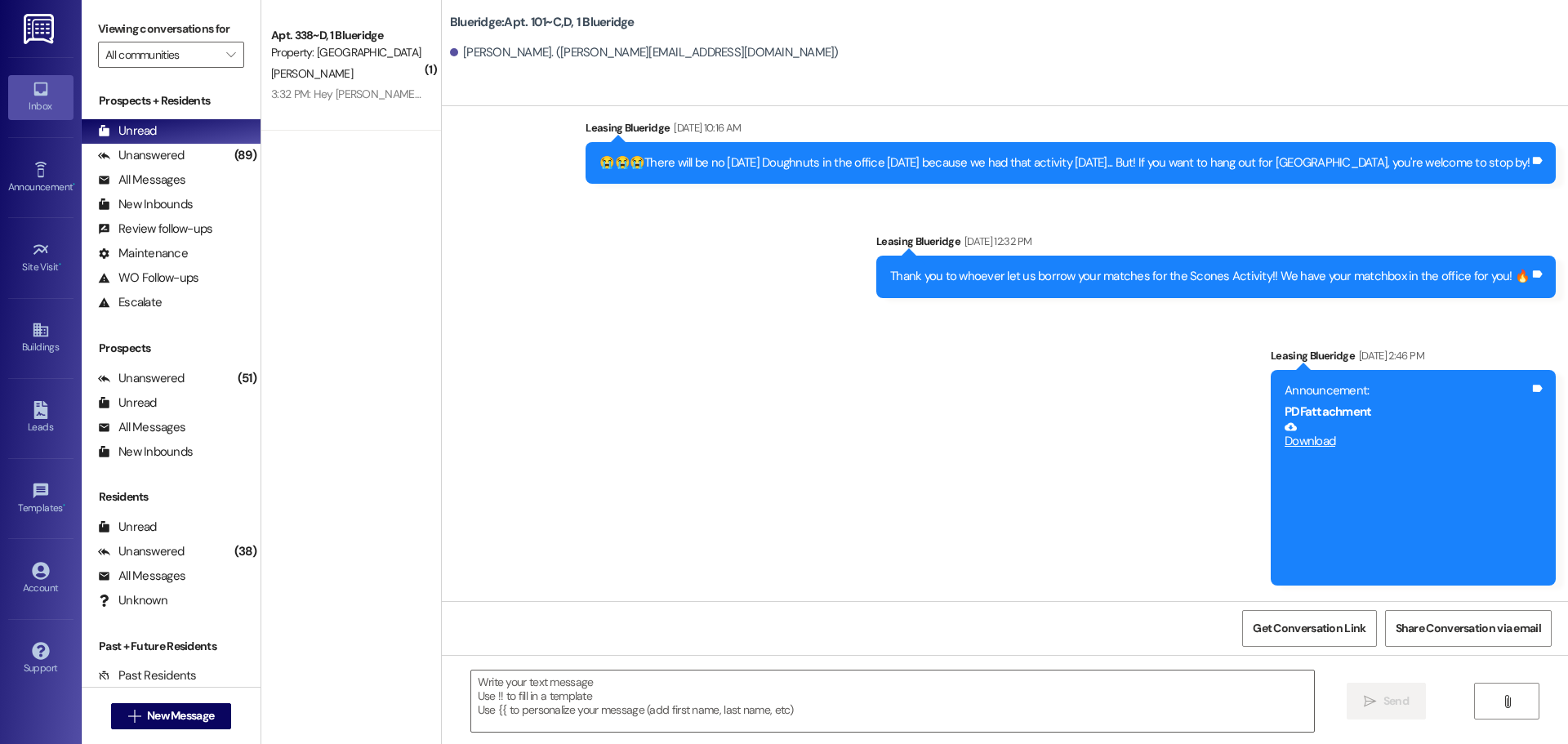
scroll to position [7727, 0]
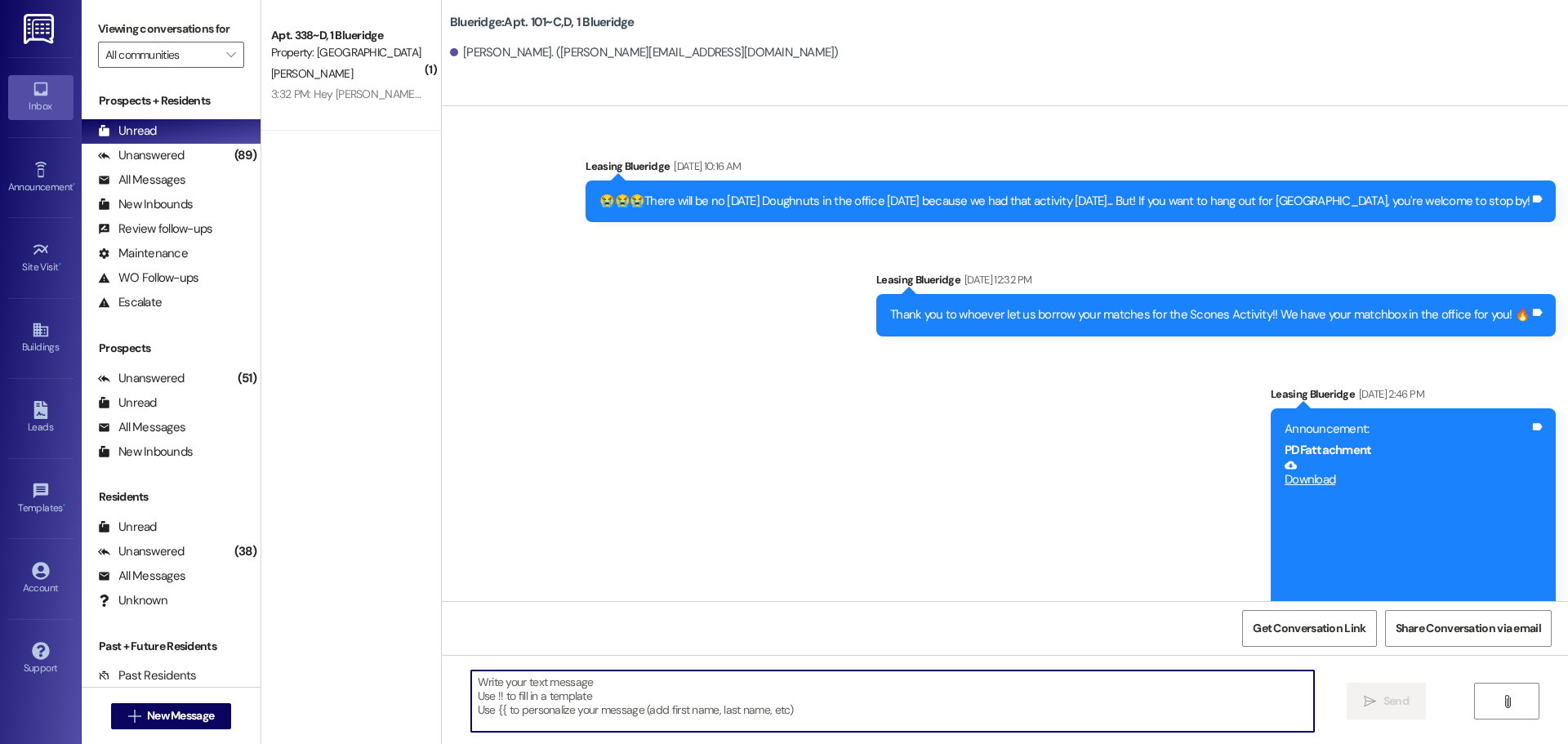
click at [1207, 693] on textarea at bounding box center [892, 701] width 842 height 61
paste textarea "https://boompayapp.typeform.com/redstone"
type textarea "https://boompayapp.typeform.com/redstone"
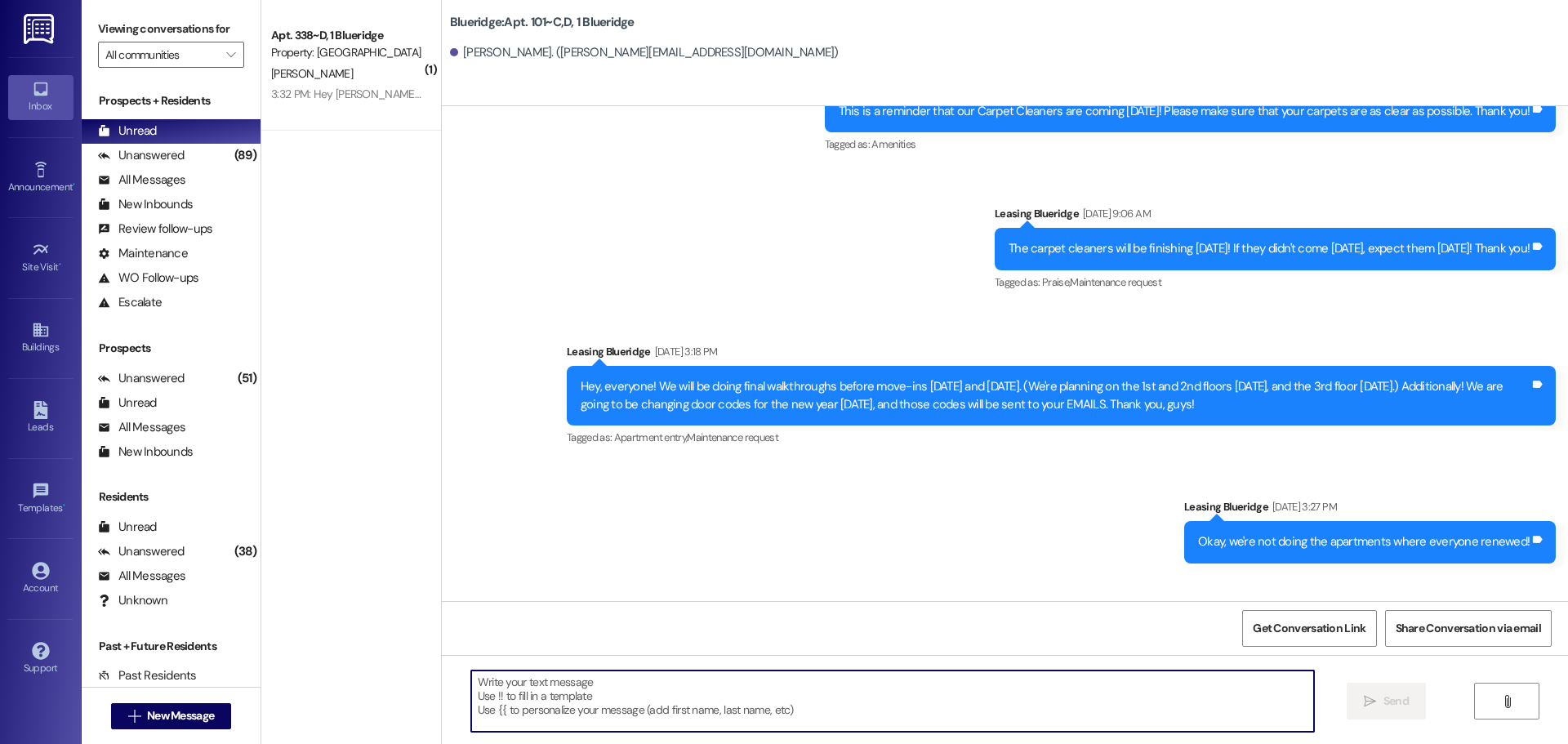
scroll to position [26408, 0]
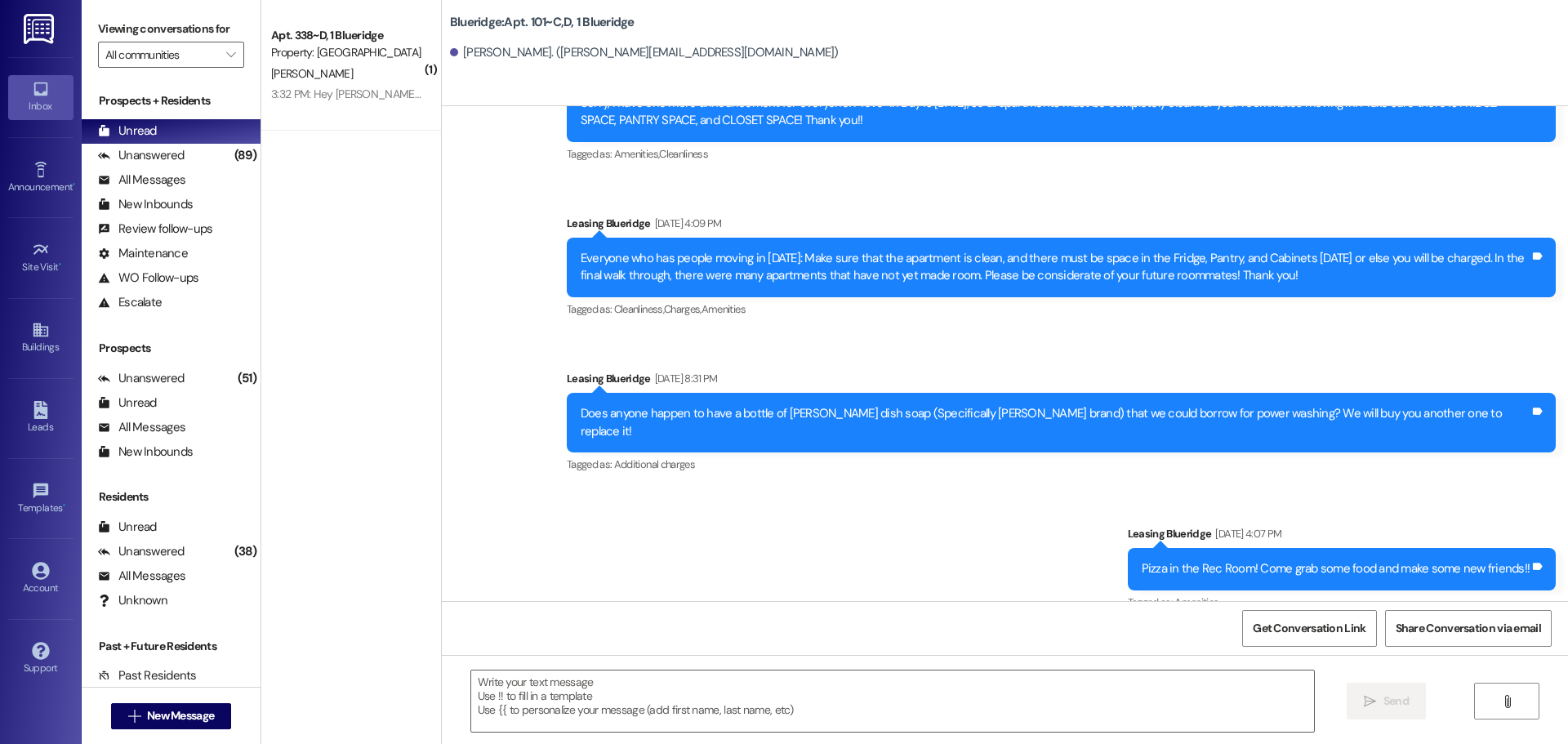
click at [1376, 505] on div "Sent via SMS Leasing Blueridge Aug 25, 2025 at 3:29 PM Yeah, no problem! Tags a…" at bounding box center [1005, 324] width 1126 height 831
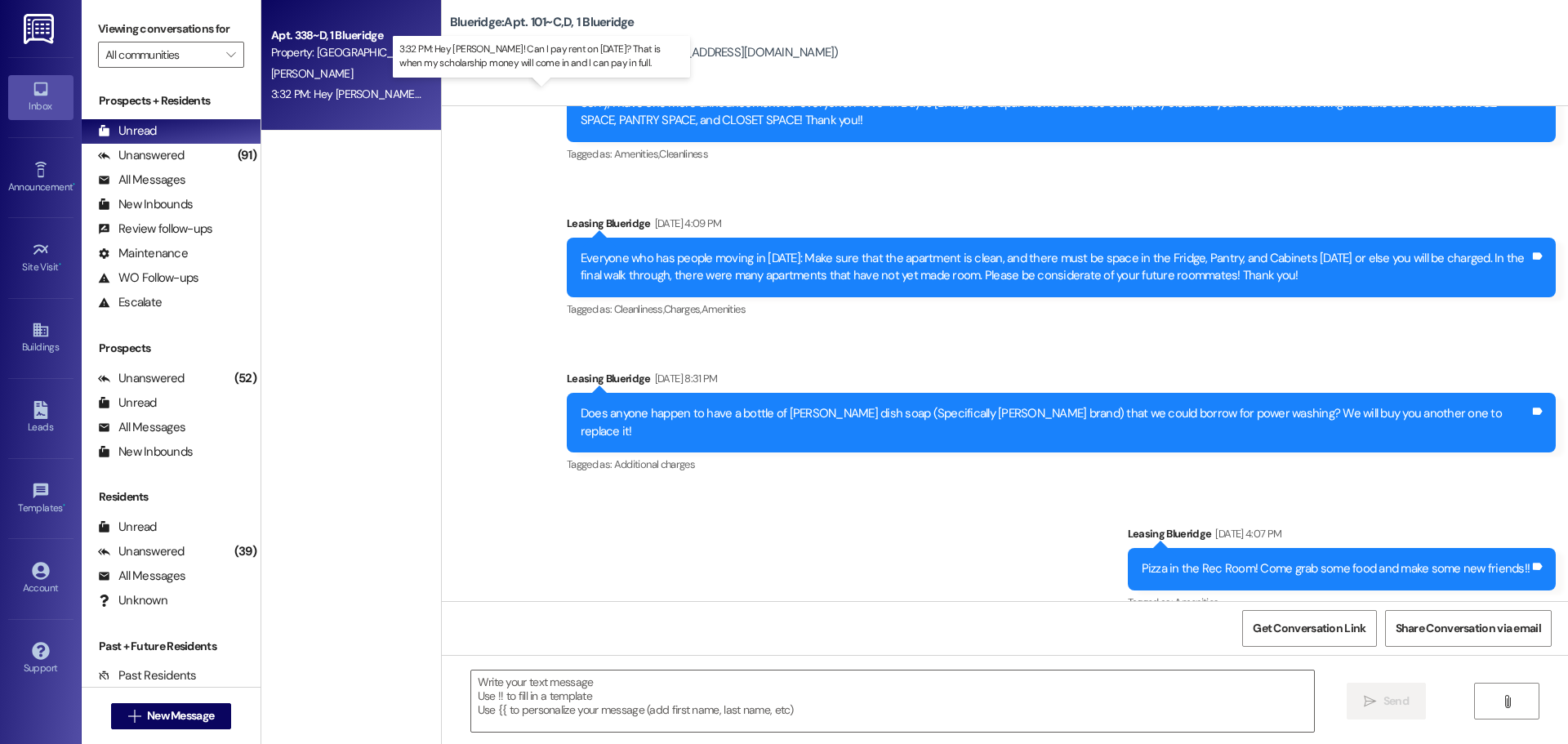
click at [337, 91] on div "3:32 PM: Hey Ian! Can I pay rent on September 5th? That is when my scholarship …" at bounding box center [570, 94] width 598 height 15
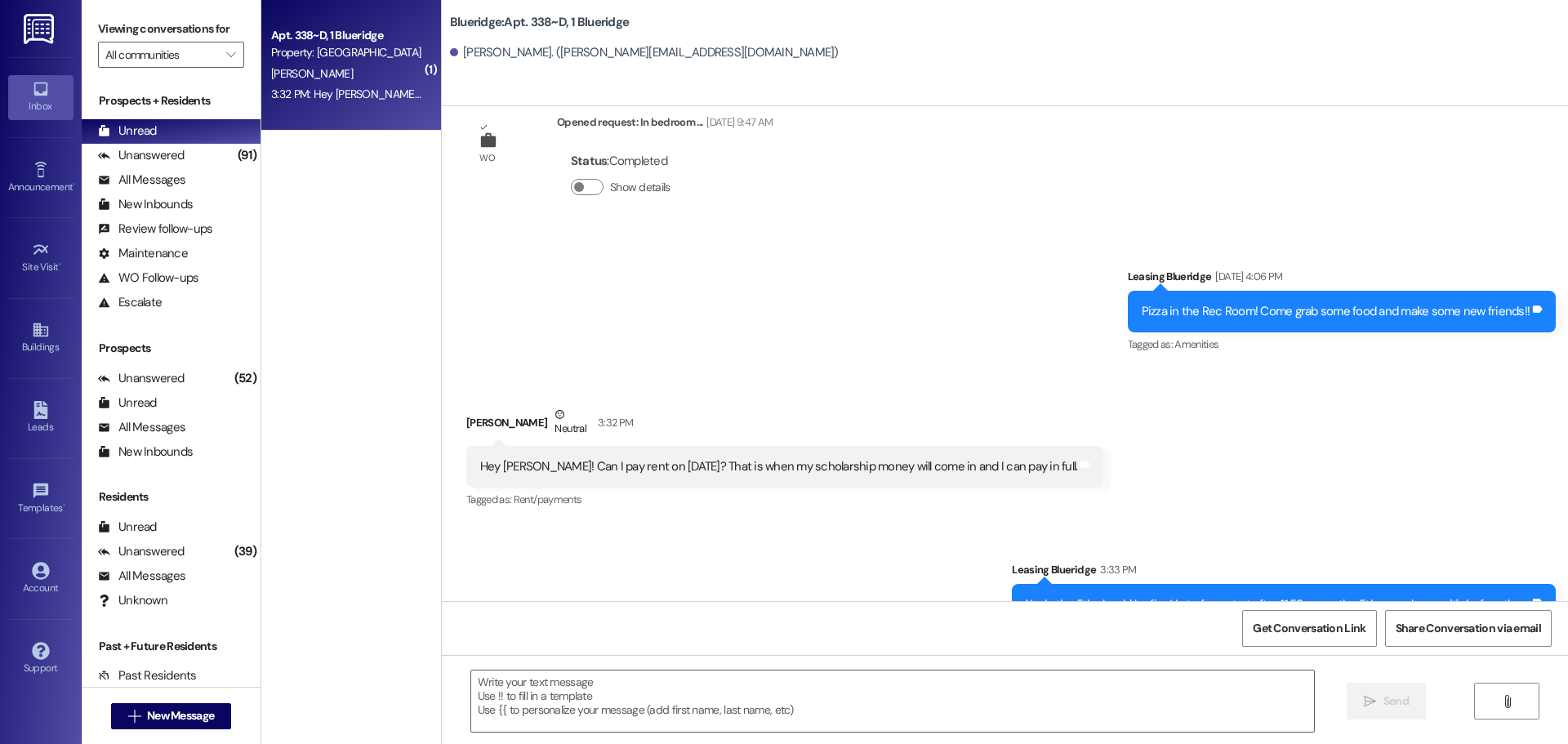
scroll to position [35259, 0]
click at [368, 105] on div "4:09 PM: Oh good to know, thanks! I would like to opt out 4:09 PM: Oh good to k…" at bounding box center [346, 94] width 154 height 20
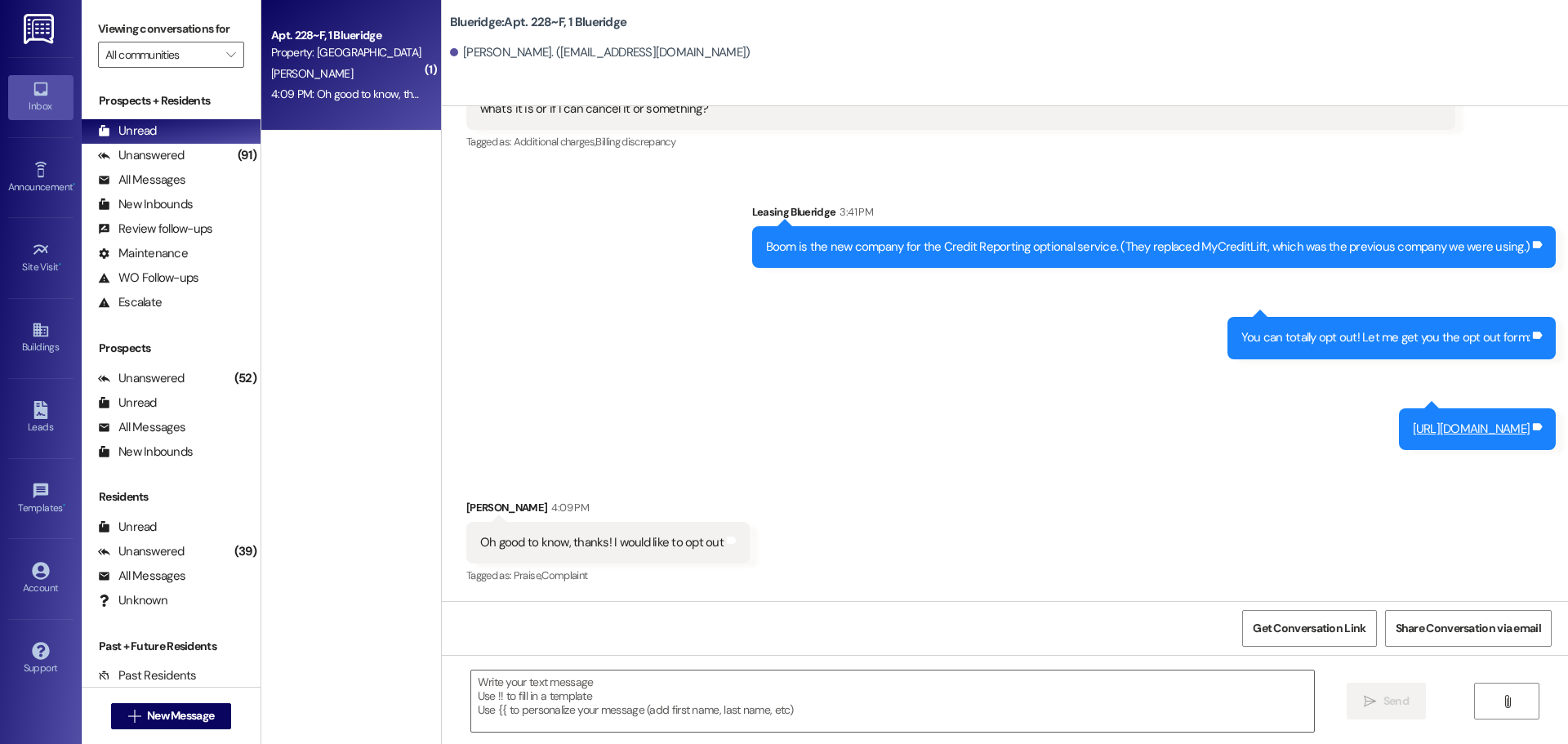
scroll to position [29648, 0]
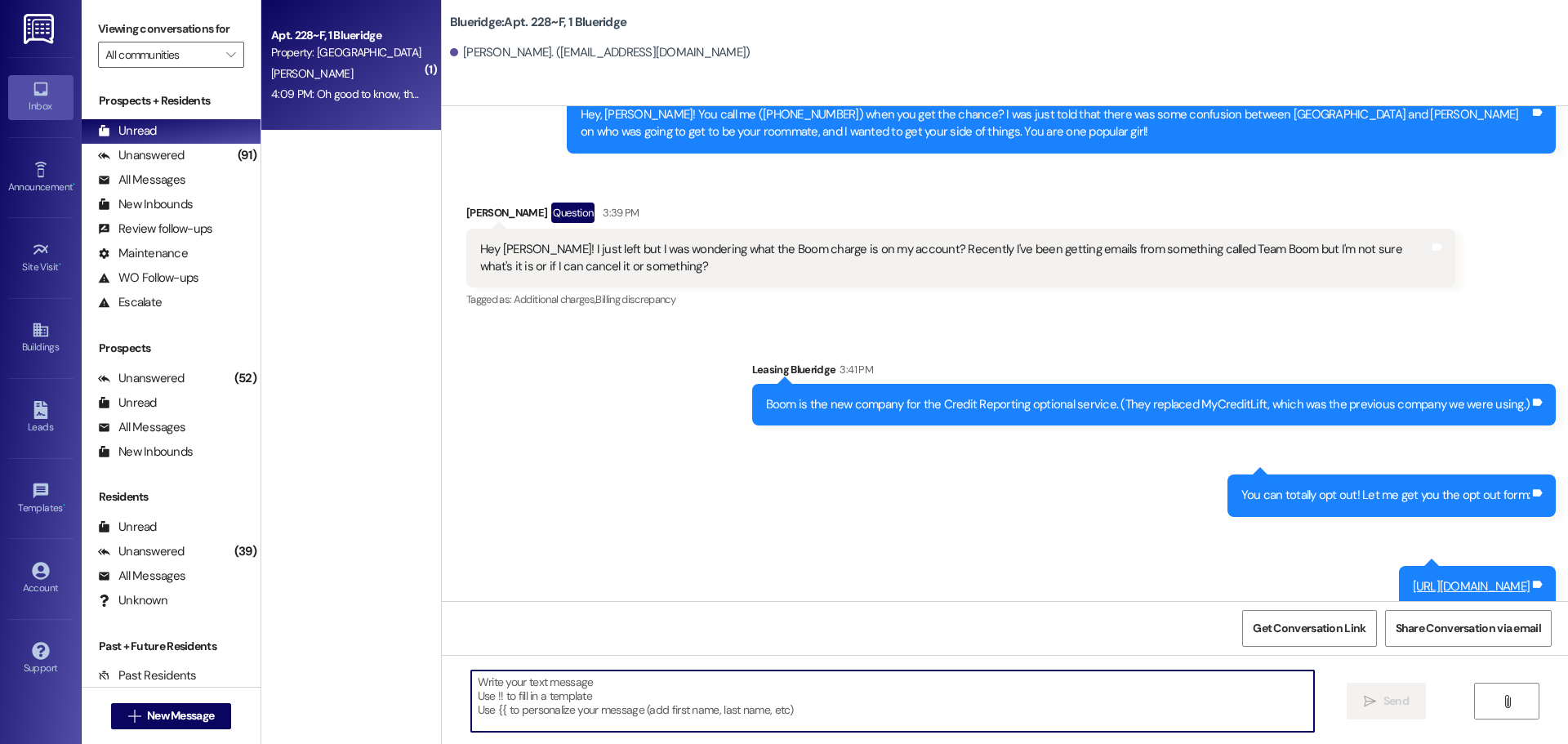
drag, startPoint x: 850, startPoint y: 714, endPoint x: 840, endPoint y: 708, distance: 11.7
click at [850, 713] on textarea at bounding box center [892, 701] width 842 height 61
type textarea "Filling out the form in the link should opt you out!"
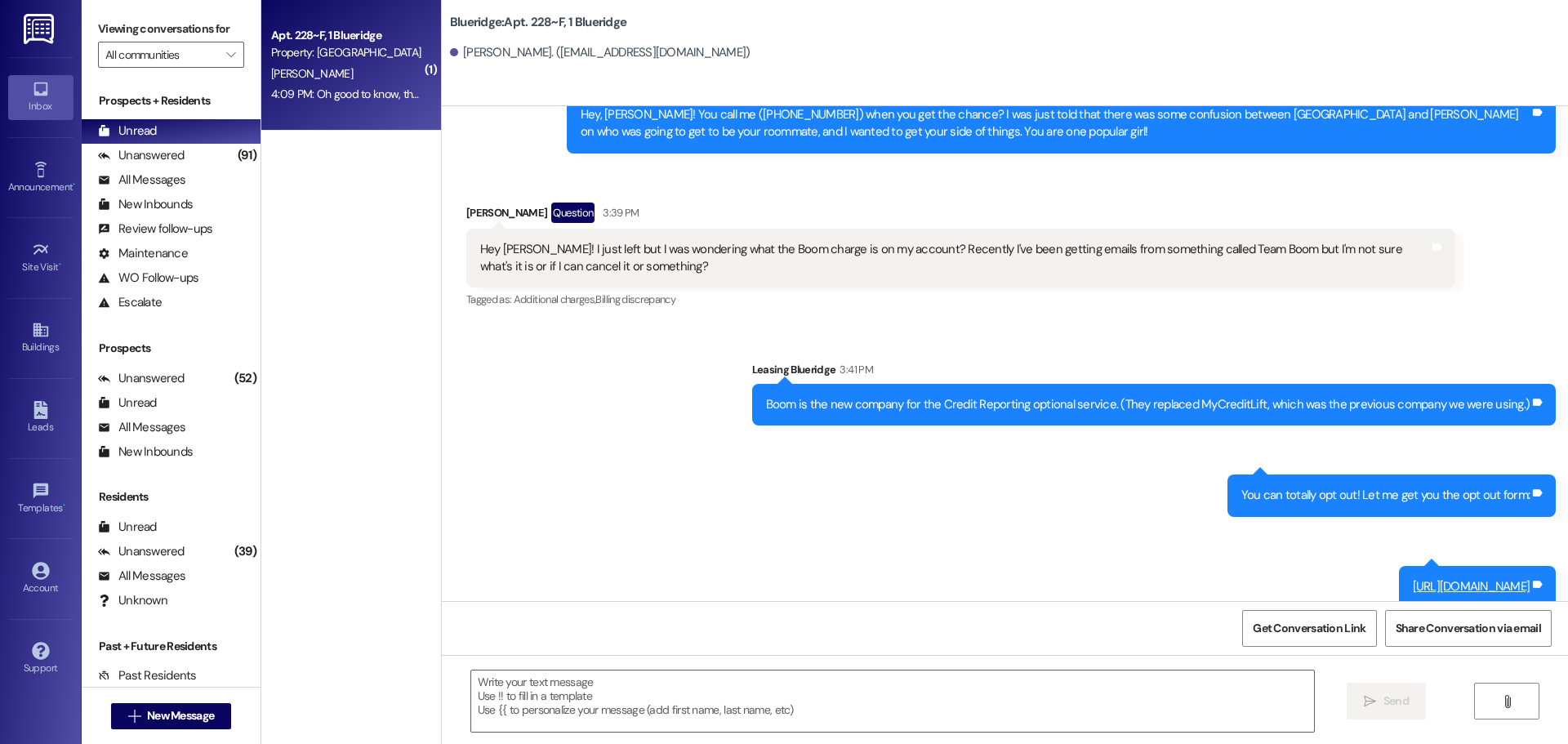
click at [808, 347] on div "Sent via SMS Leasing Blueridge 3:41 PM Boom is the new company for the Credit R…" at bounding box center [1005, 472] width 1126 height 296
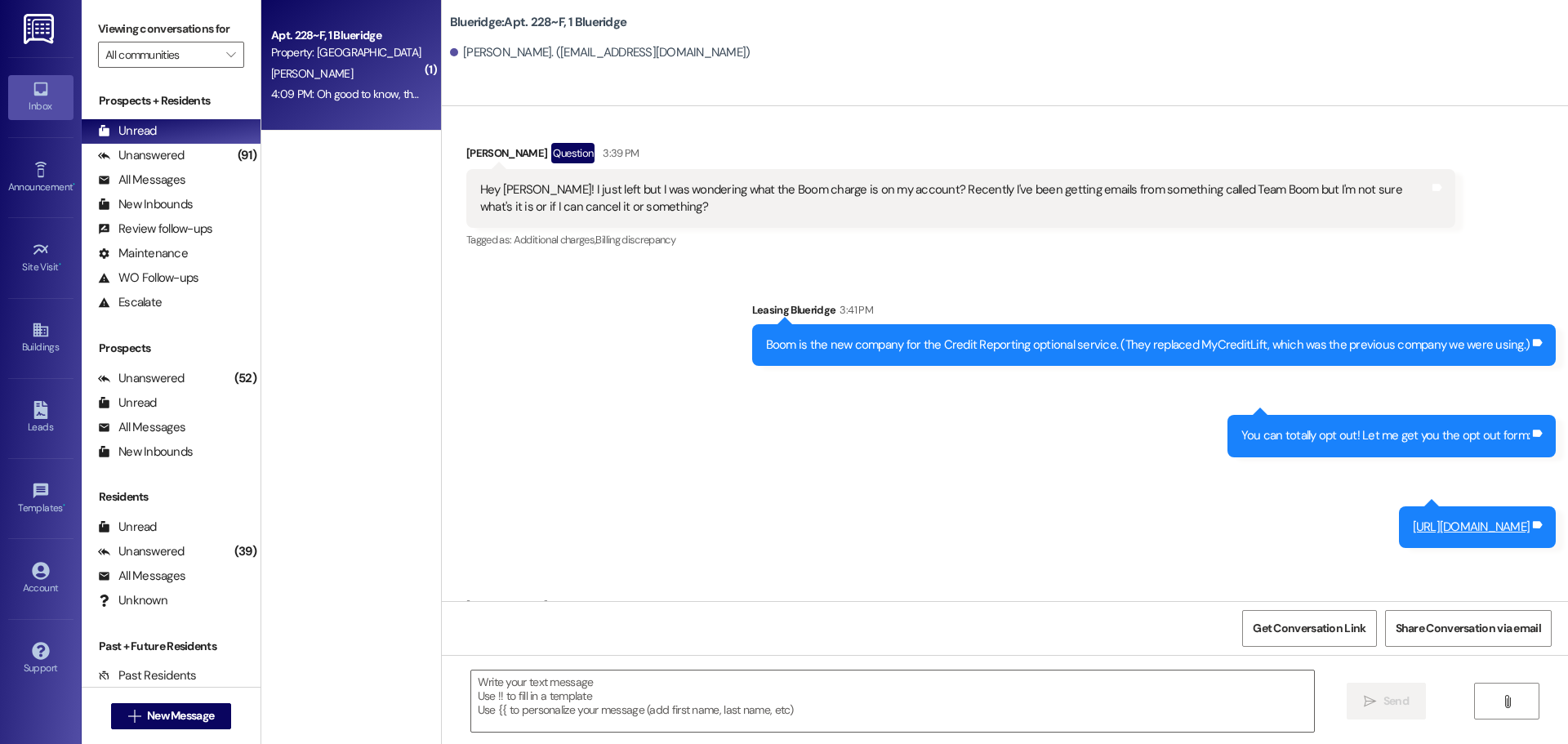
scroll to position [29761, 0]
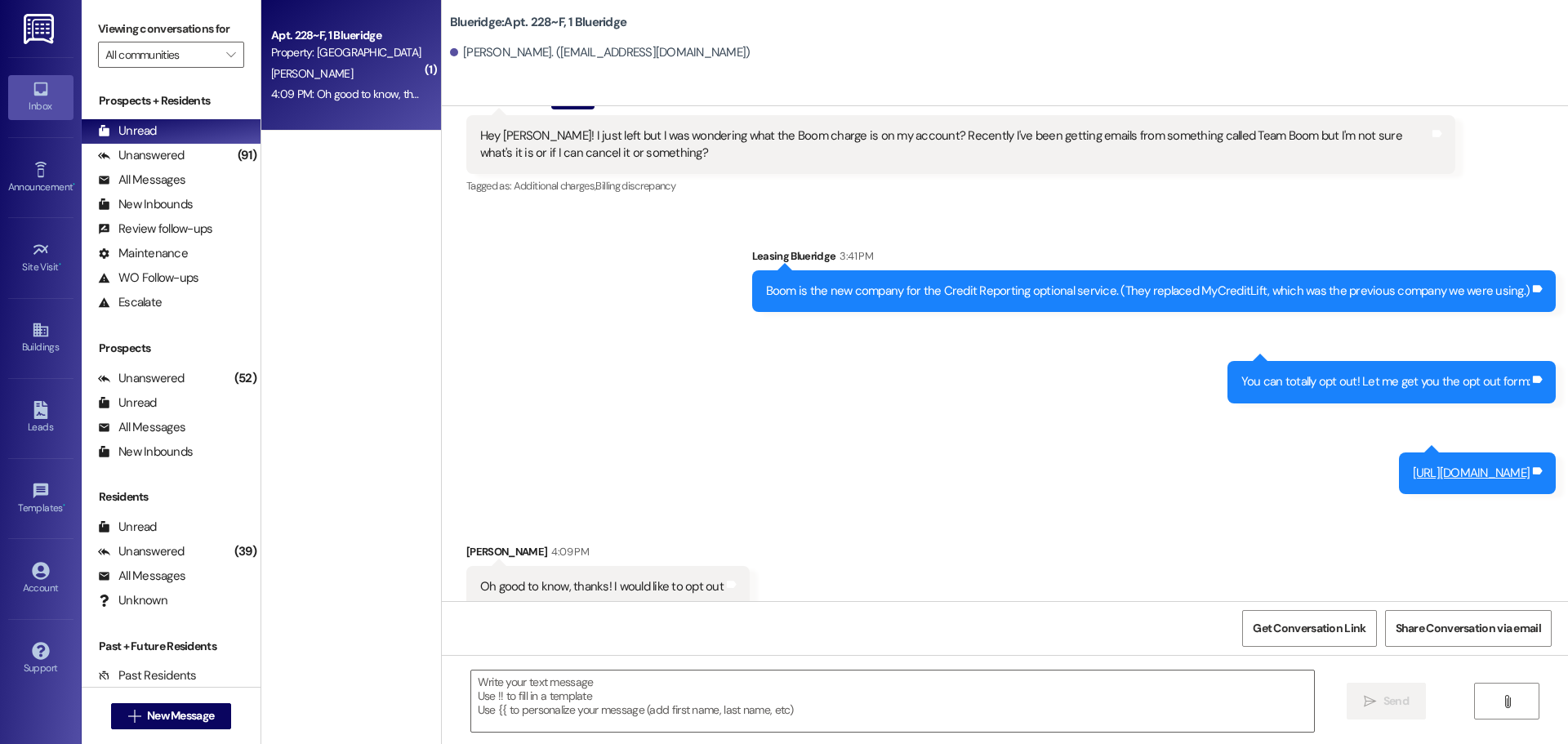
click at [795, 506] on div "Received via SMS Emma Allgaier 4:09 PM Oh good to know, thanks! I would like to…" at bounding box center [1005, 575] width 1126 height 138
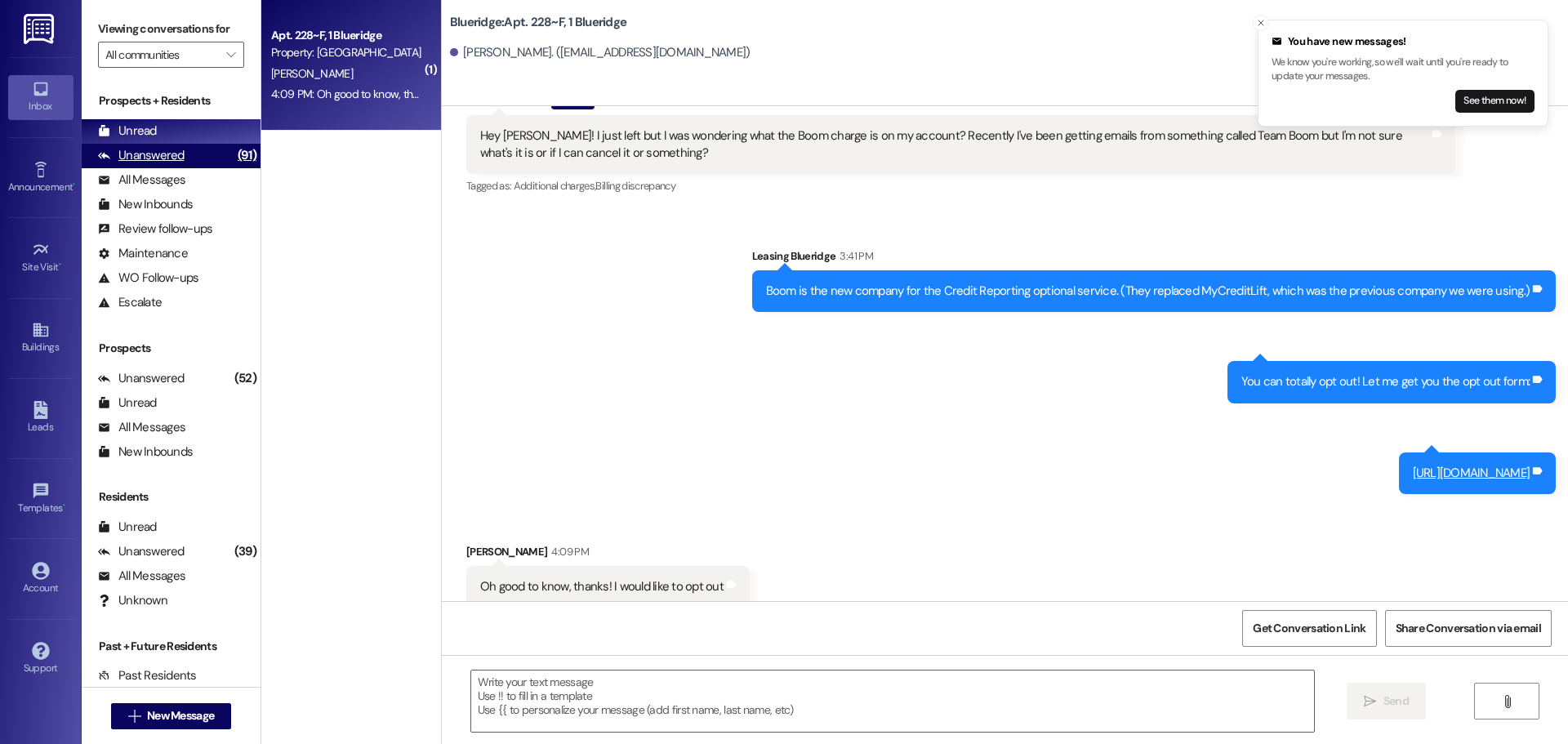
click at [234, 151] on div "(91)" at bounding box center [247, 155] width 27 height 26
click at [219, 139] on div "Unread (0)" at bounding box center [171, 132] width 179 height 25
click at [345, 103] on div "4:21 PM: Covered would be preferable, thanks! 4:21 PM: Covered would be prefera…" at bounding box center [346, 94] width 154 height 20
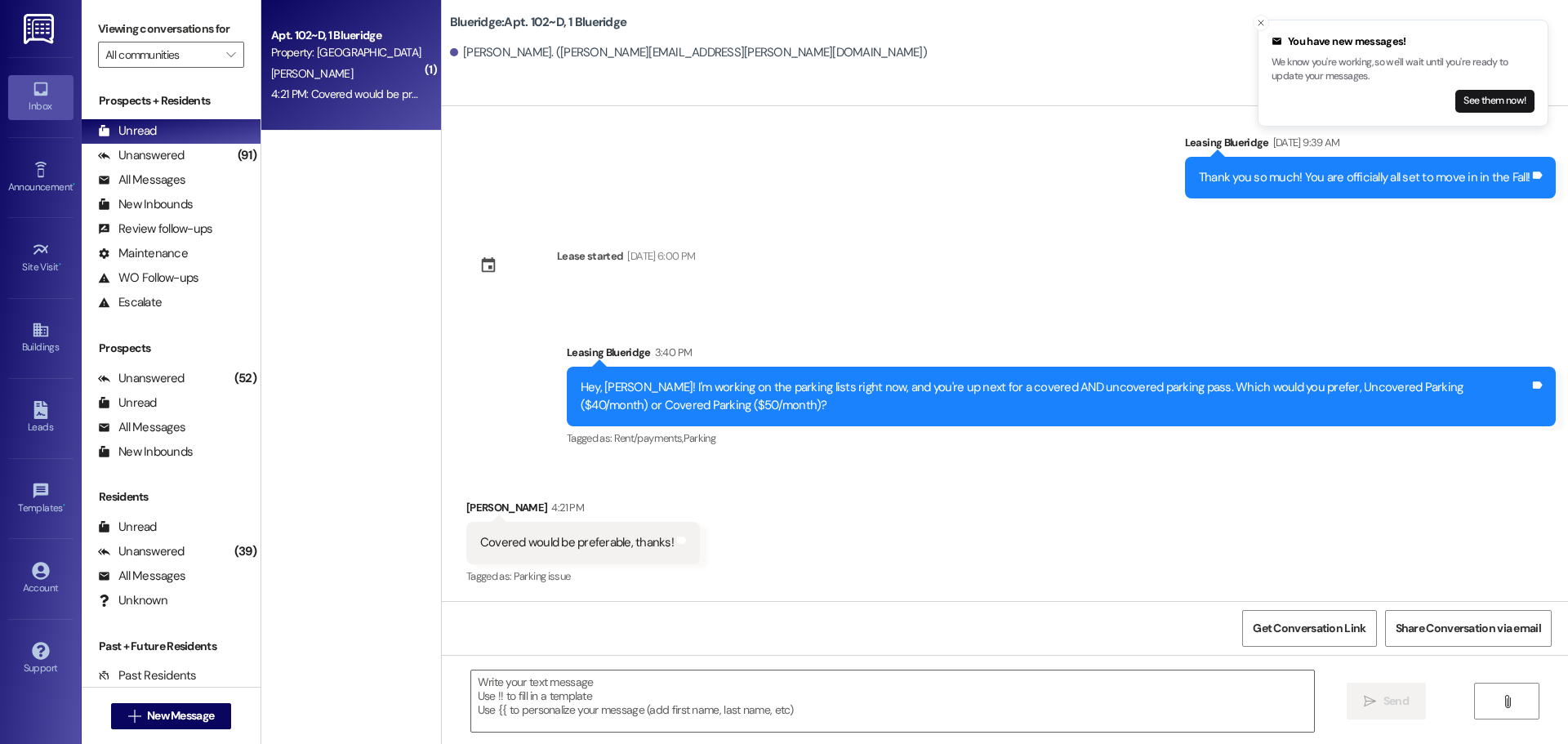
scroll to position [3533, 0]
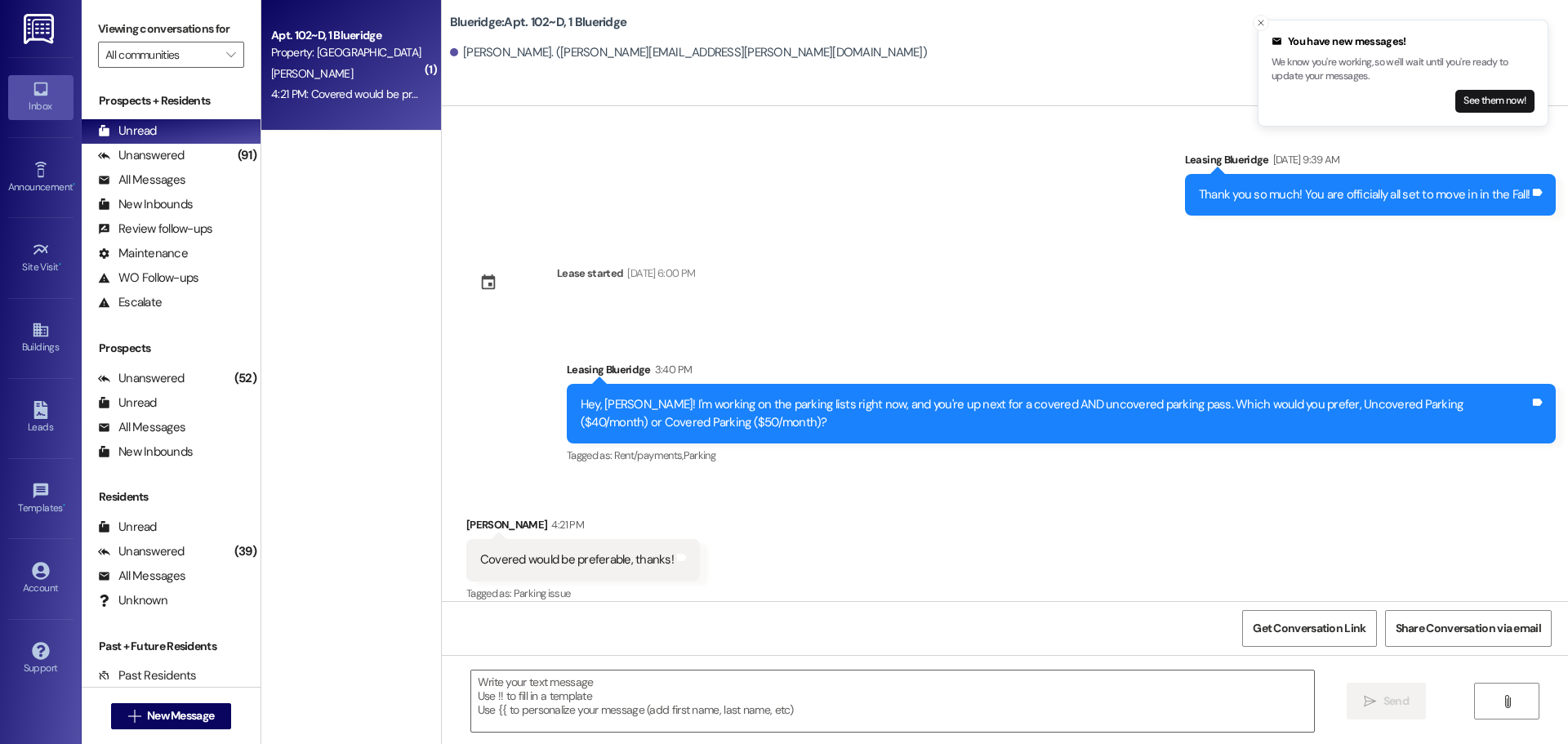
click at [819, 741] on div " Send " at bounding box center [1005, 716] width 1126 height 122
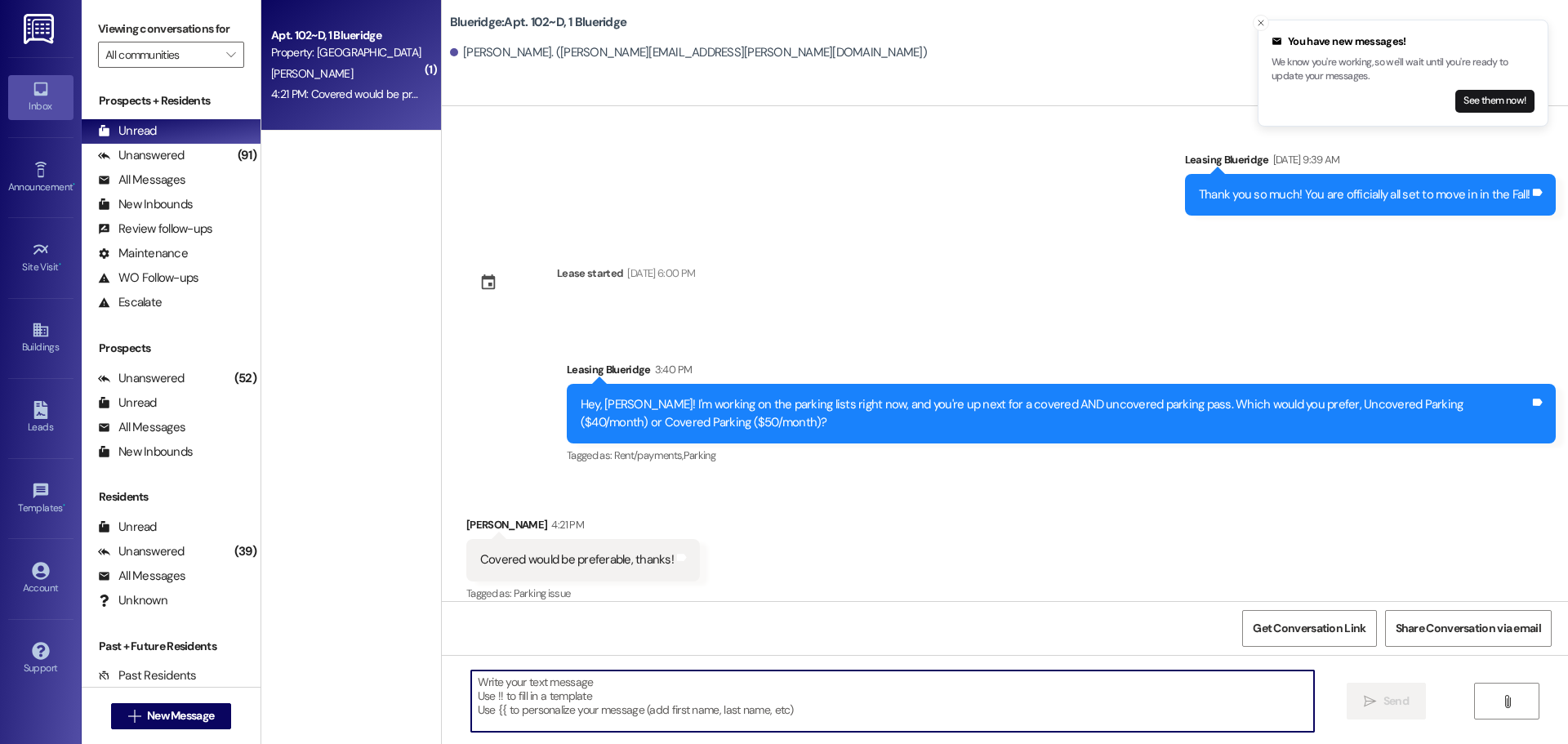
click at [833, 701] on textarea at bounding box center [892, 701] width 842 height 61
type textarea "Sounds good!"
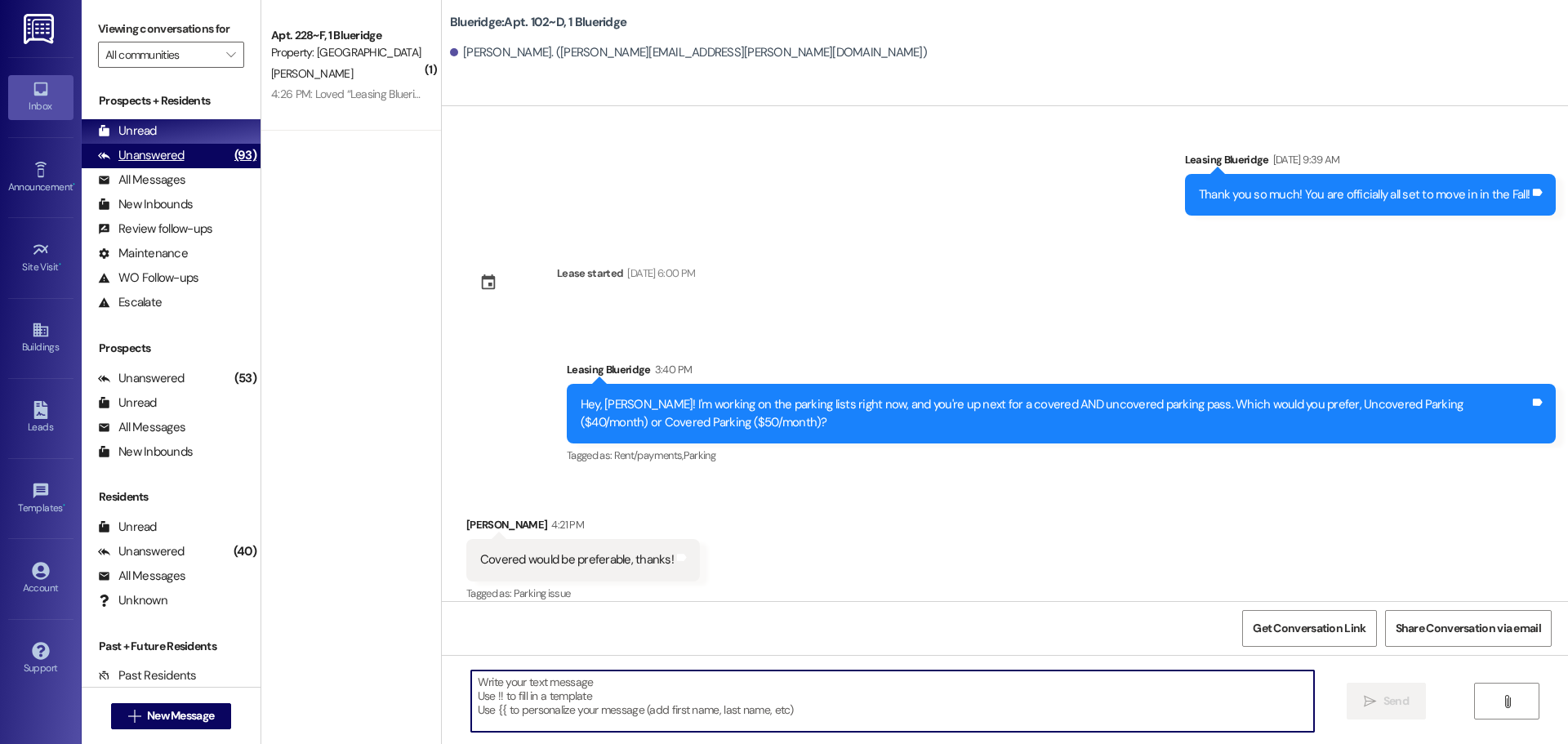
click at [204, 146] on div "Unanswered (93)" at bounding box center [171, 156] width 179 height 25
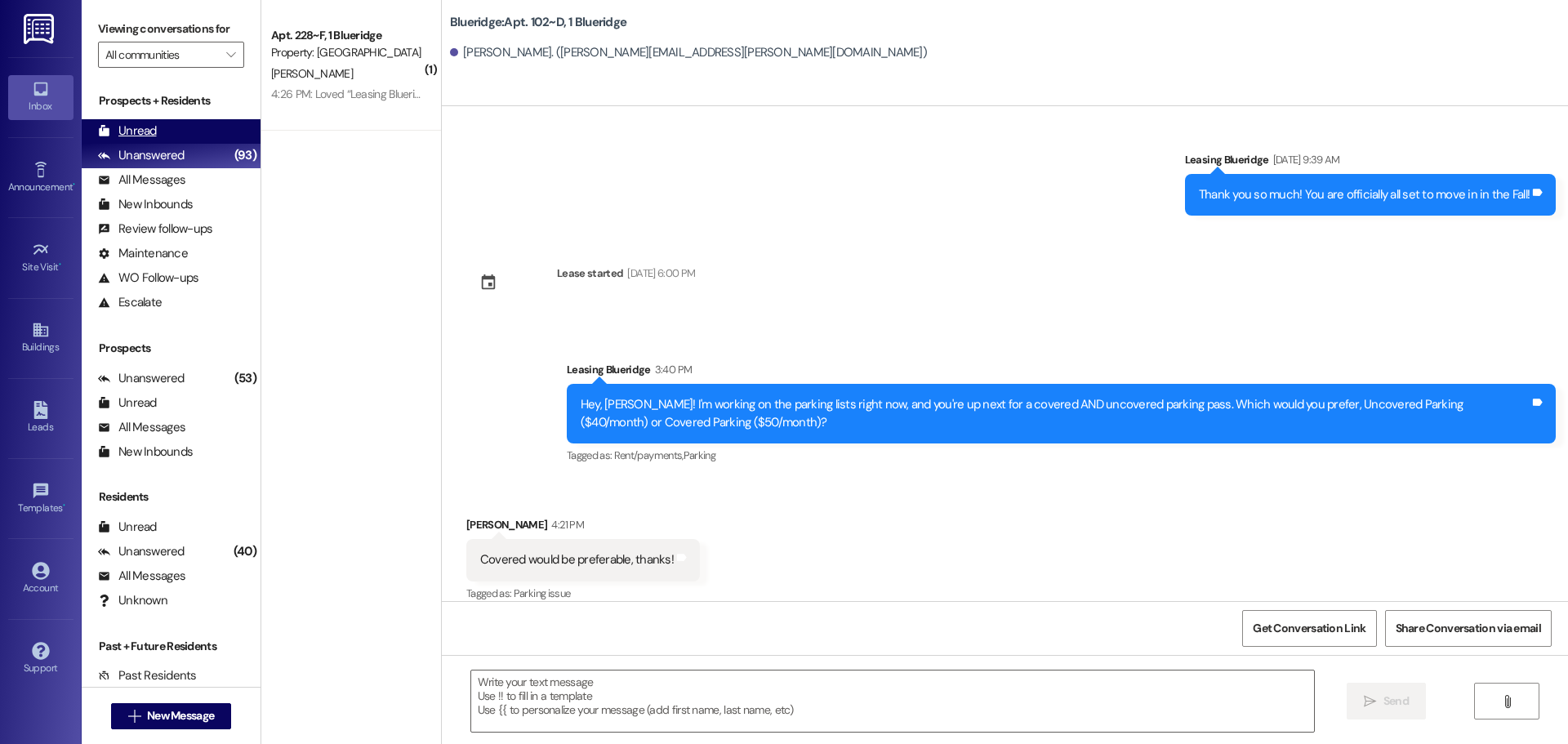
click at [199, 135] on div "Unread (0)" at bounding box center [171, 132] width 179 height 25
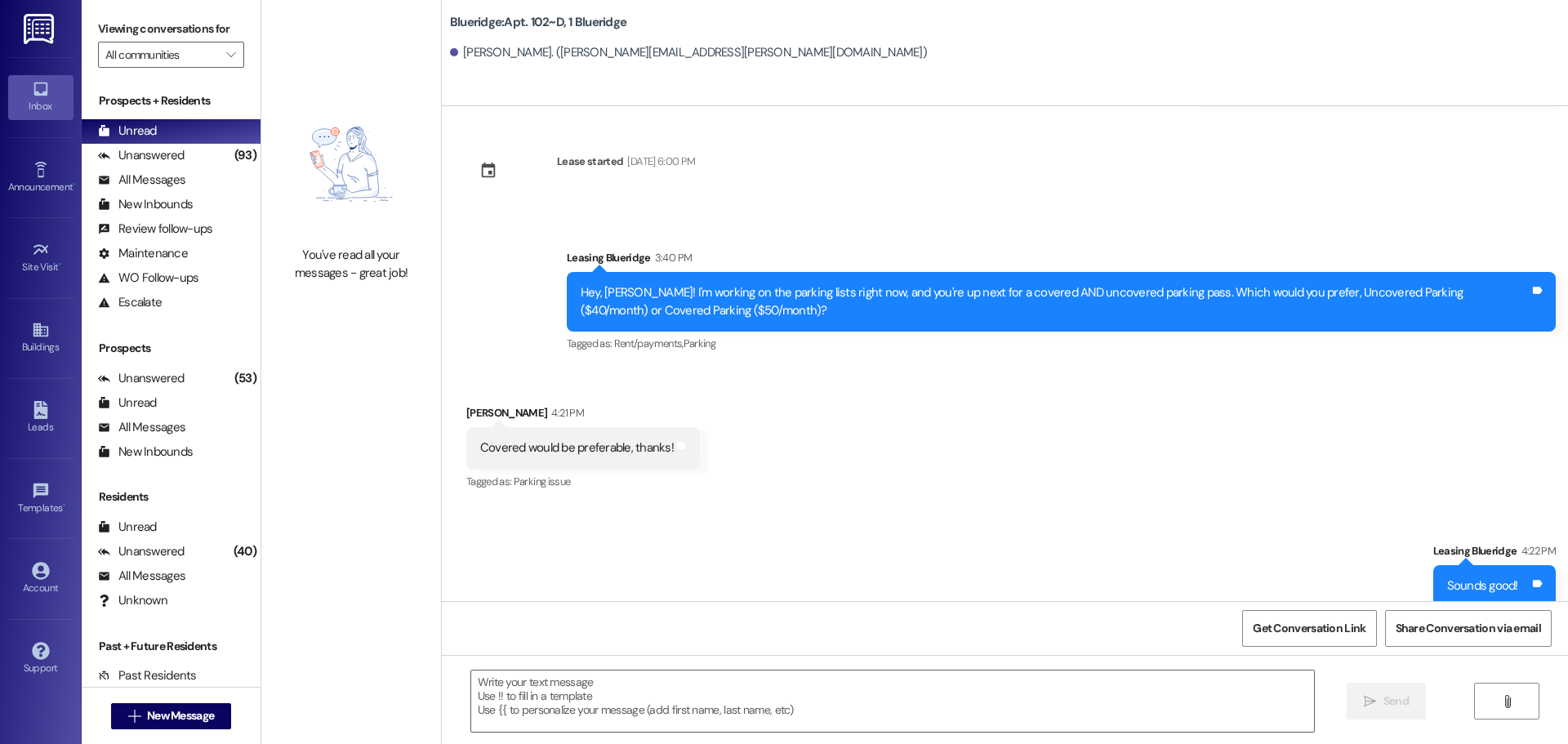
scroll to position [3646, 0]
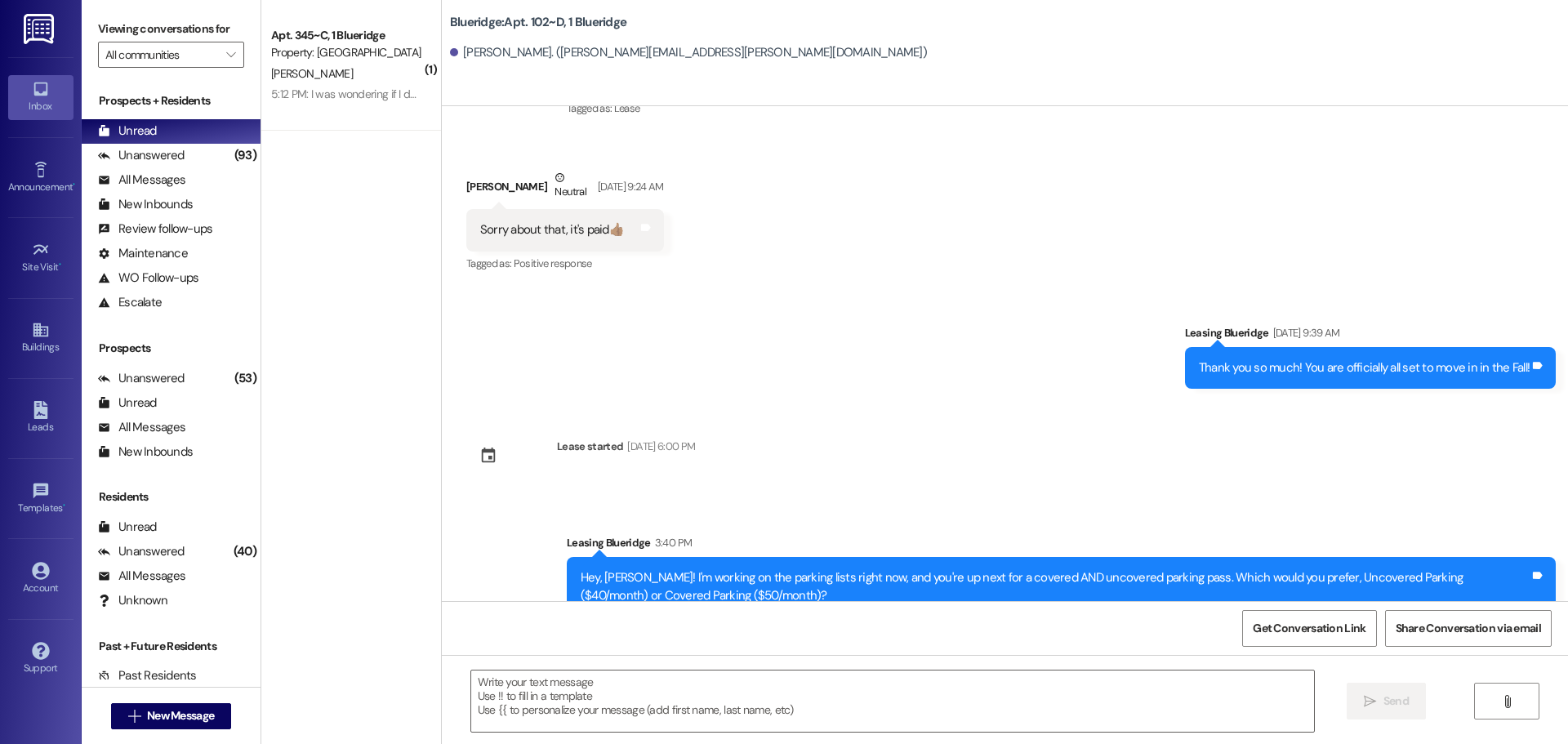
scroll to position [3461, 0]
